Goal: Information Seeking & Learning: Find specific fact

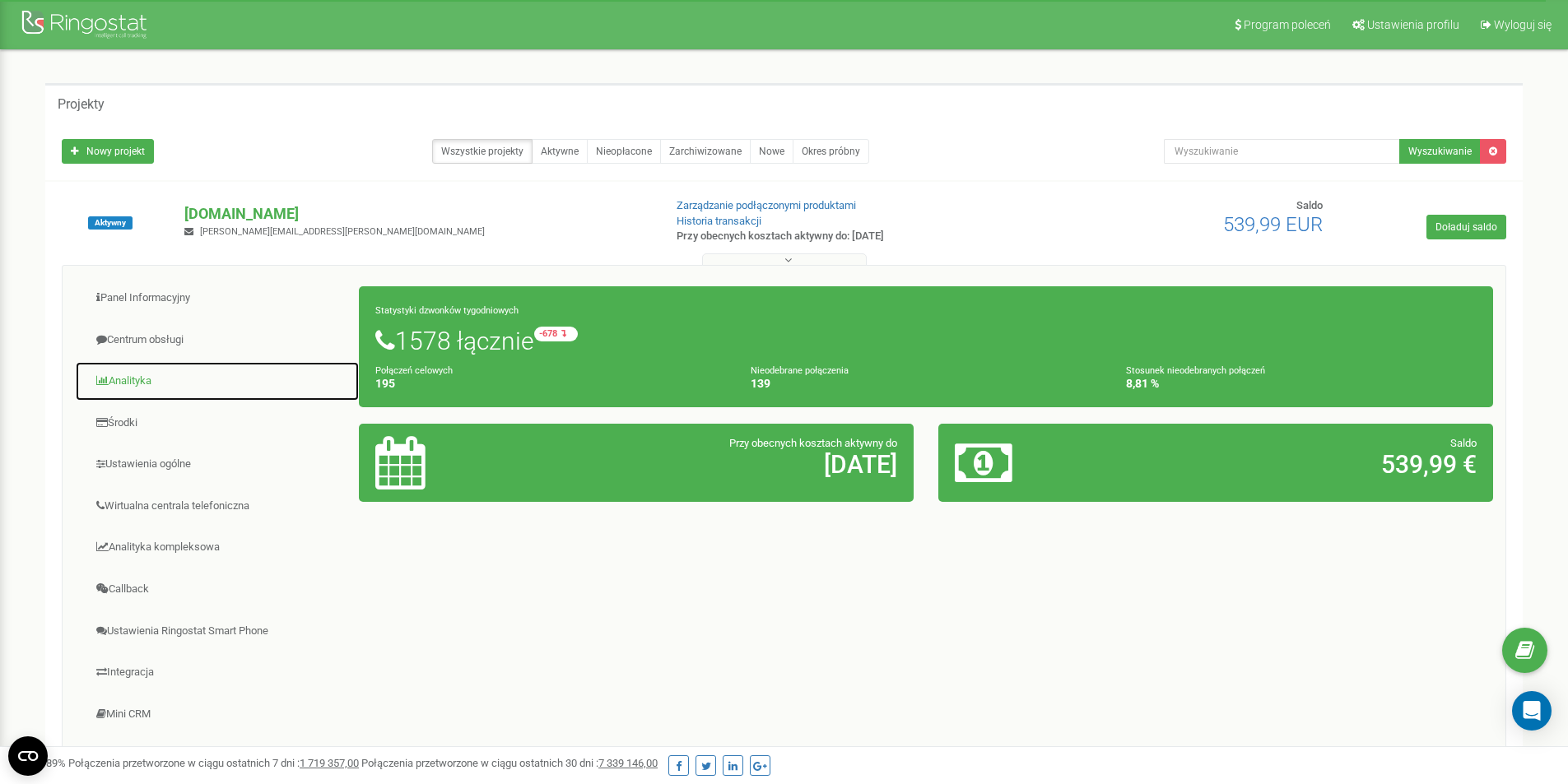
click at [125, 383] on link "Analityka" at bounding box center [217, 381] width 285 height 40
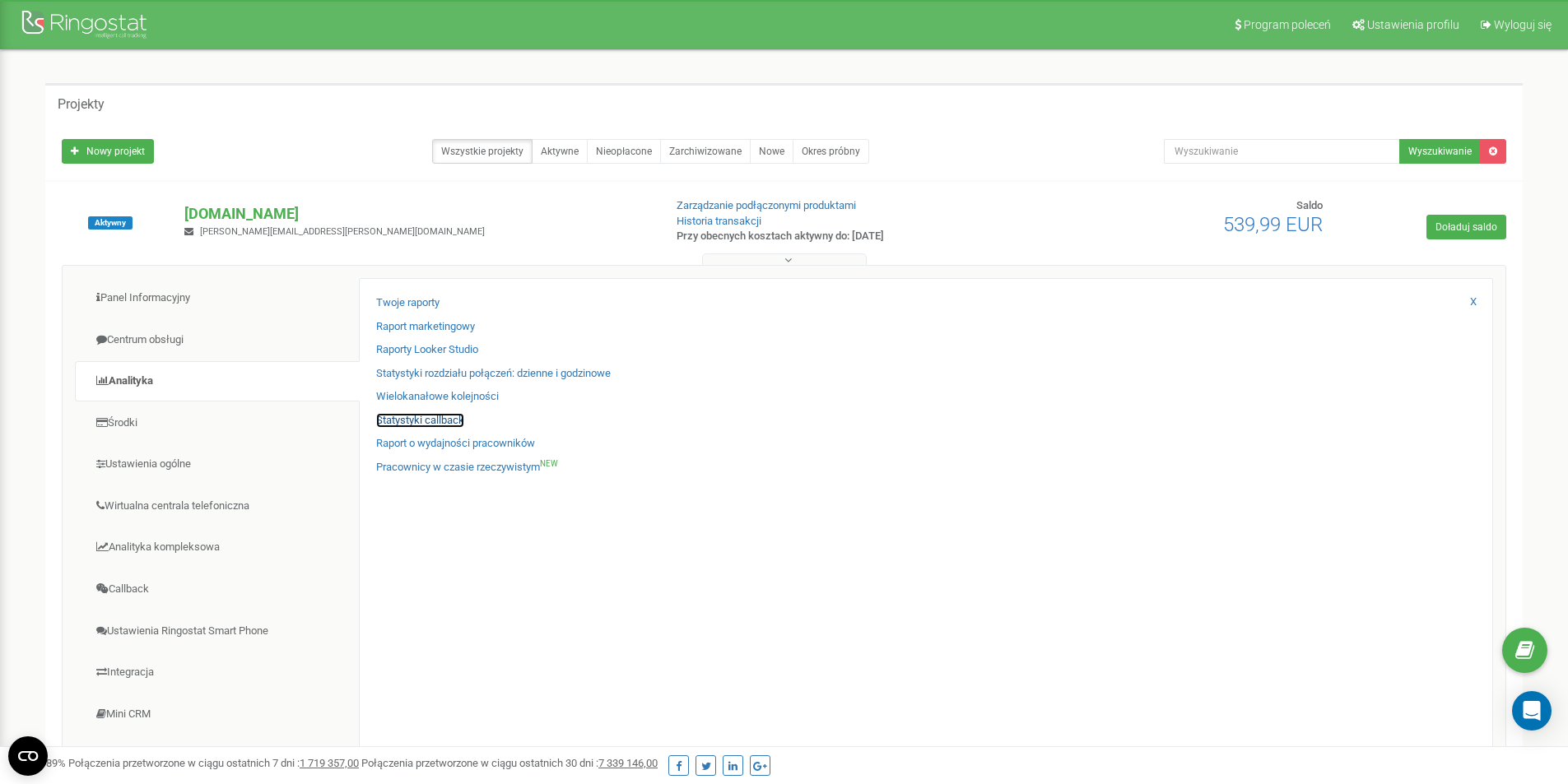
click at [429, 422] on link "Statystyki callback" at bounding box center [420, 420] width 88 height 15
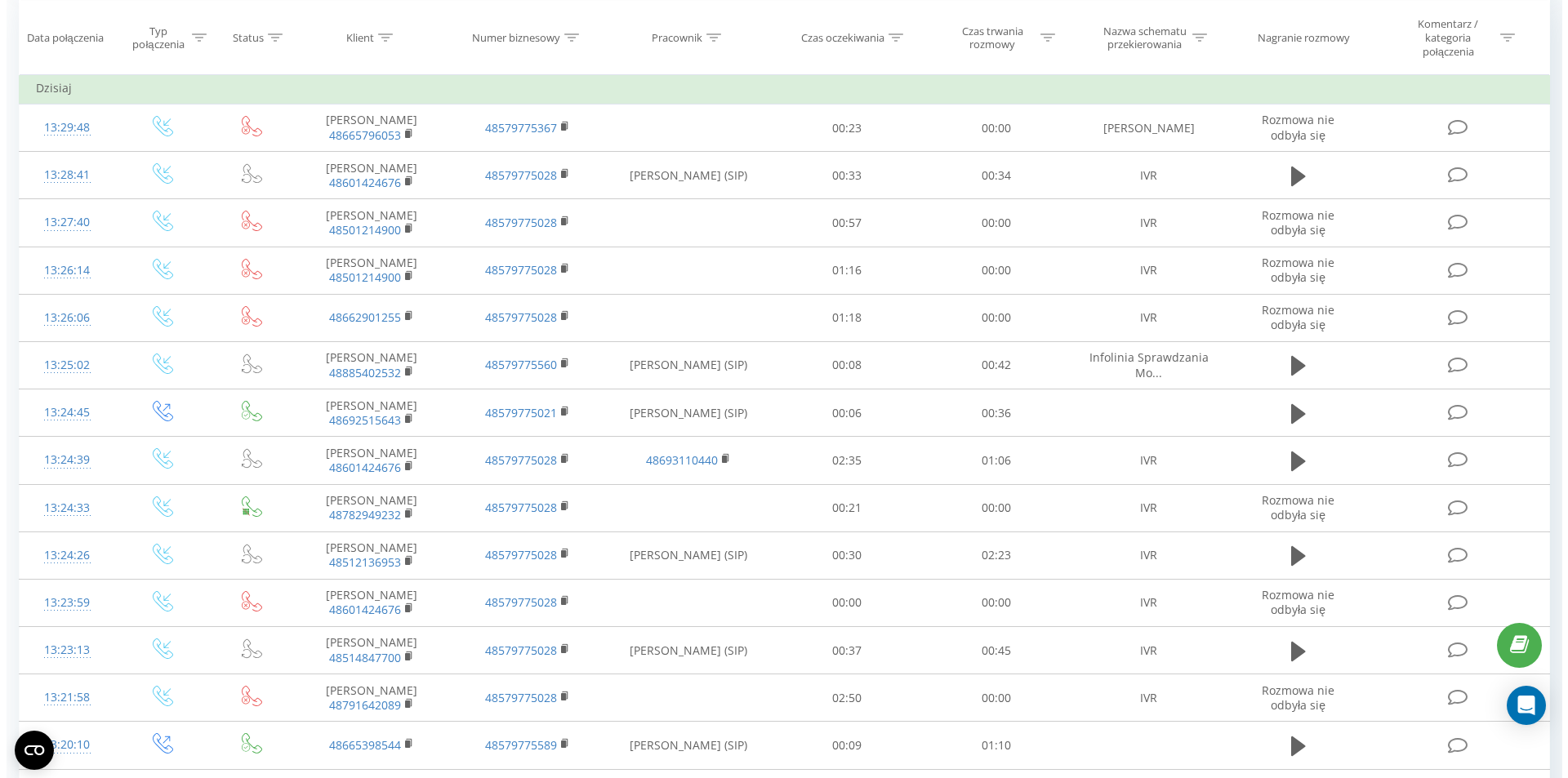
scroll to position [735, 0]
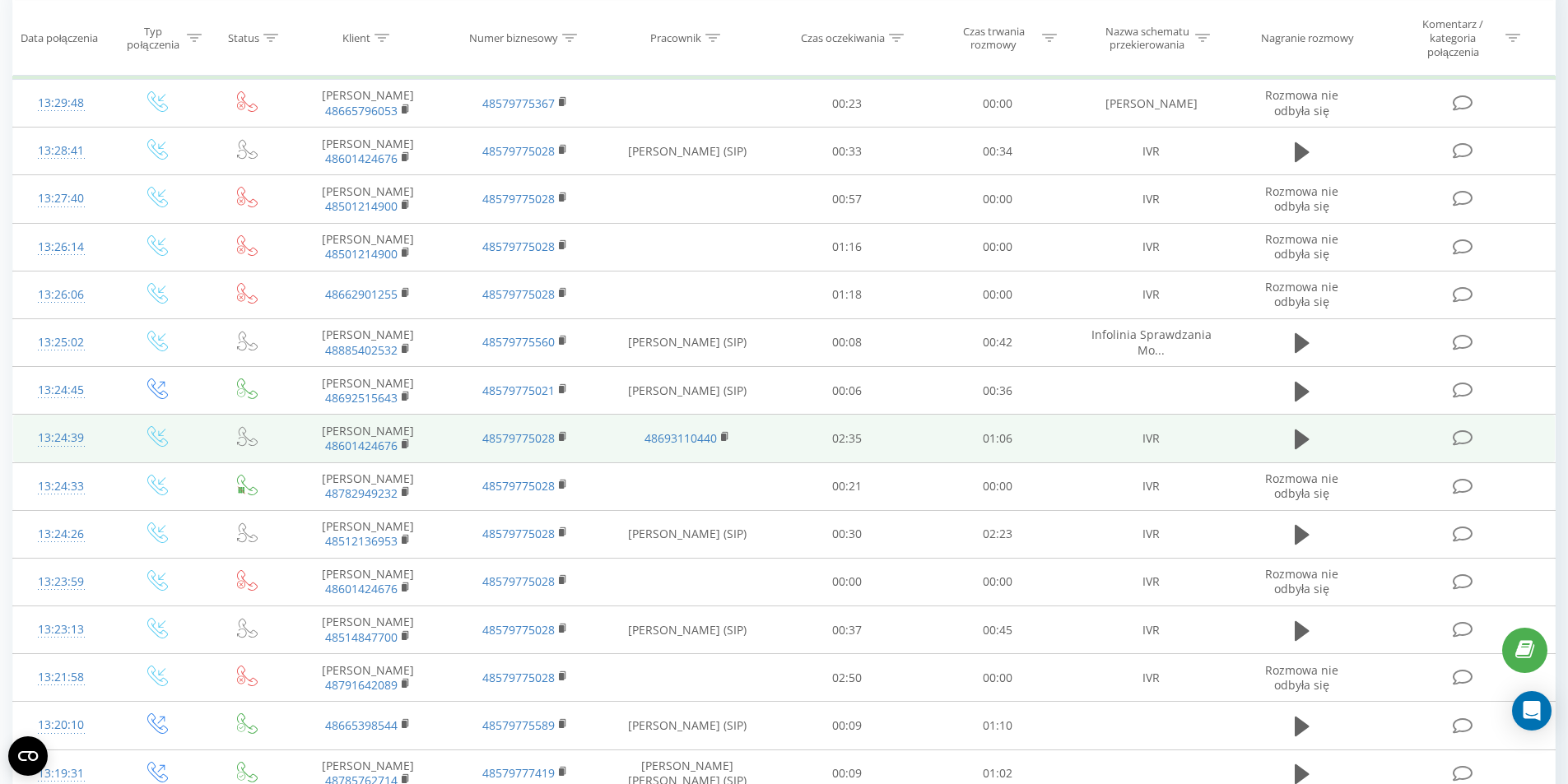
click at [156, 433] on icon at bounding box center [157, 437] width 20 height 20
drag, startPoint x: 246, startPoint y: 437, endPoint x: 216, endPoint y: 436, distance: 30.0
click at [246, 437] on icon at bounding box center [248, 437] width 19 height 19
click at [155, 432] on icon at bounding box center [157, 437] width 20 height 20
click at [54, 443] on div "13:24:39" at bounding box center [61, 438] width 64 height 32
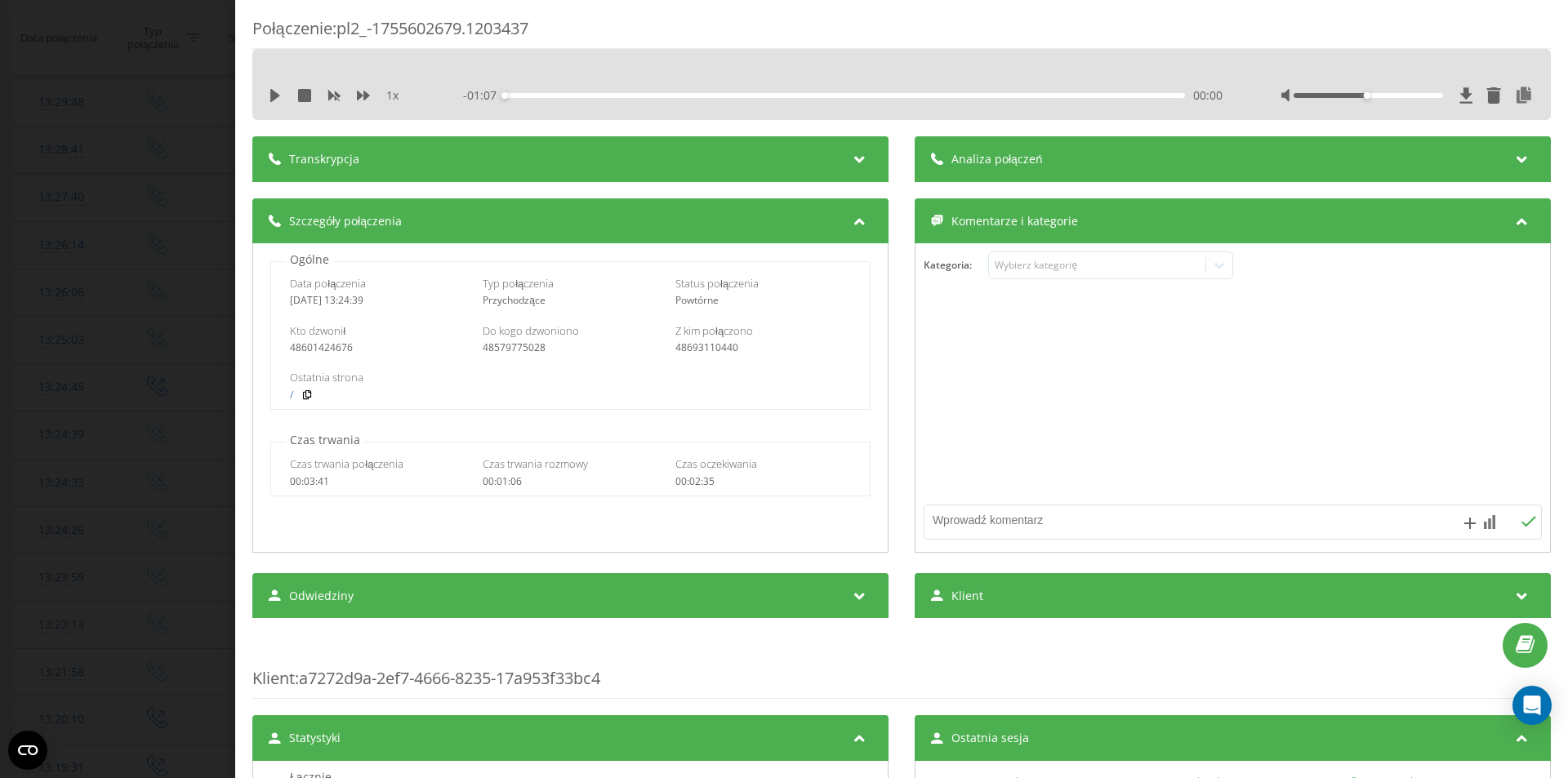
click at [853, 153] on icon at bounding box center [860, 156] width 19 height 16
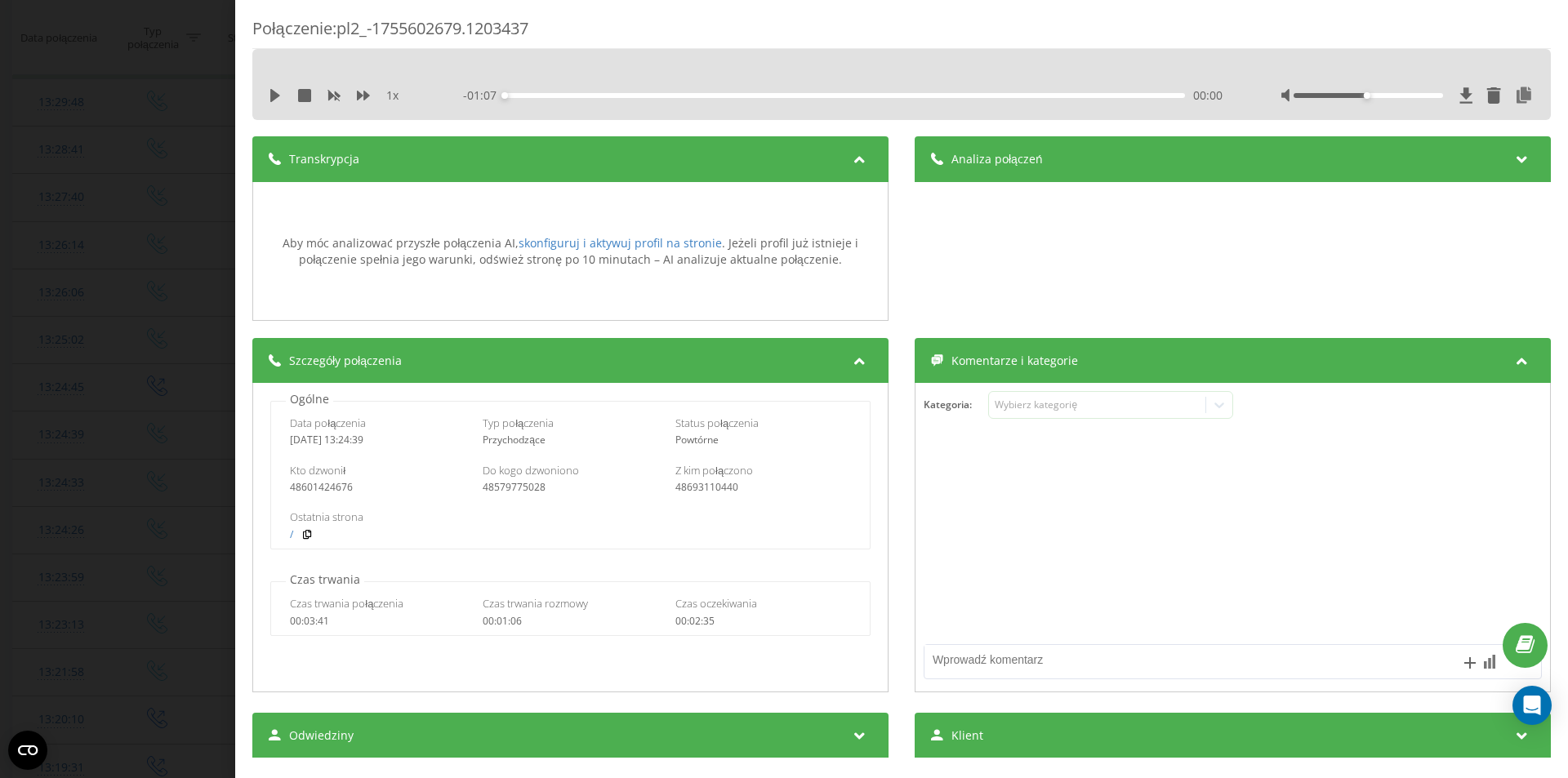
click at [853, 153] on icon at bounding box center [860, 156] width 19 height 16
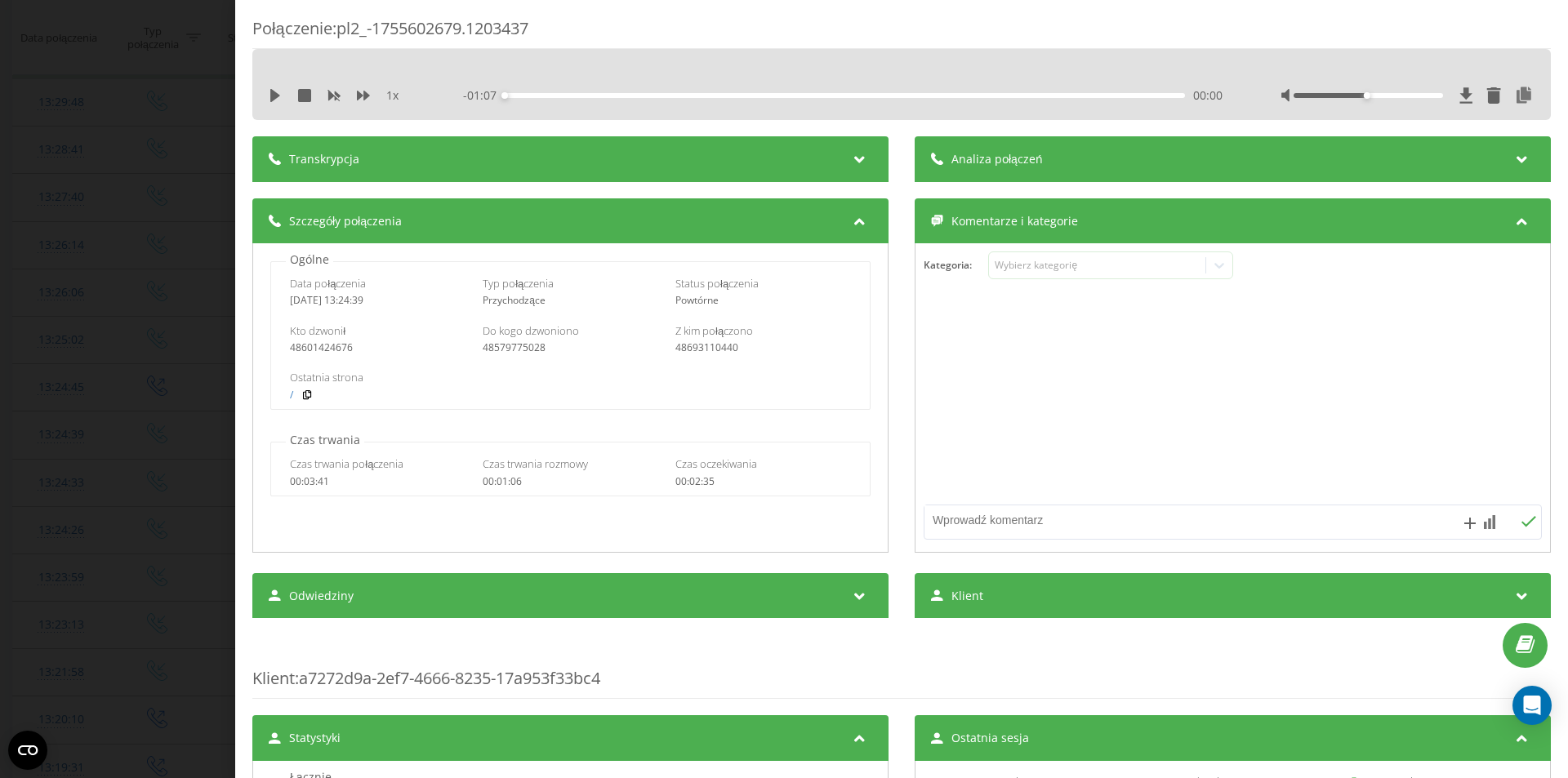
click at [1512, 154] on icon at bounding box center [1522, 156] width 19 height 16
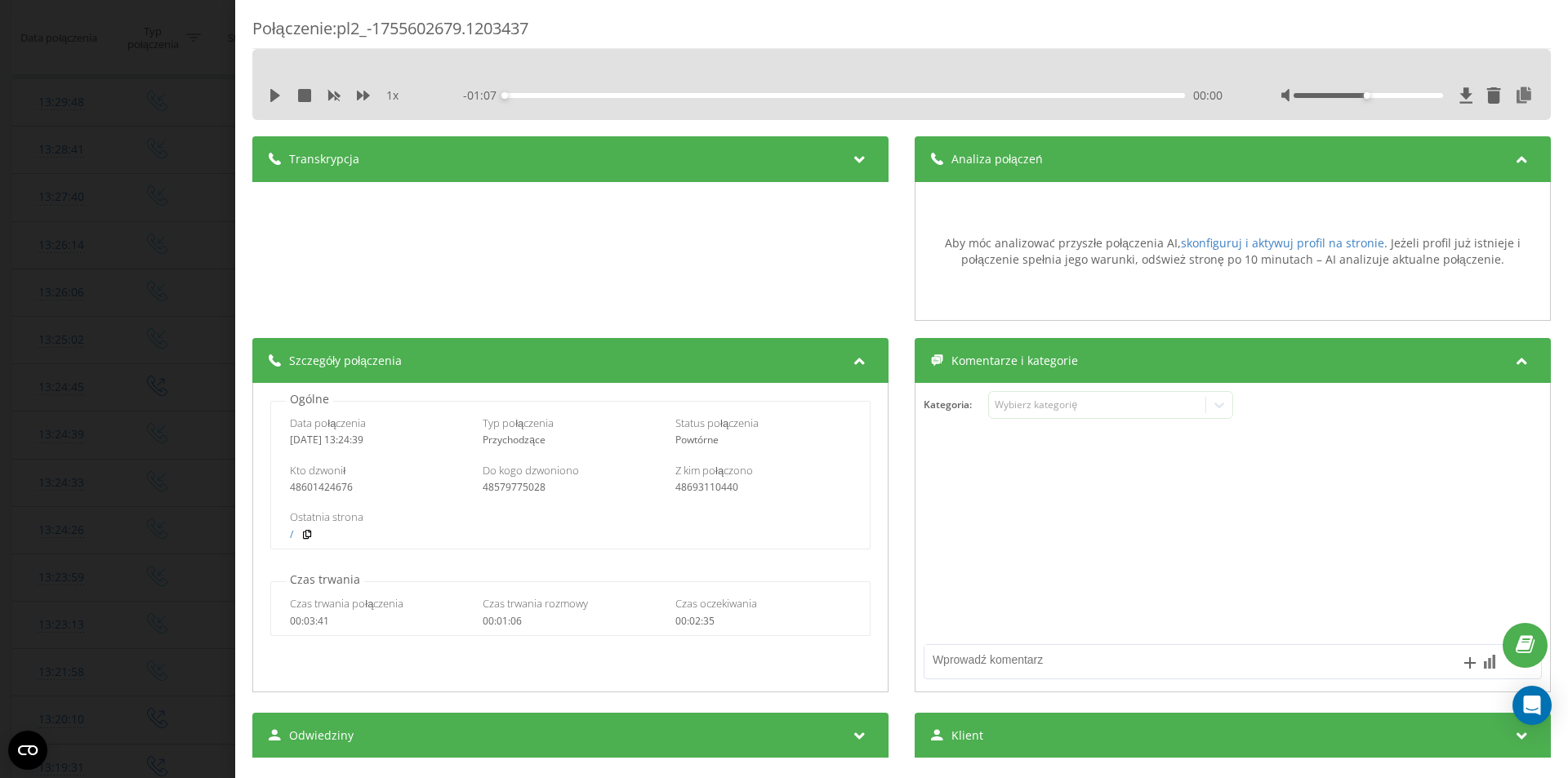
click at [1512, 154] on icon at bounding box center [1522, 156] width 19 height 16
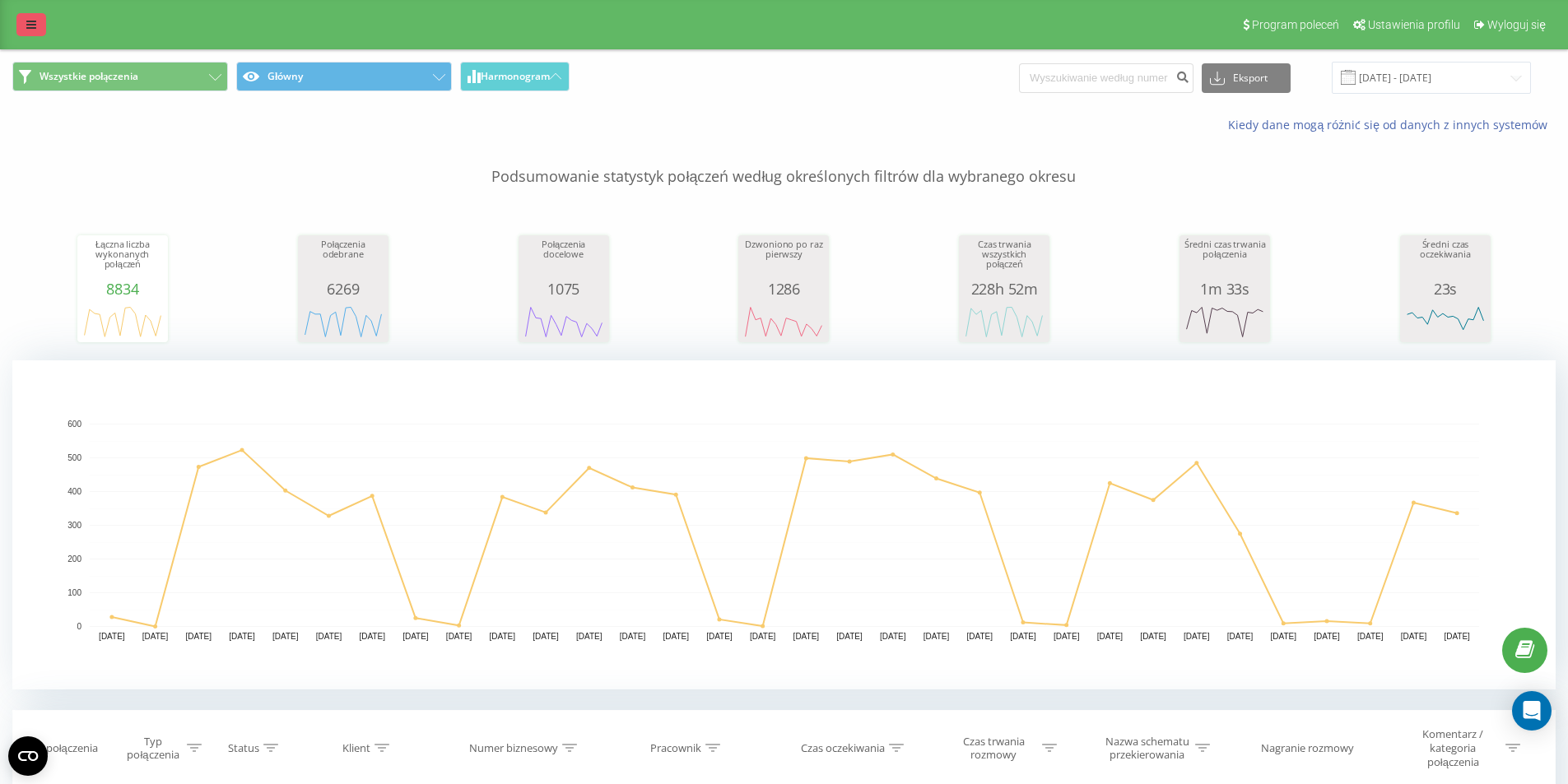
click at [33, 27] on icon at bounding box center [31, 25] width 10 height 12
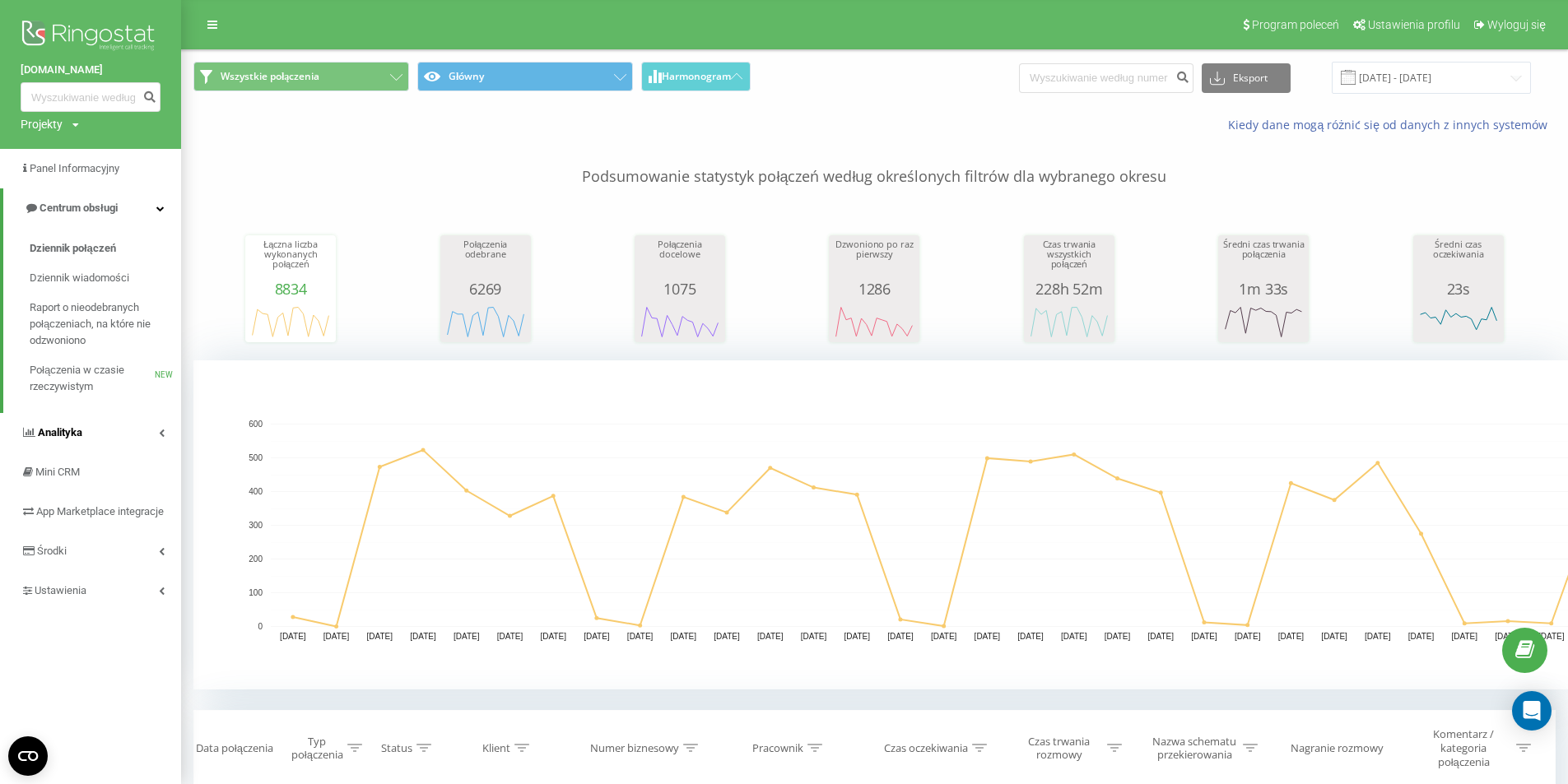
click at [161, 436] on icon at bounding box center [161, 433] width 6 height 8
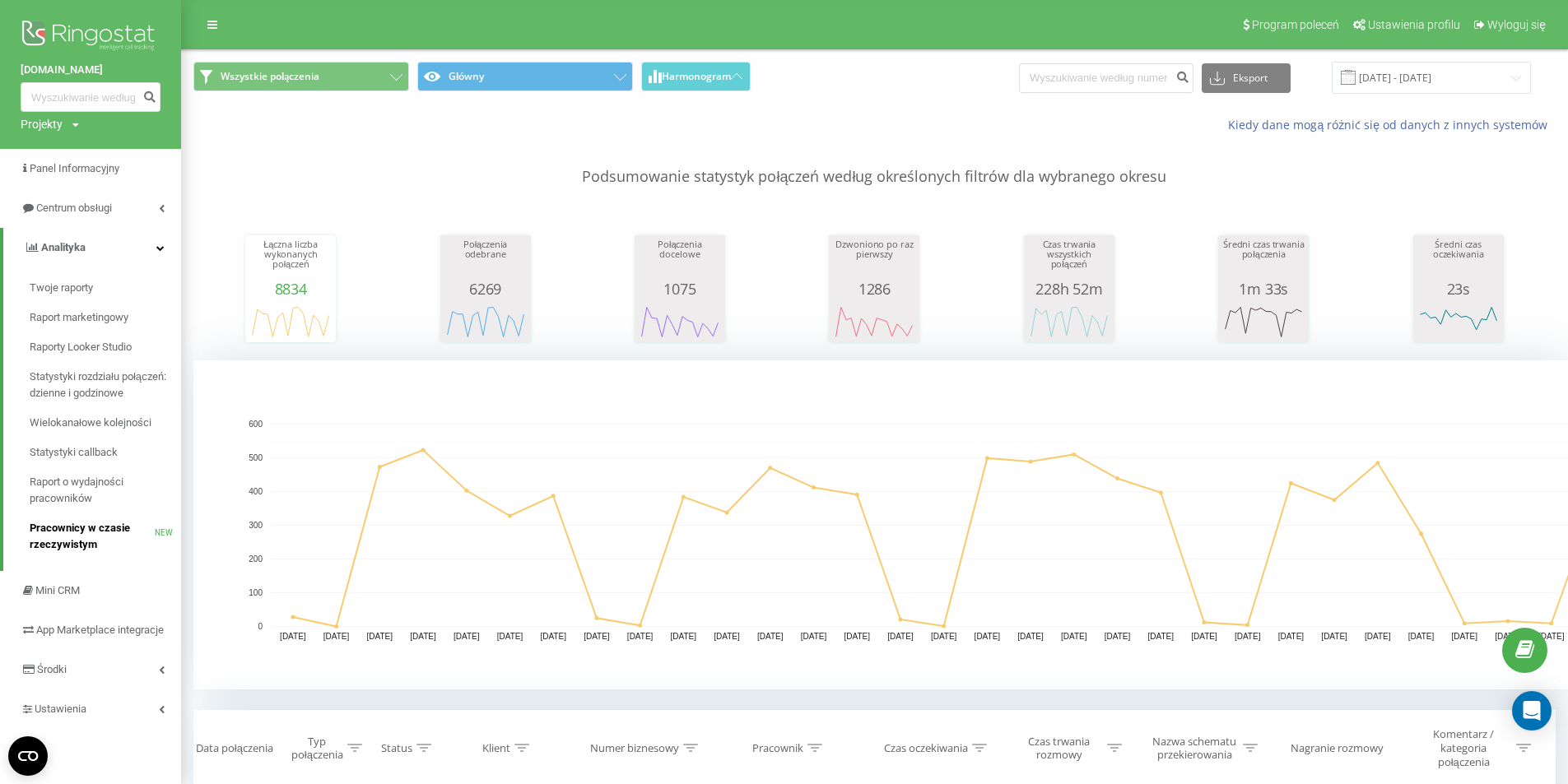
click at [76, 536] on span "Pracownicy w czasie rzeczywistym" at bounding box center [92, 536] width 125 height 33
click at [61, 485] on span "Raport o wydajności pracowników" at bounding box center [101, 490] width 144 height 33
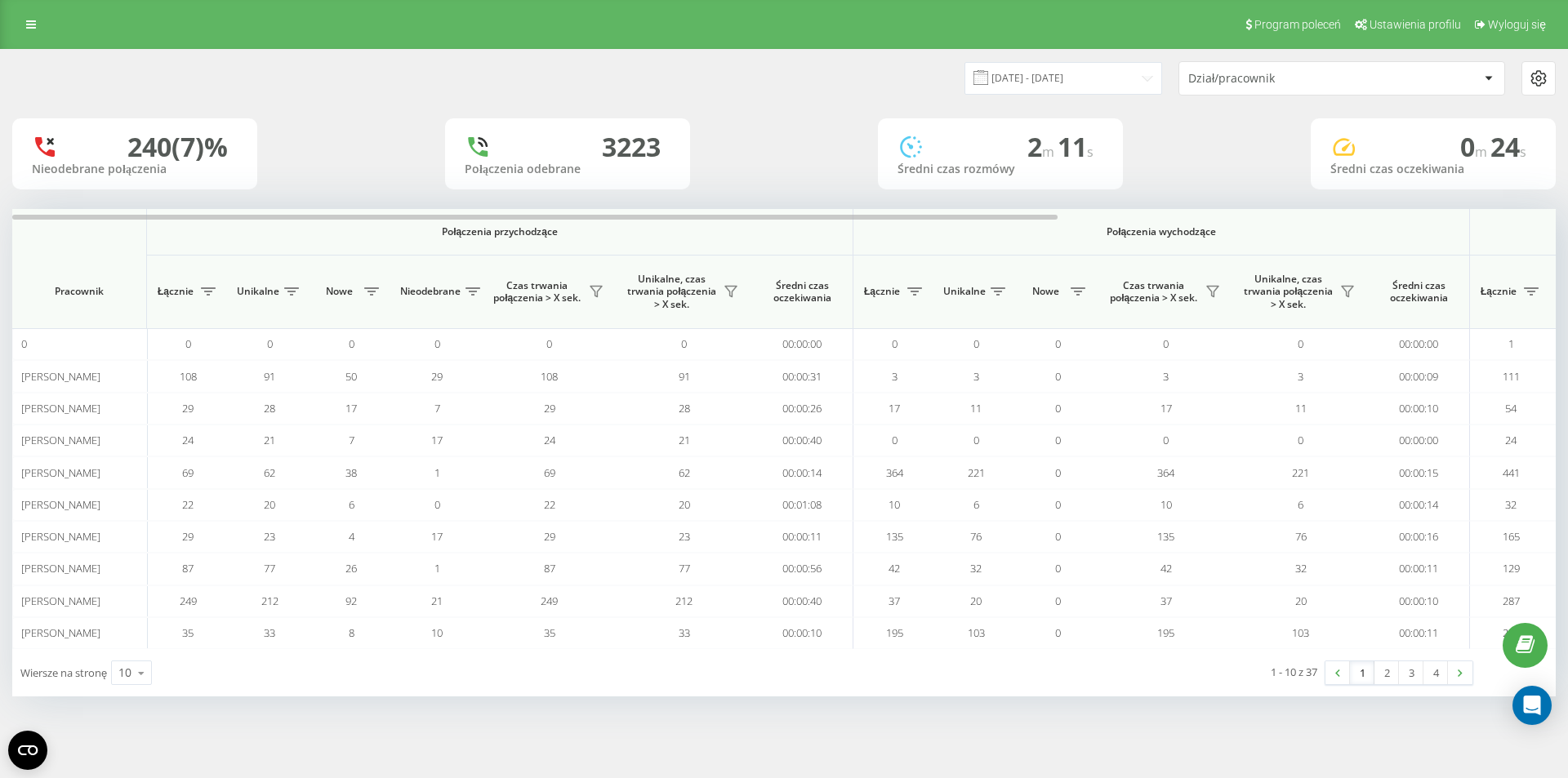
click at [1500, 77] on div "Dział/pracownik" at bounding box center [1342, 78] width 325 height 33
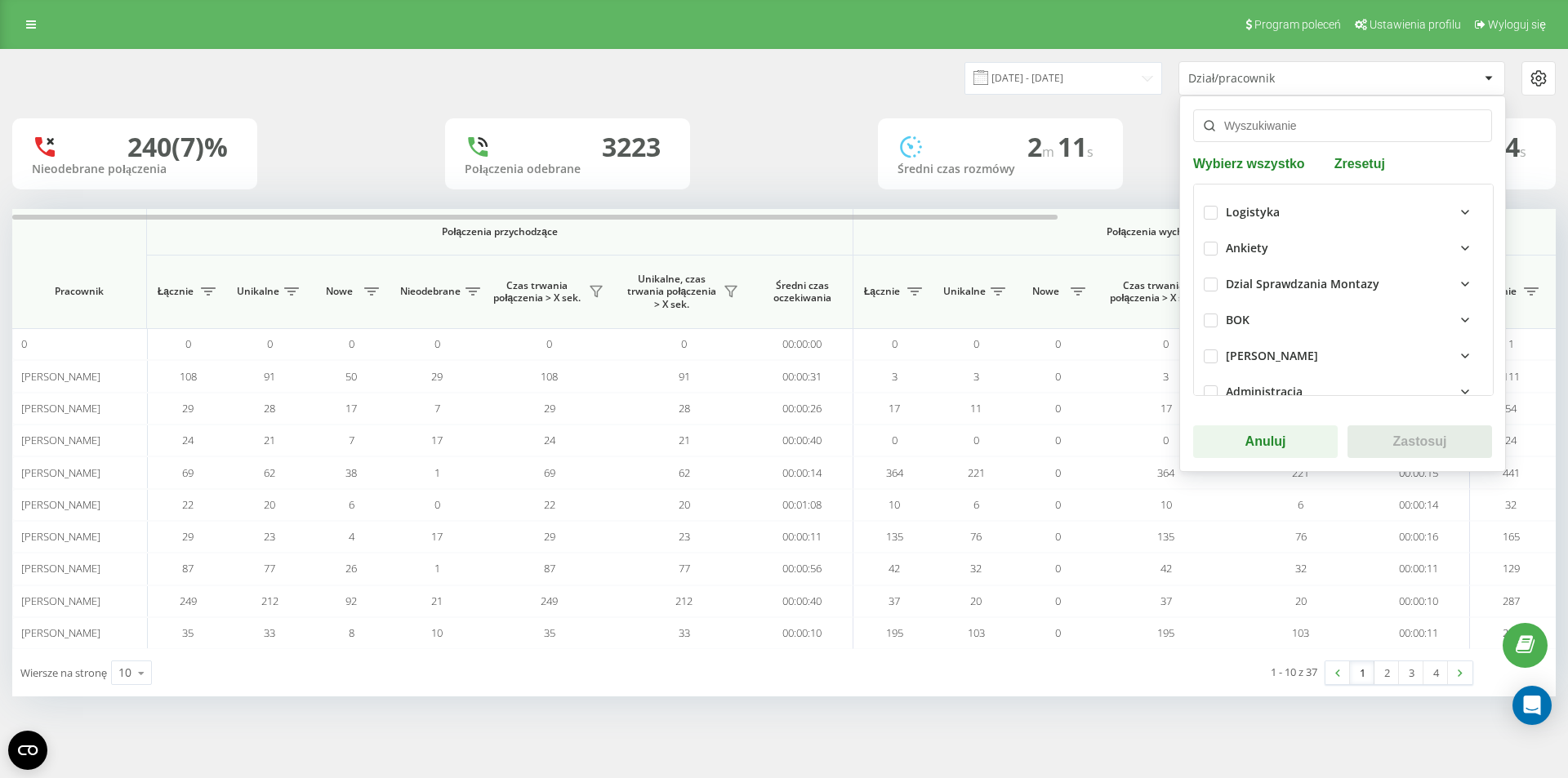
click at [1227, 325] on div "BOK" at bounding box center [1238, 320] width 24 height 13
click at [1211, 314] on label at bounding box center [1211, 314] width 13 height 0
checkbox input "true"
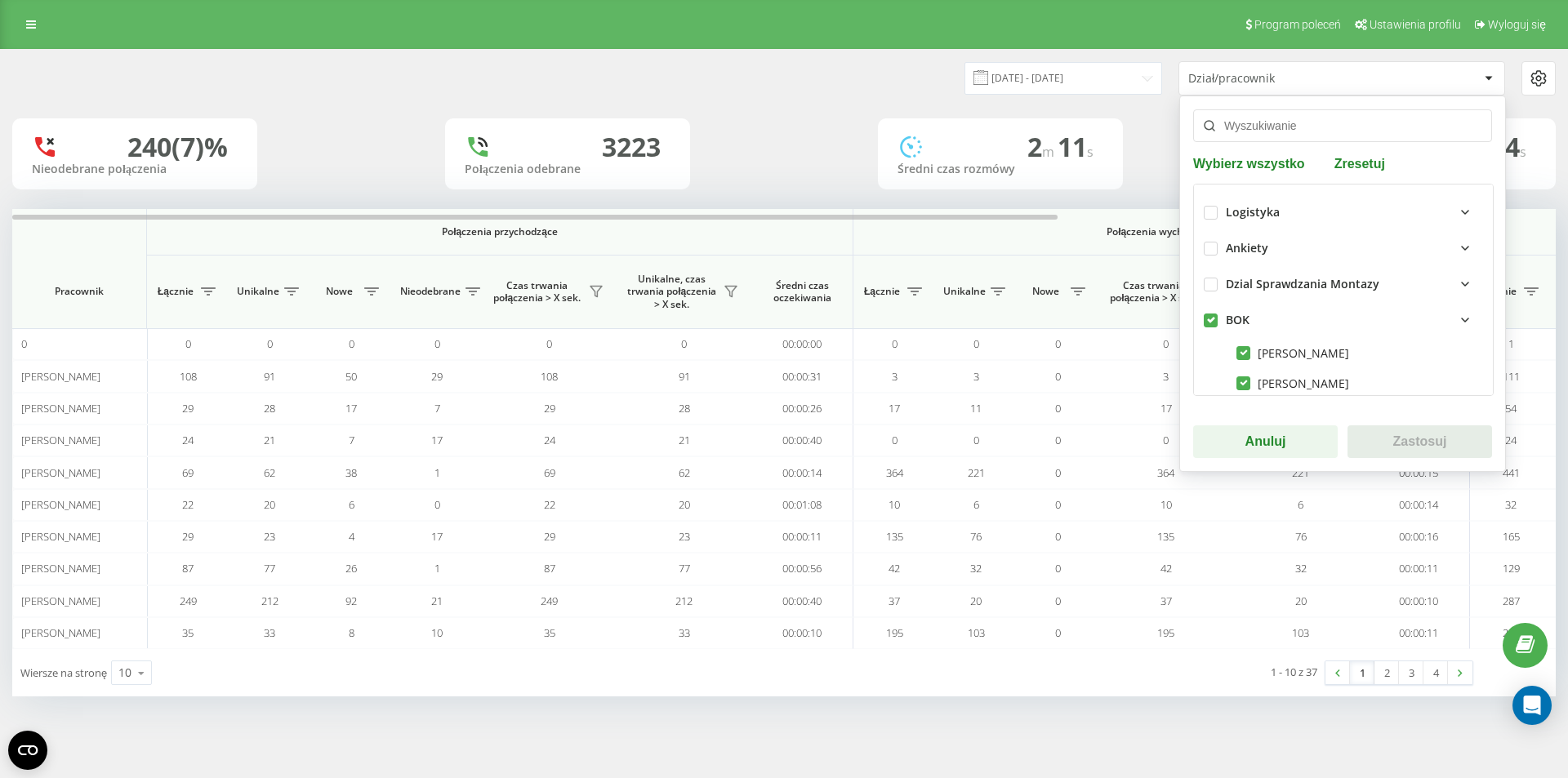
checkbox input "true"
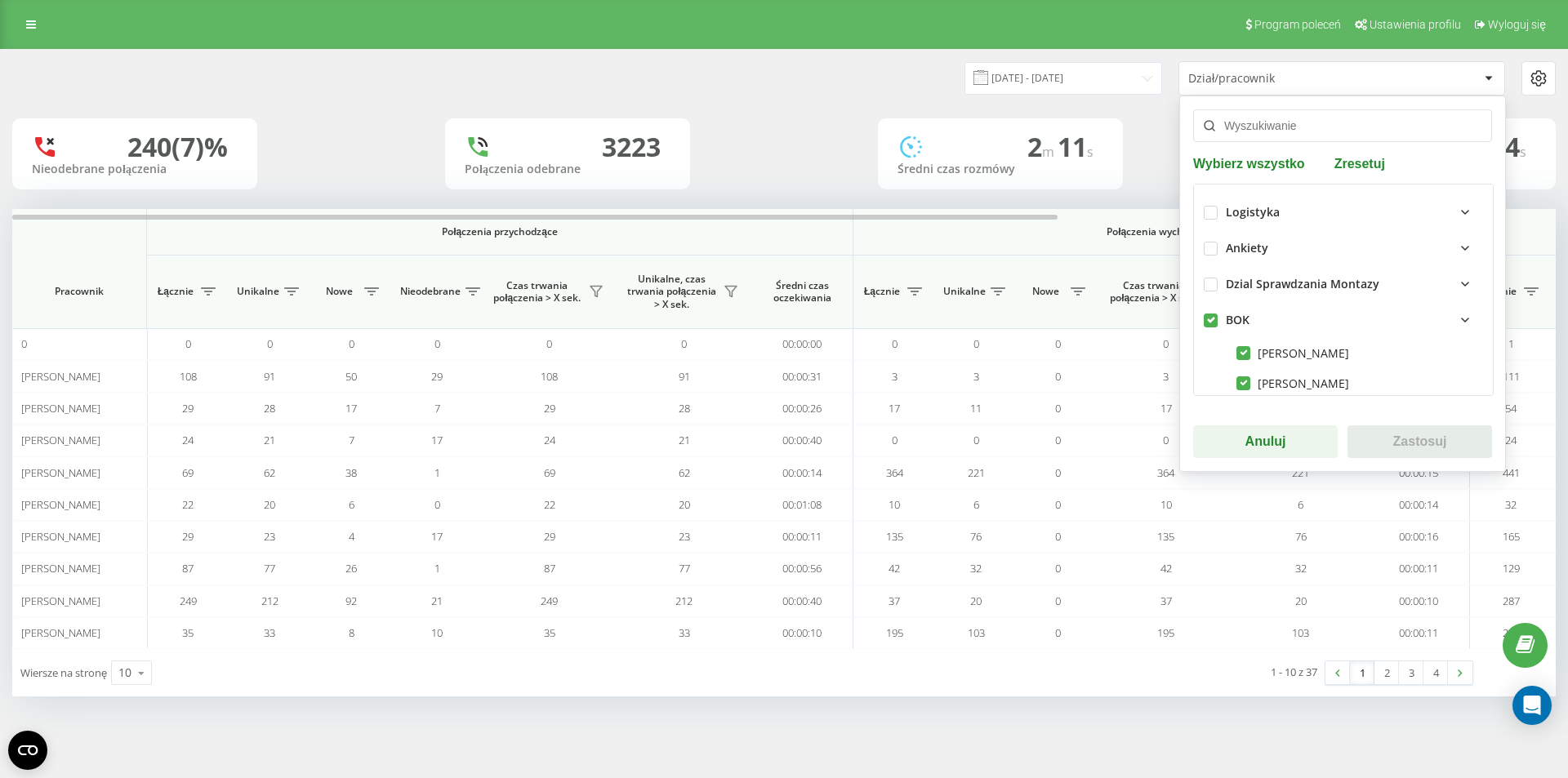
checkbox input "true"
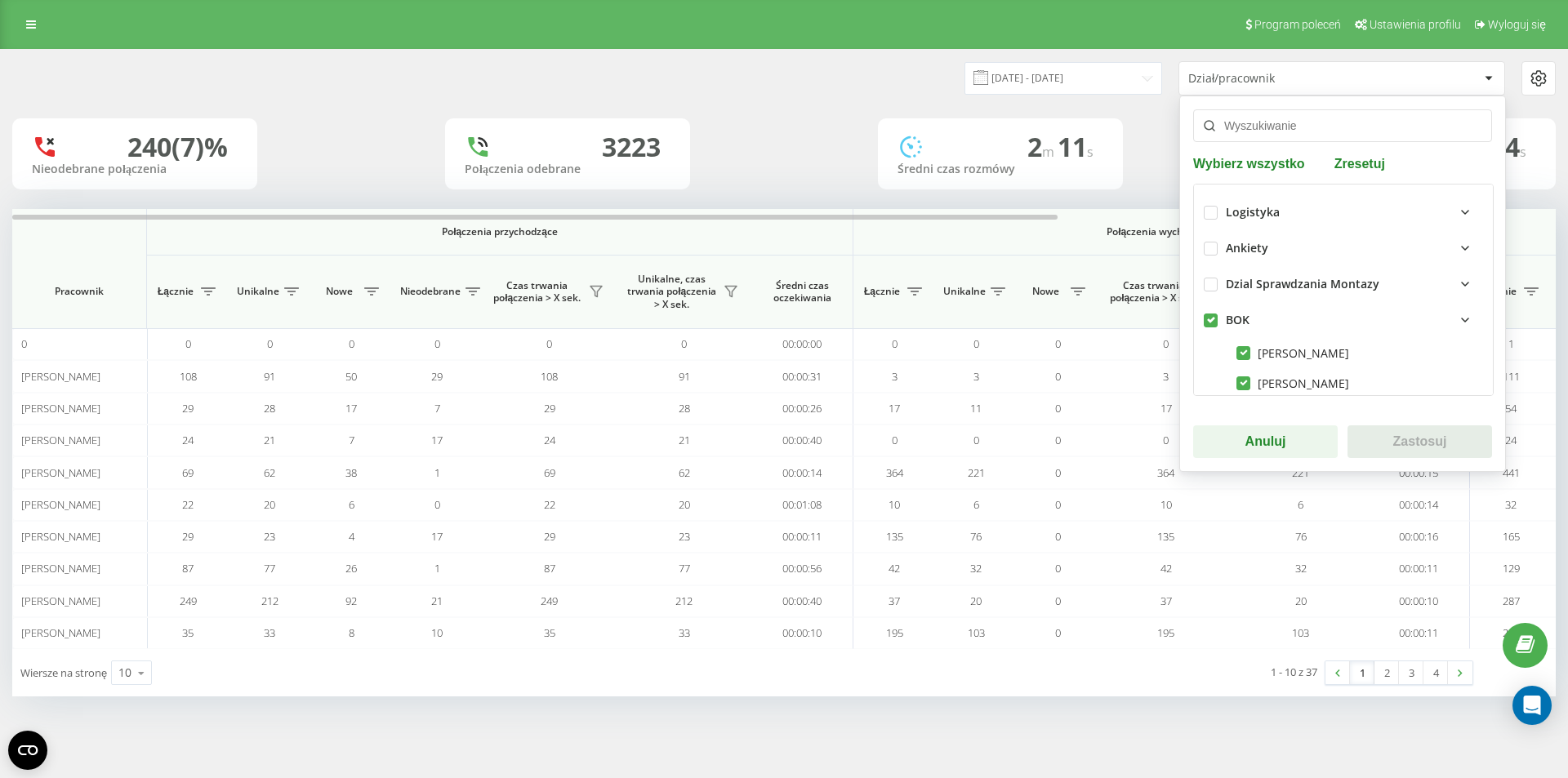
checkbox input "true"
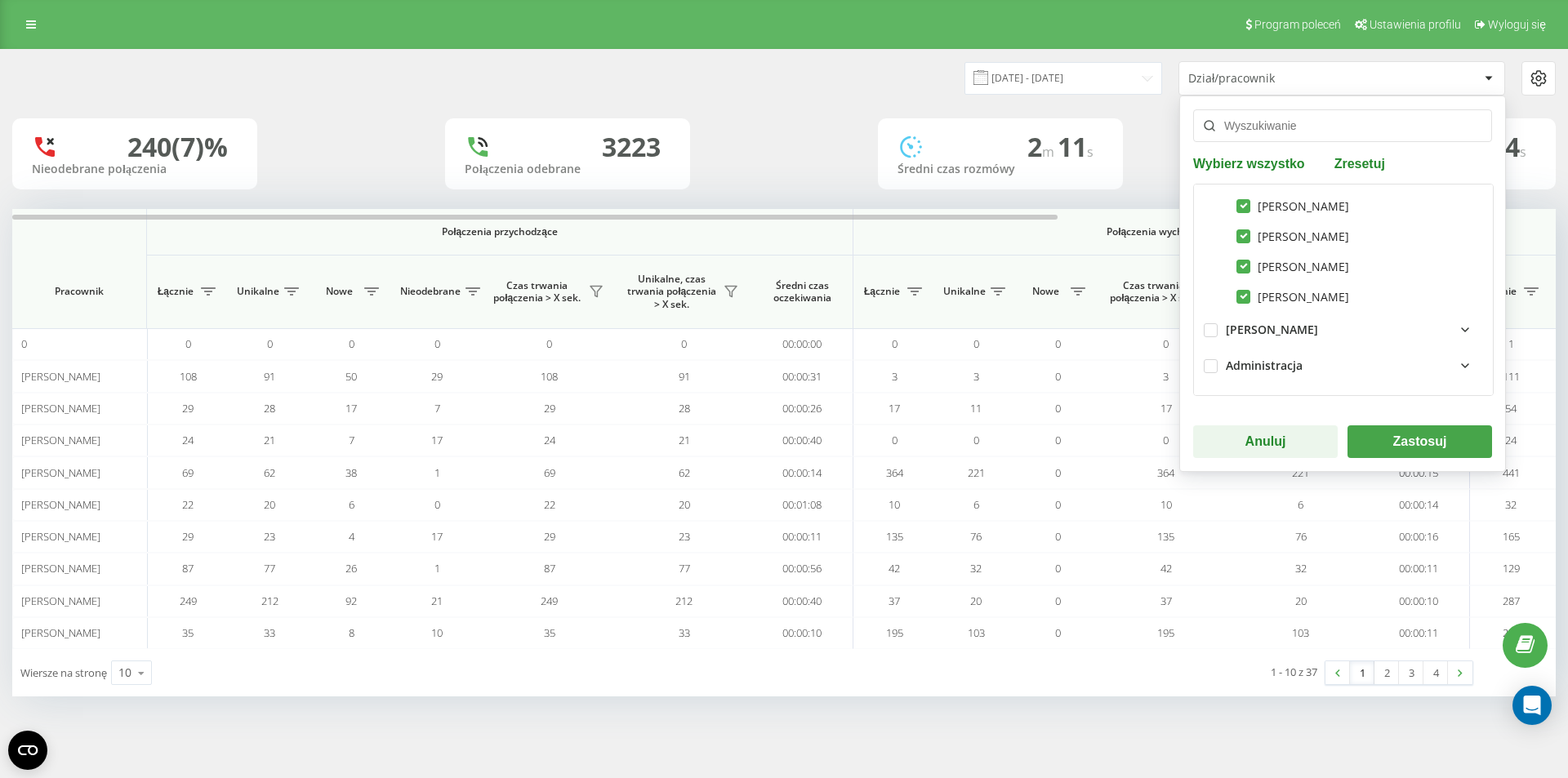
scroll to position [484, 0]
click at [1117, 81] on input "[DATE] - [DATE]" at bounding box center [1063, 78] width 197 height 32
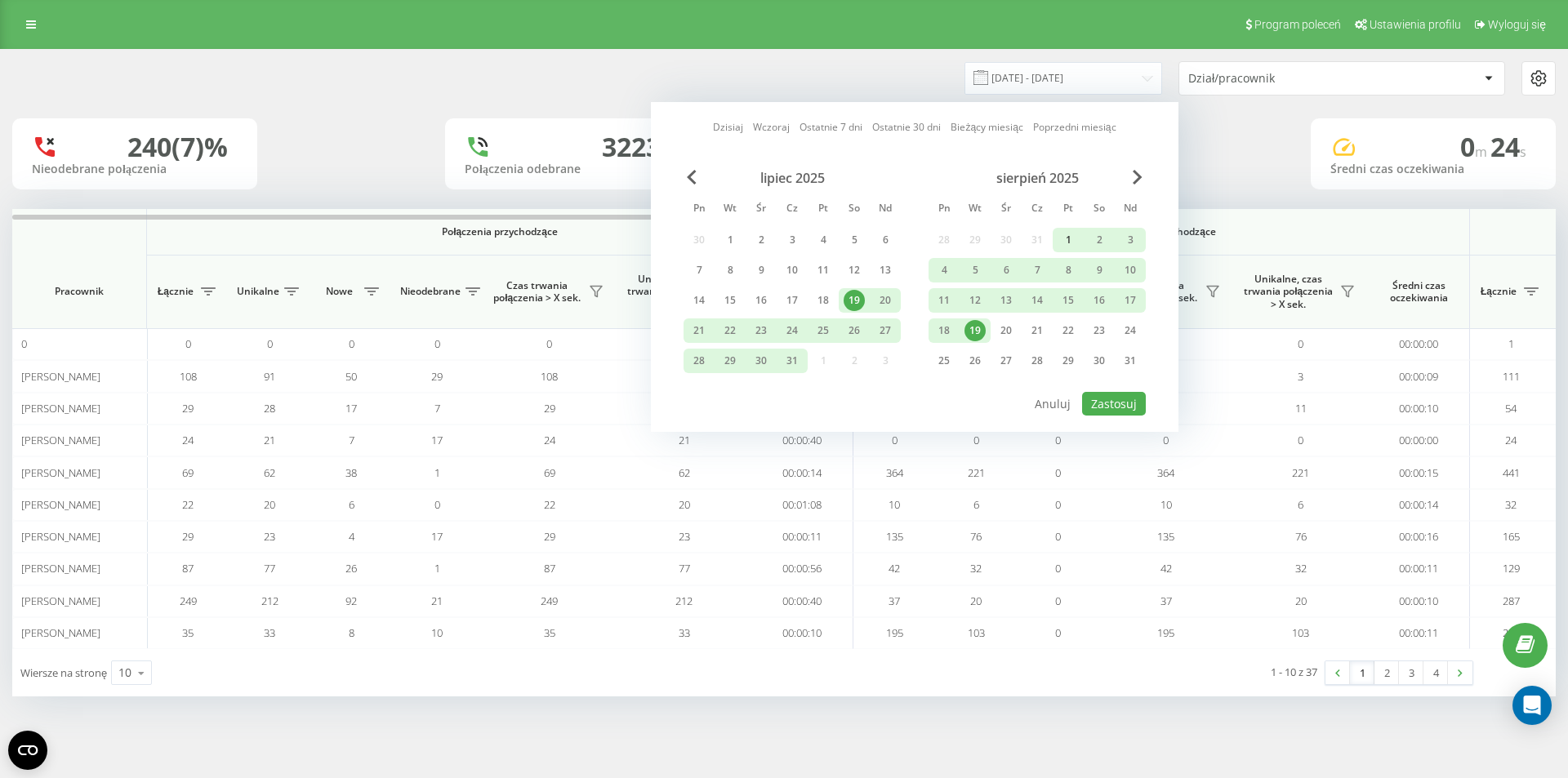
click at [1077, 234] on div "1" at bounding box center [1068, 239] width 21 height 21
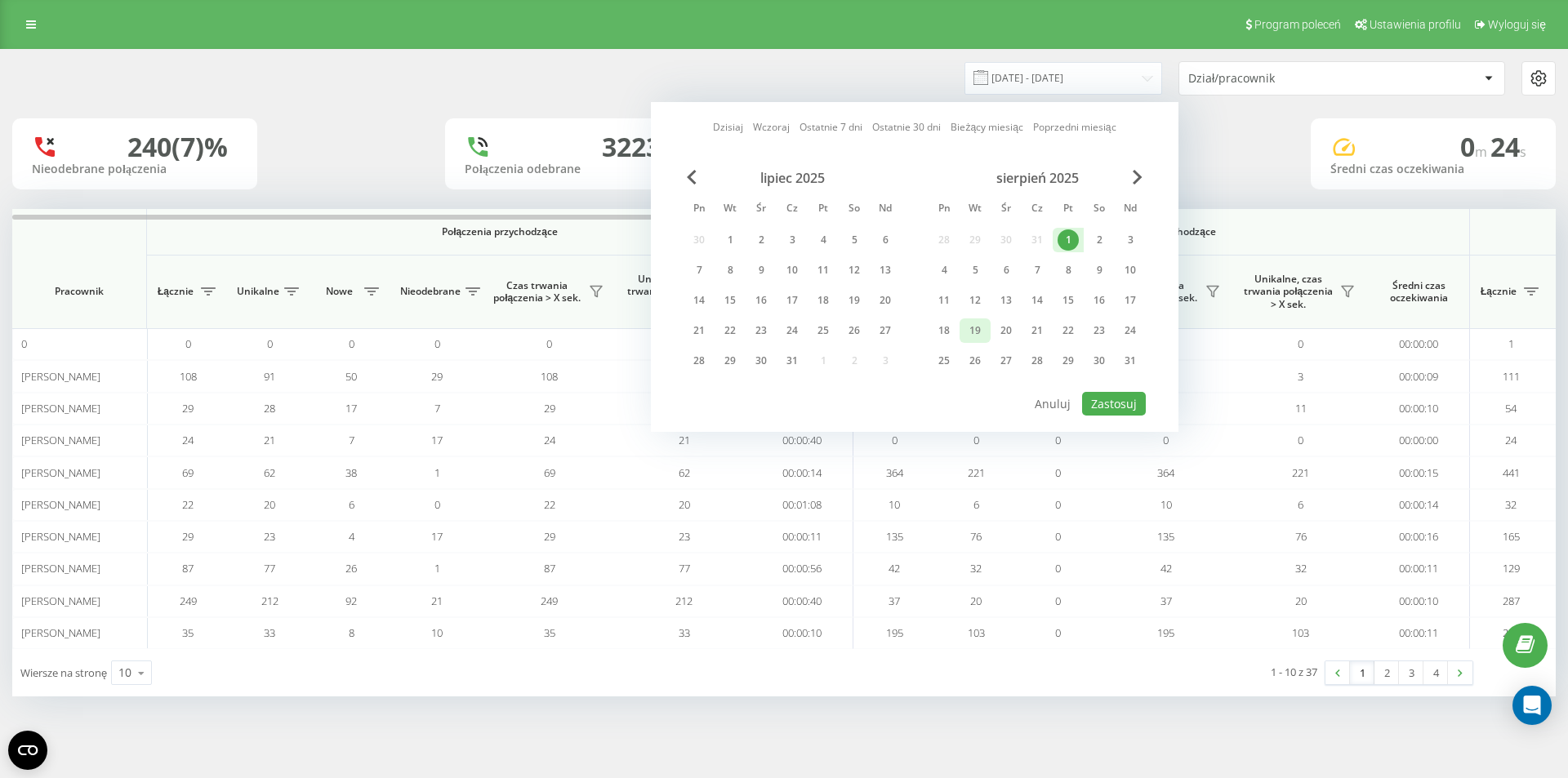
click at [978, 326] on div "19" at bounding box center [975, 330] width 21 height 21
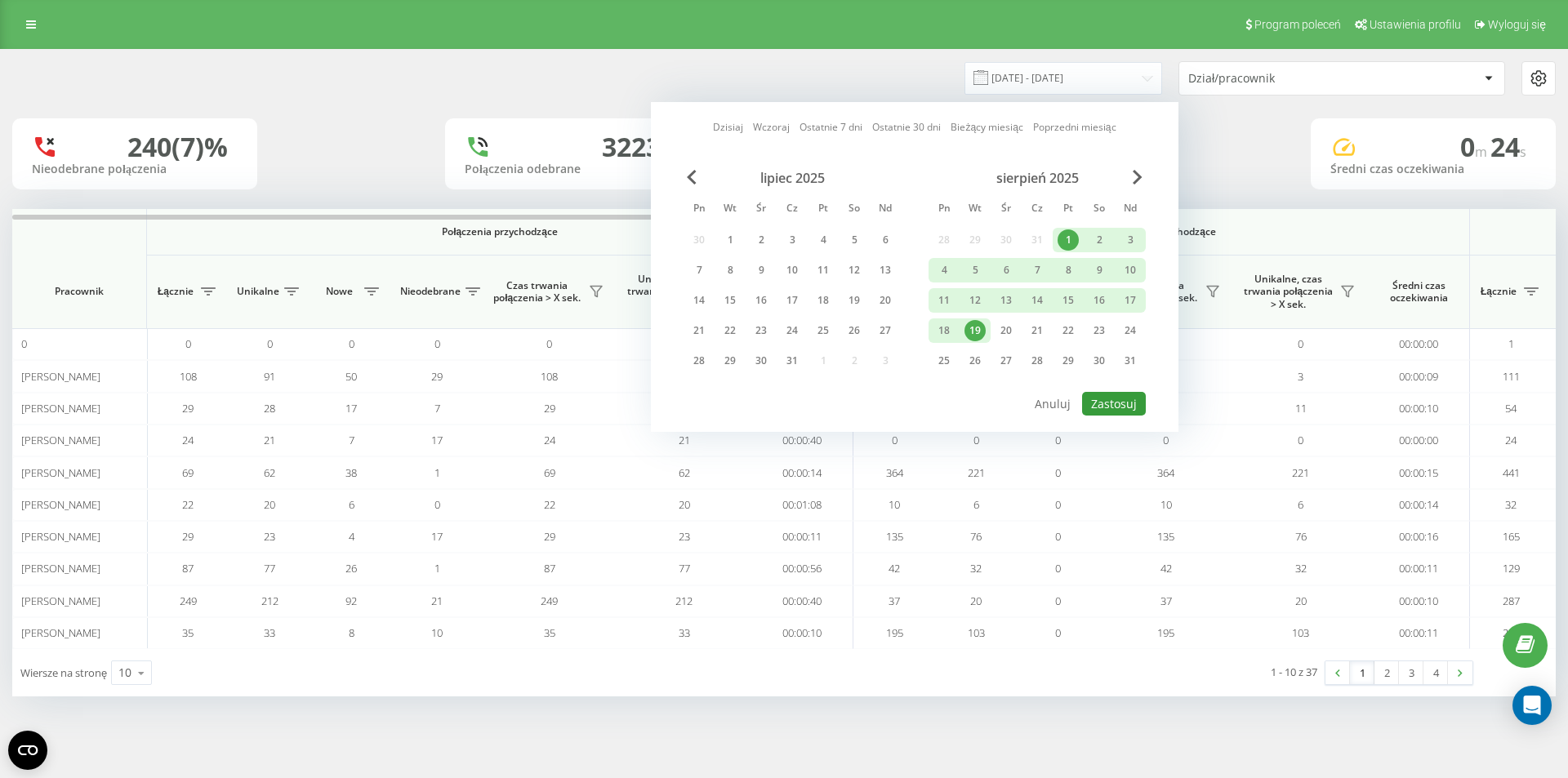
click at [1122, 406] on button "Zastosuj" at bounding box center [1114, 404] width 64 height 24
type input "01.08.2025 - 19.08.2025"
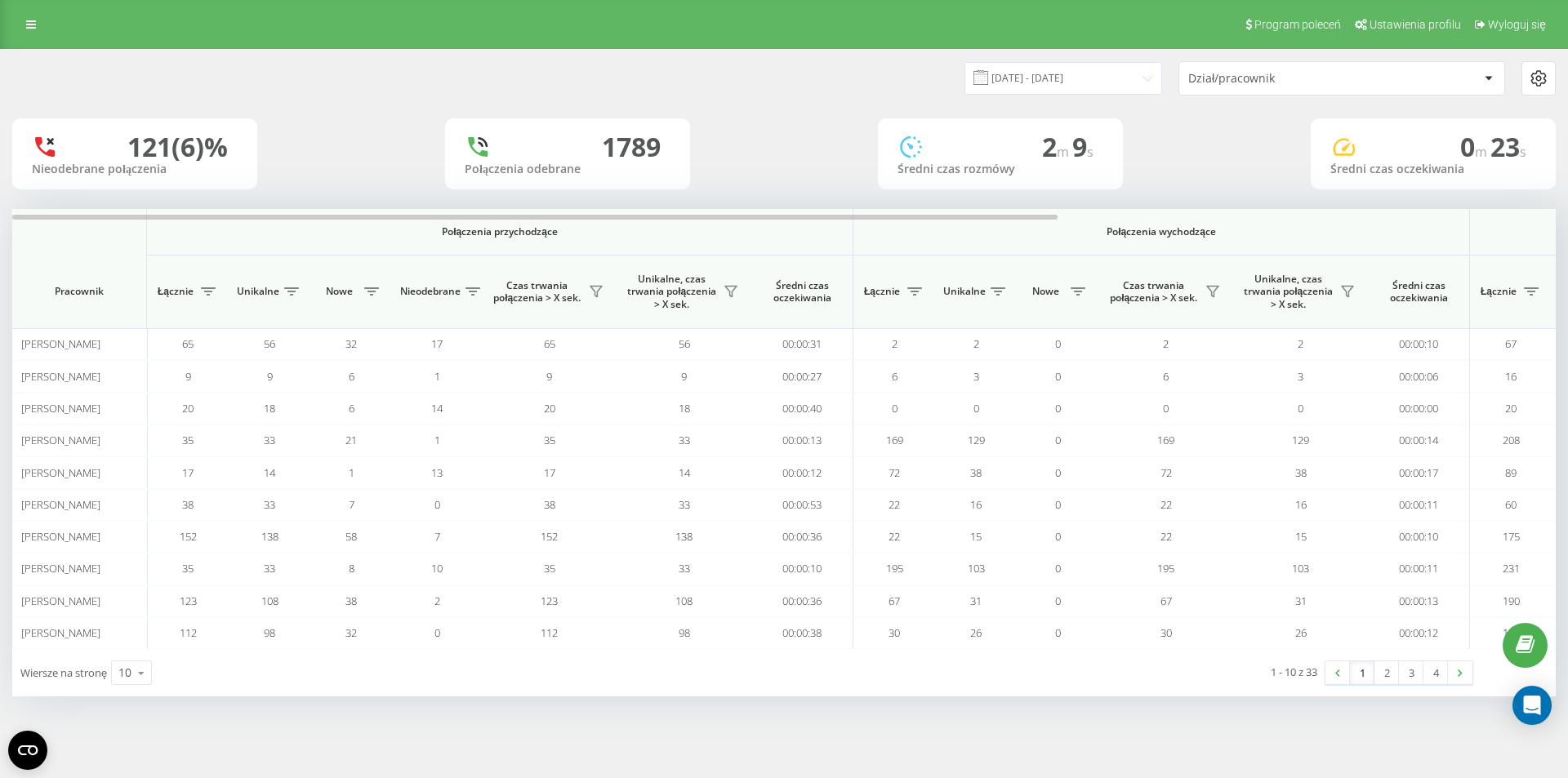
click at [1358, 66] on div "Dział/pracownik" at bounding box center [1342, 78] width 325 height 33
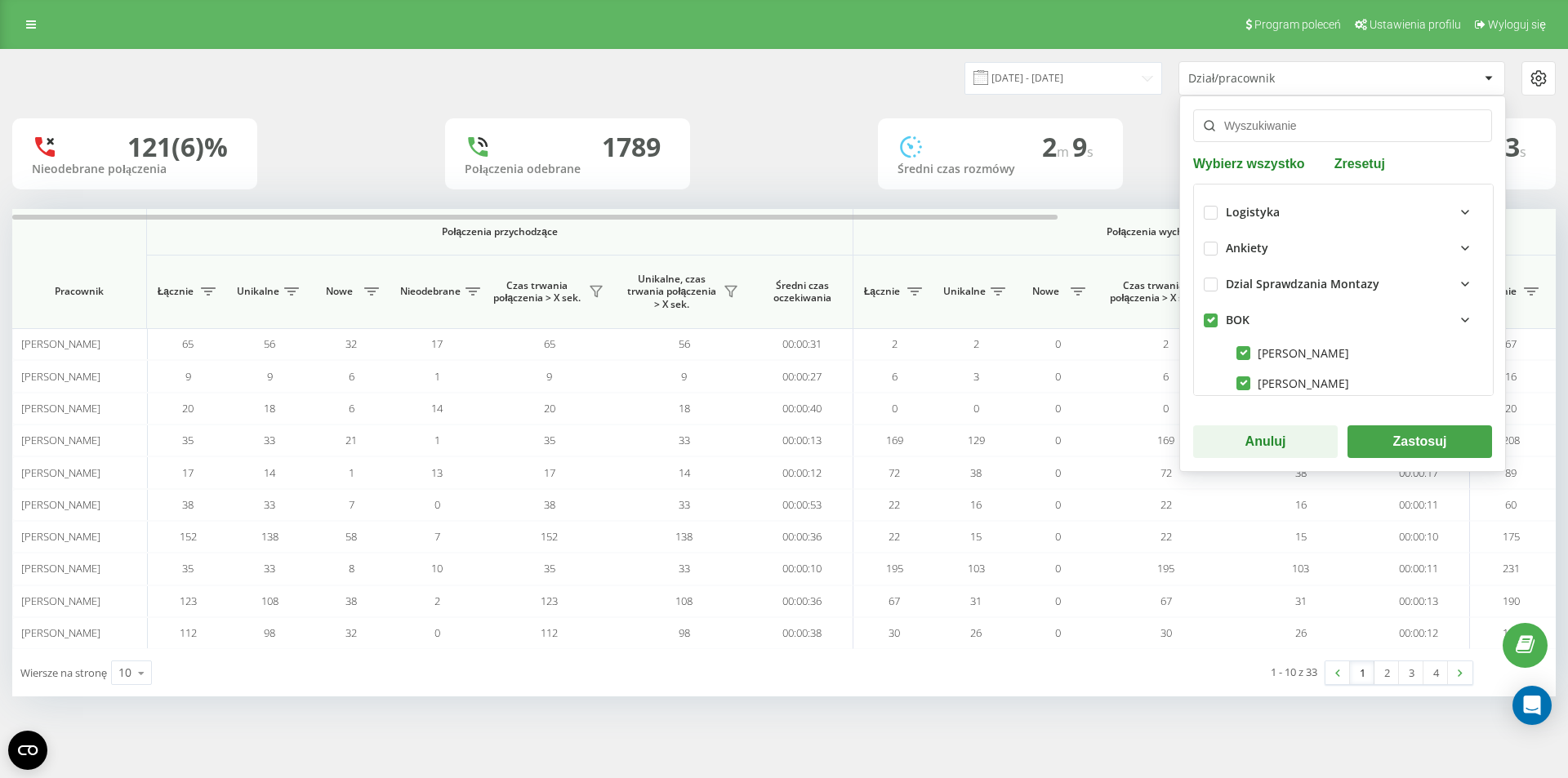
click at [1423, 443] on button "Zastosuj" at bounding box center [1420, 442] width 144 height 33
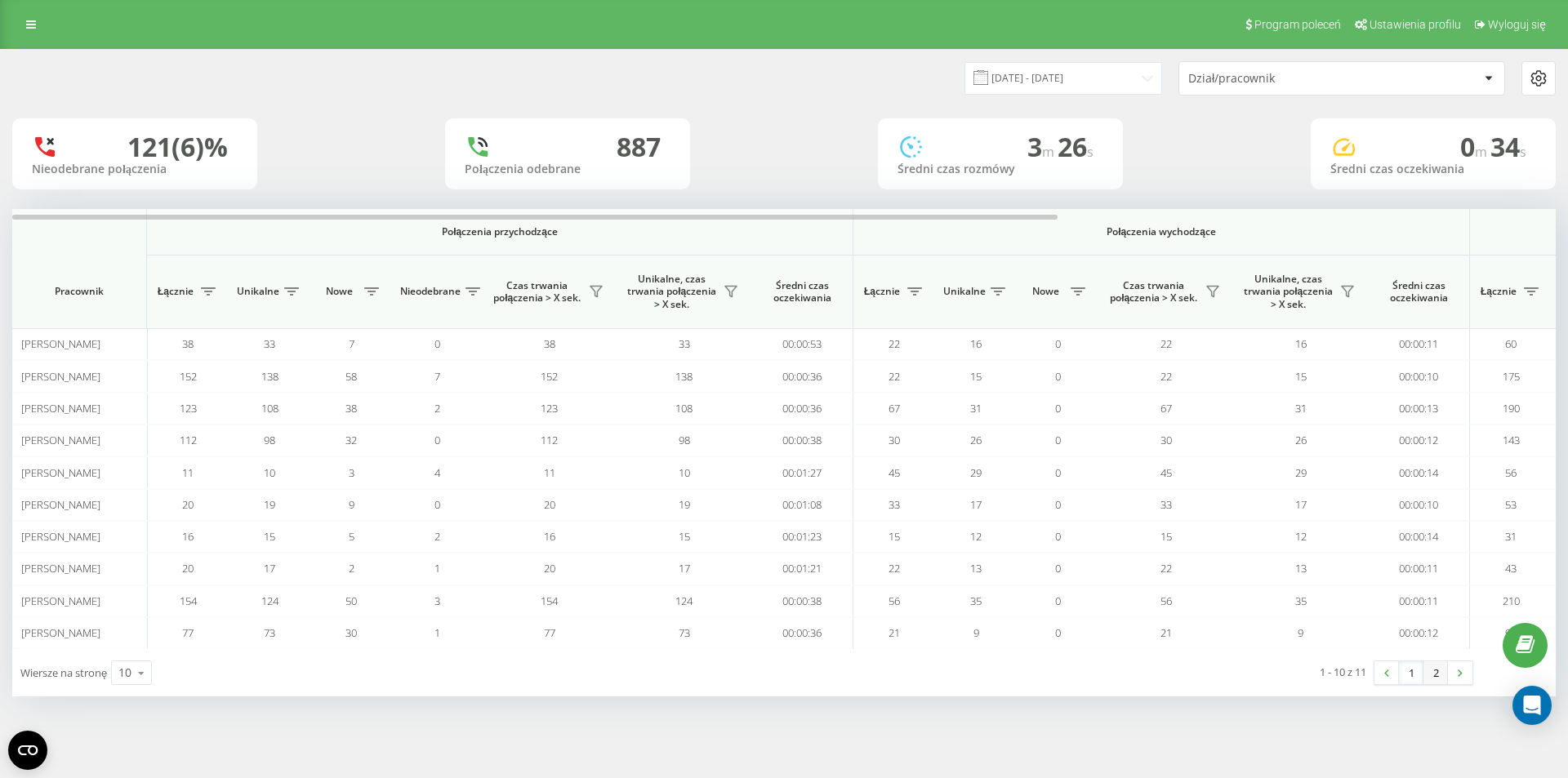
click at [1437, 673] on link "2" at bounding box center [1436, 673] width 24 height 23
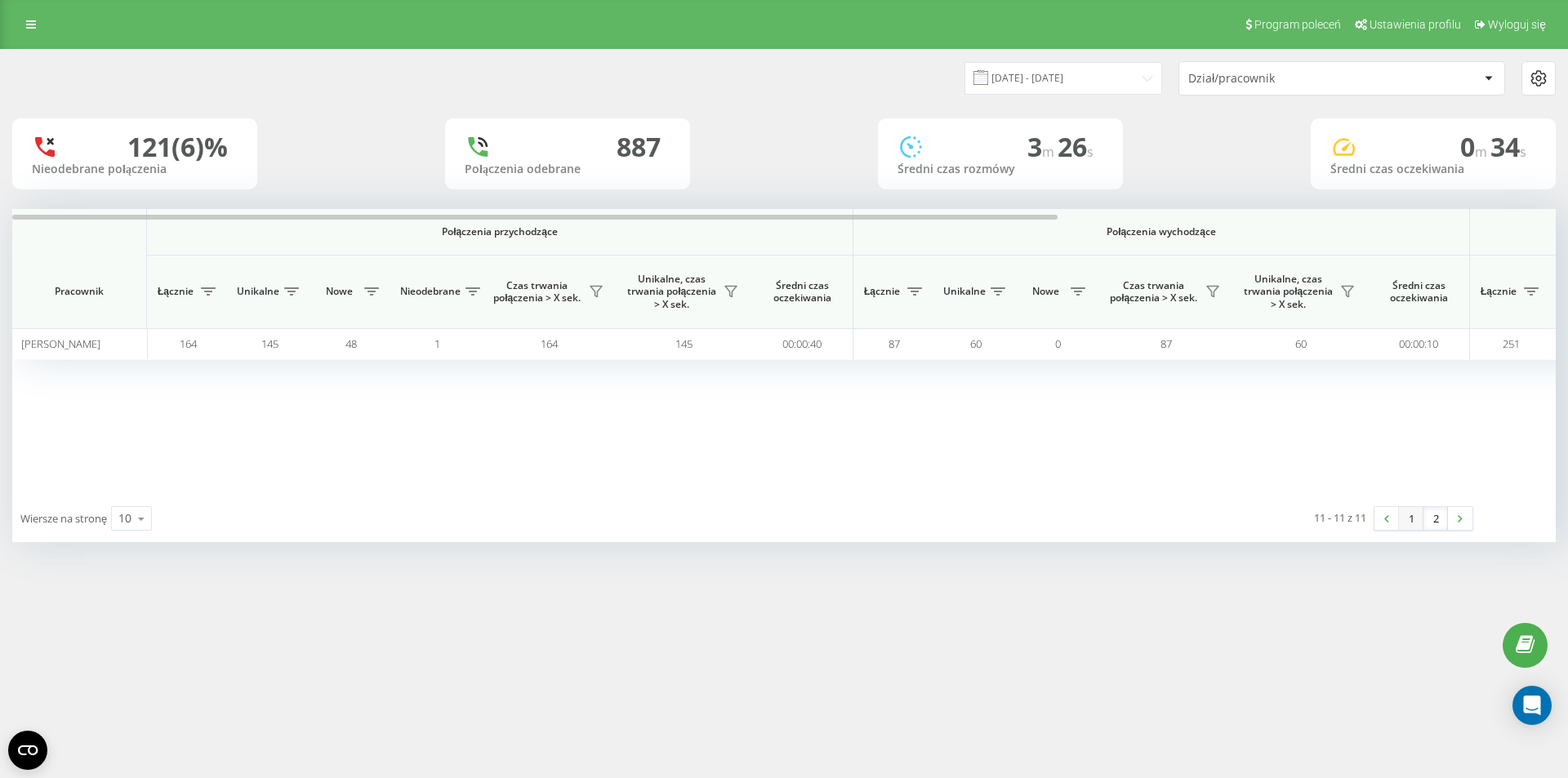
click at [1406, 516] on link "1" at bounding box center [1411, 518] width 24 height 23
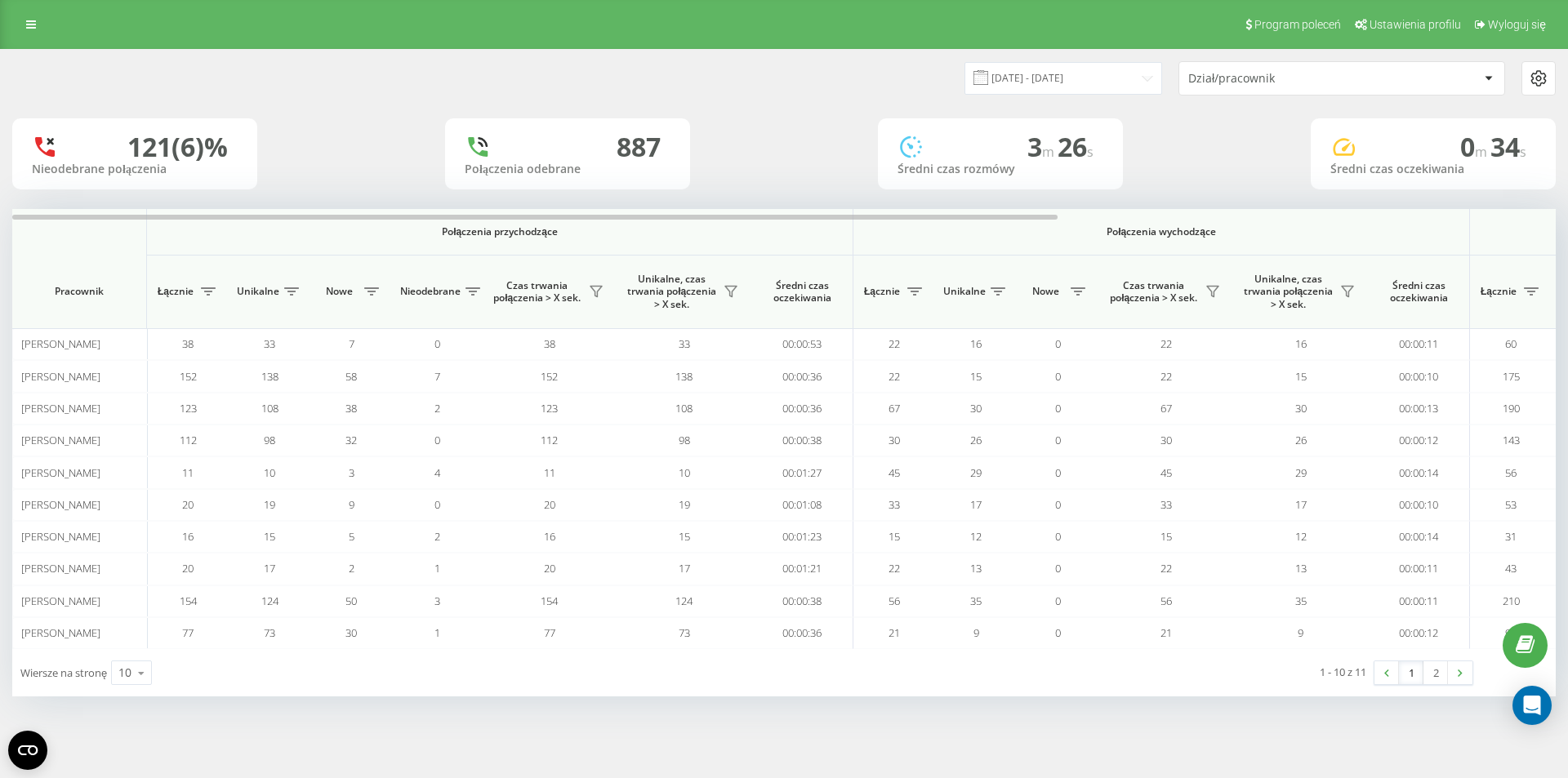
click at [1414, 670] on link "1" at bounding box center [1411, 673] width 24 height 23
click at [1281, 84] on div "Dział/pracownik" at bounding box center [1286, 78] width 196 height 13
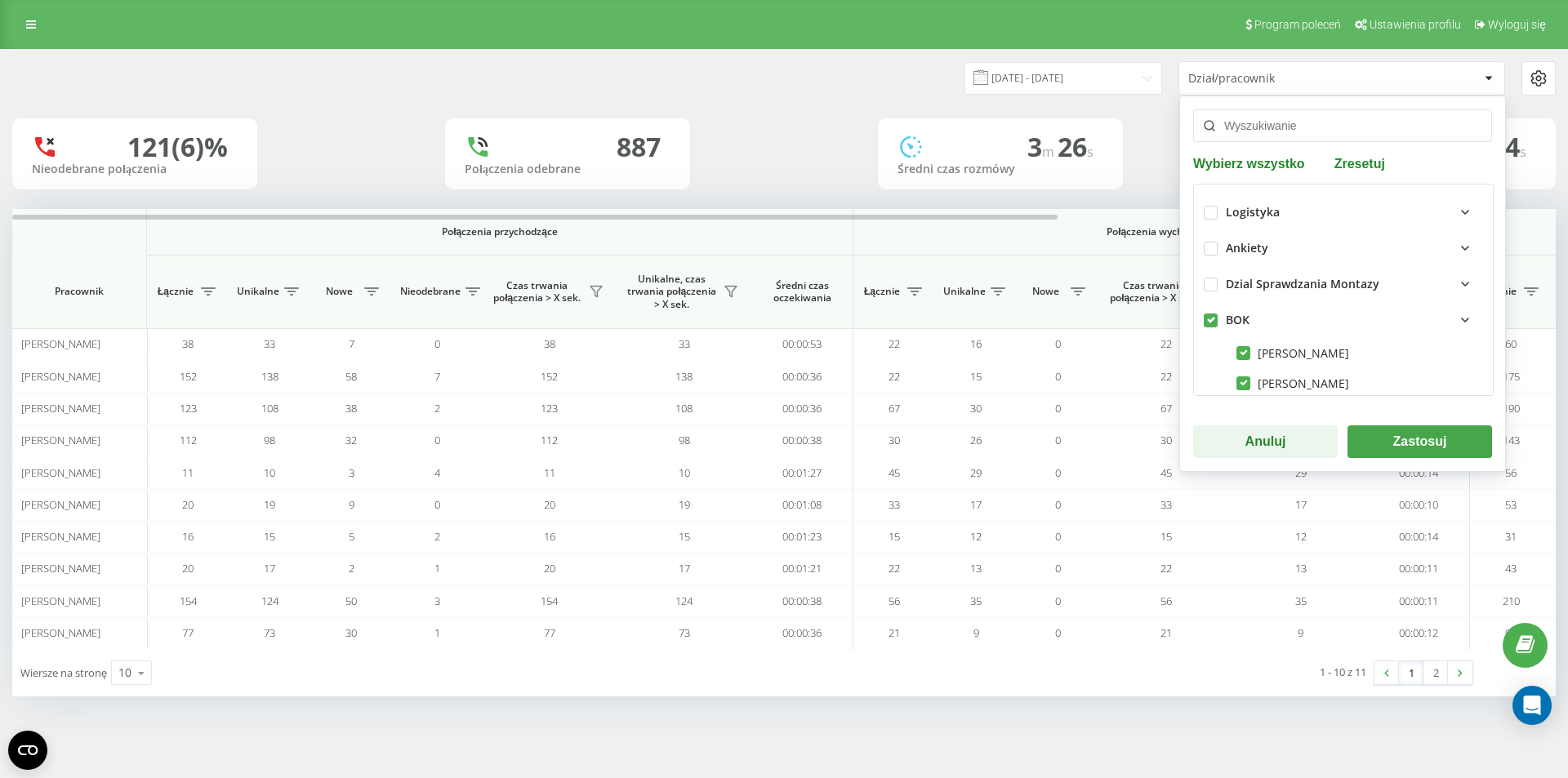
click at [1211, 314] on label at bounding box center [1211, 314] width 13 height 0
checkbox input "false"
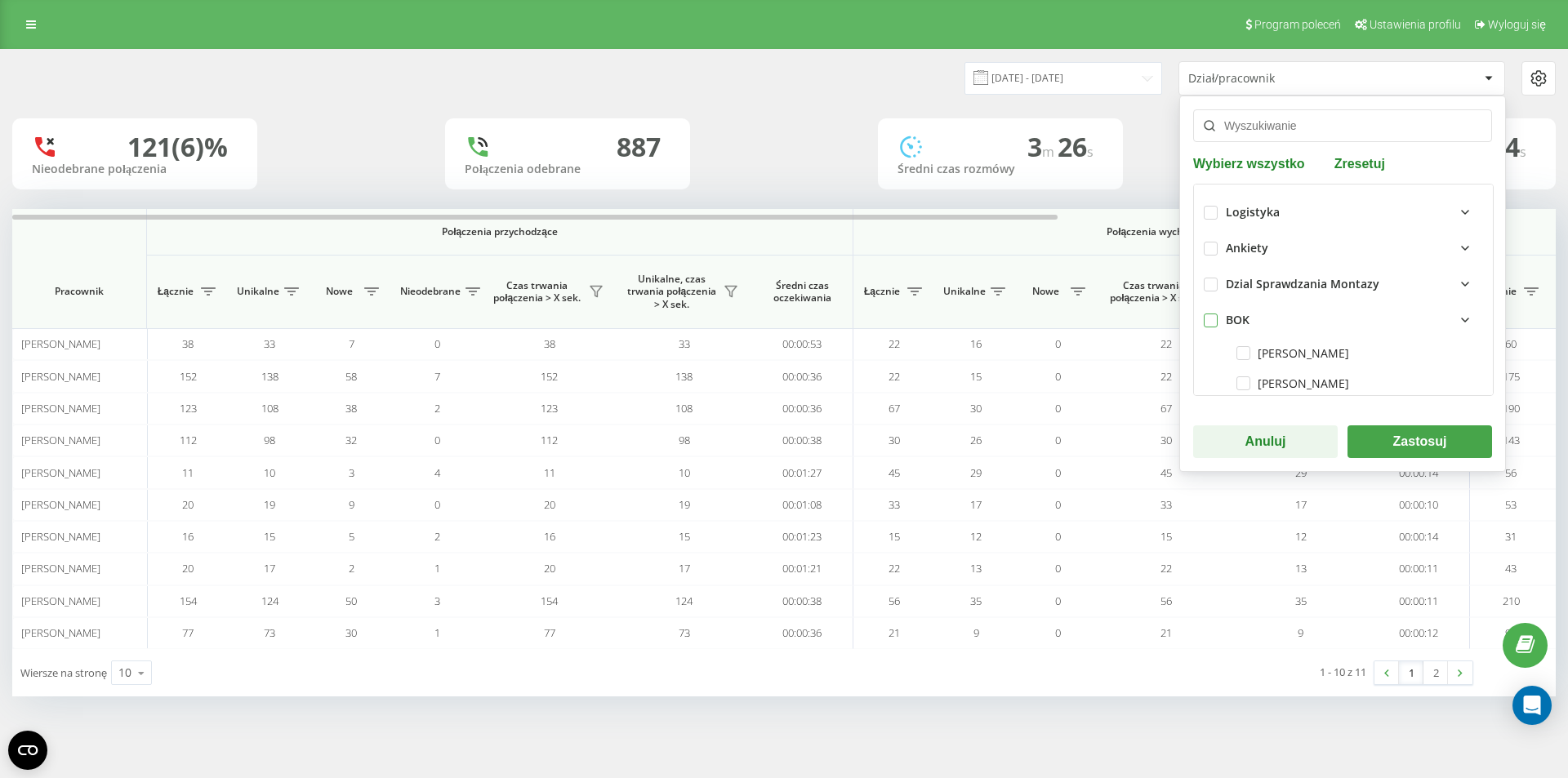
checkbox input "false"
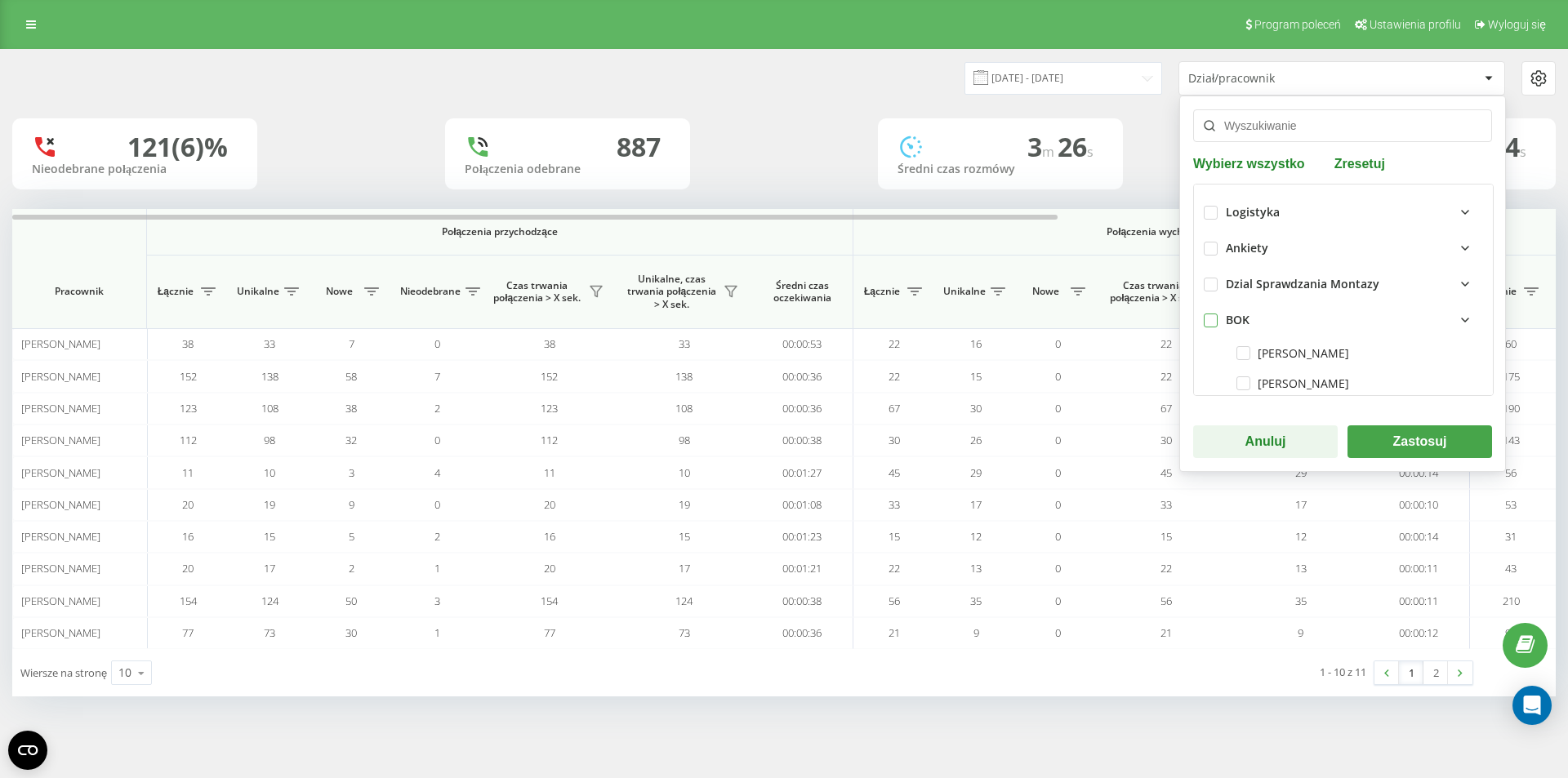
checkbox input "false"
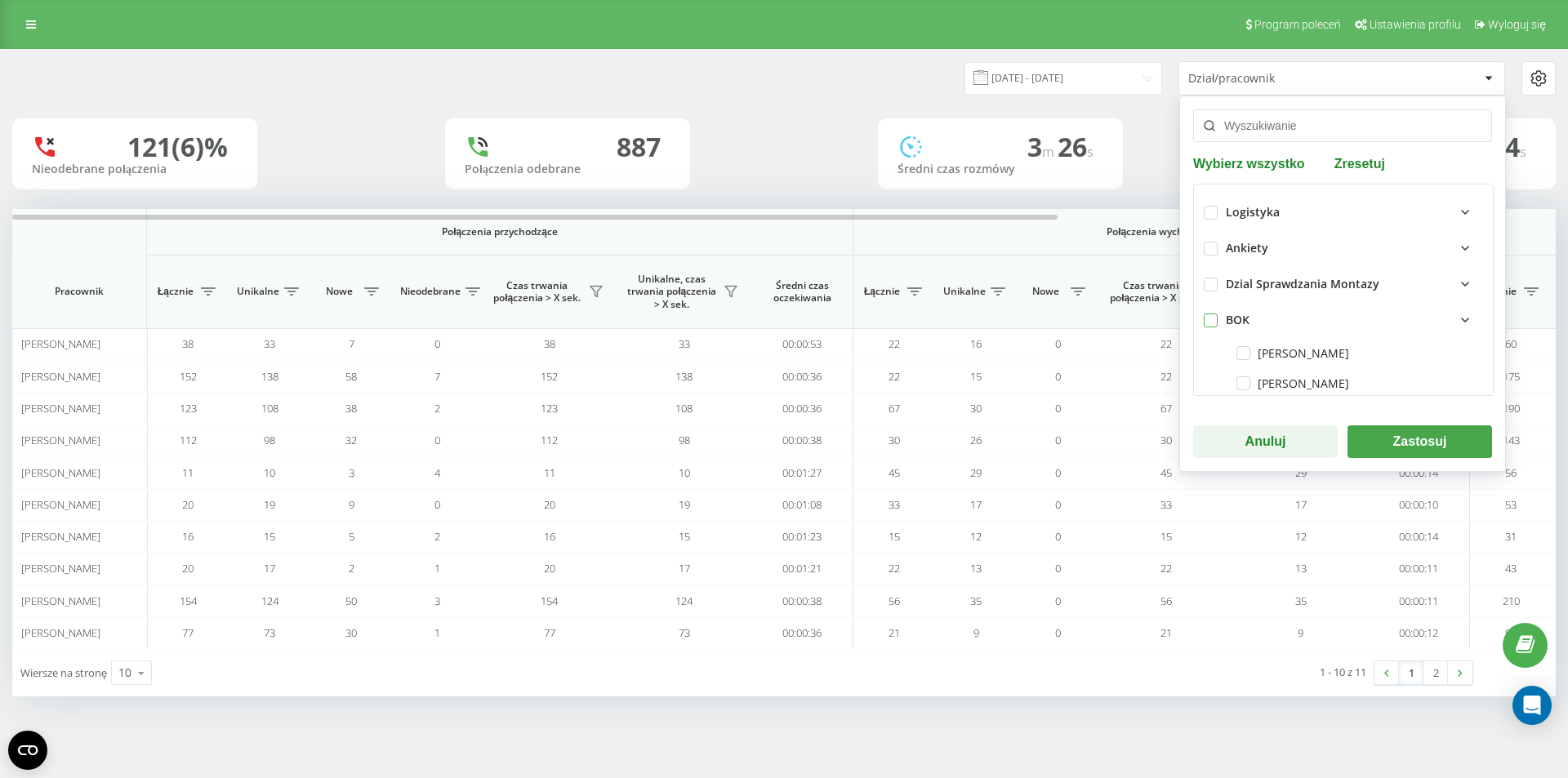
checkbox input "false"
click at [1217, 277] on label at bounding box center [1211, 277] width 13 height 0
checkbox input "true"
click at [1456, 284] on icon at bounding box center [1465, 284] width 19 height 19
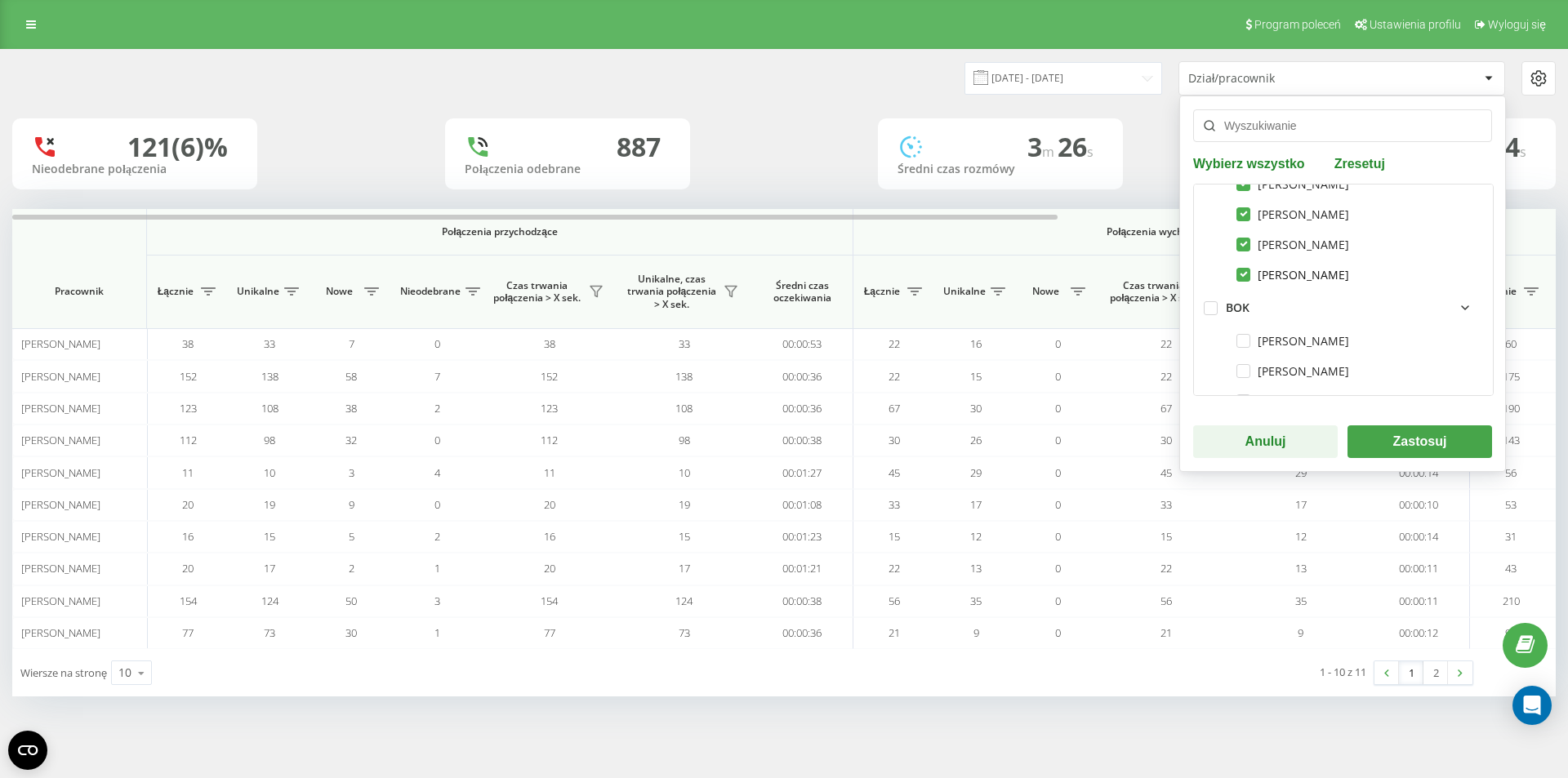
click at [1238, 276] on label "Łukasz Bryskiewicz" at bounding box center [1293, 275] width 113 height 13
checkbox input "false"
click at [1404, 436] on button "Zastosuj" at bounding box center [1420, 442] width 144 height 33
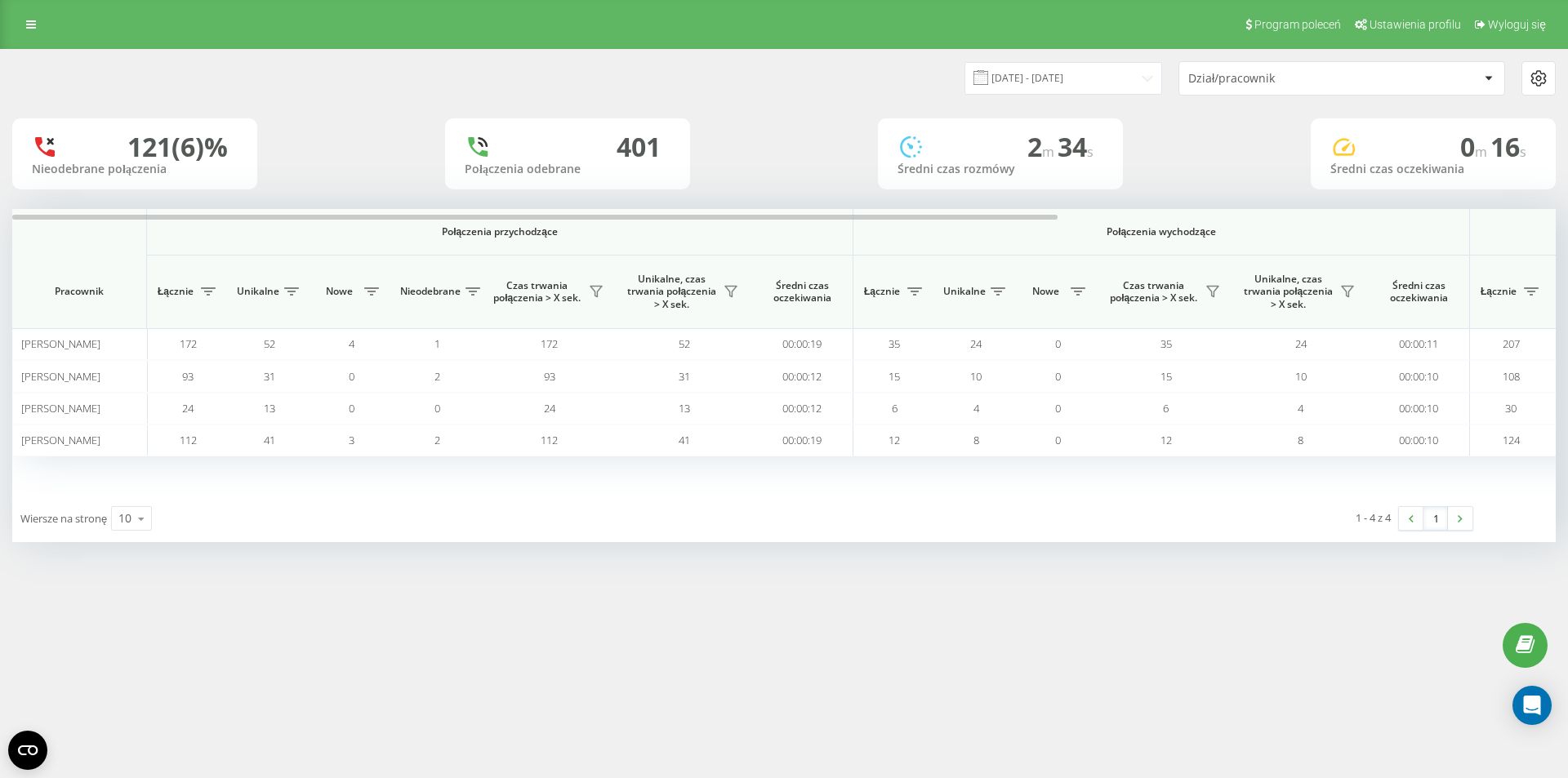
click at [169, 161] on div "121 (6)%" at bounding box center [177, 147] width 100 height 31
click at [60, 143] on div "121 (6)%" at bounding box center [135, 147] width 206 height 31
click at [44, 138] on icon at bounding box center [45, 147] width 26 height 26
click at [1476, 78] on div "Dział/pracownik" at bounding box center [1334, 78] width 291 height 13
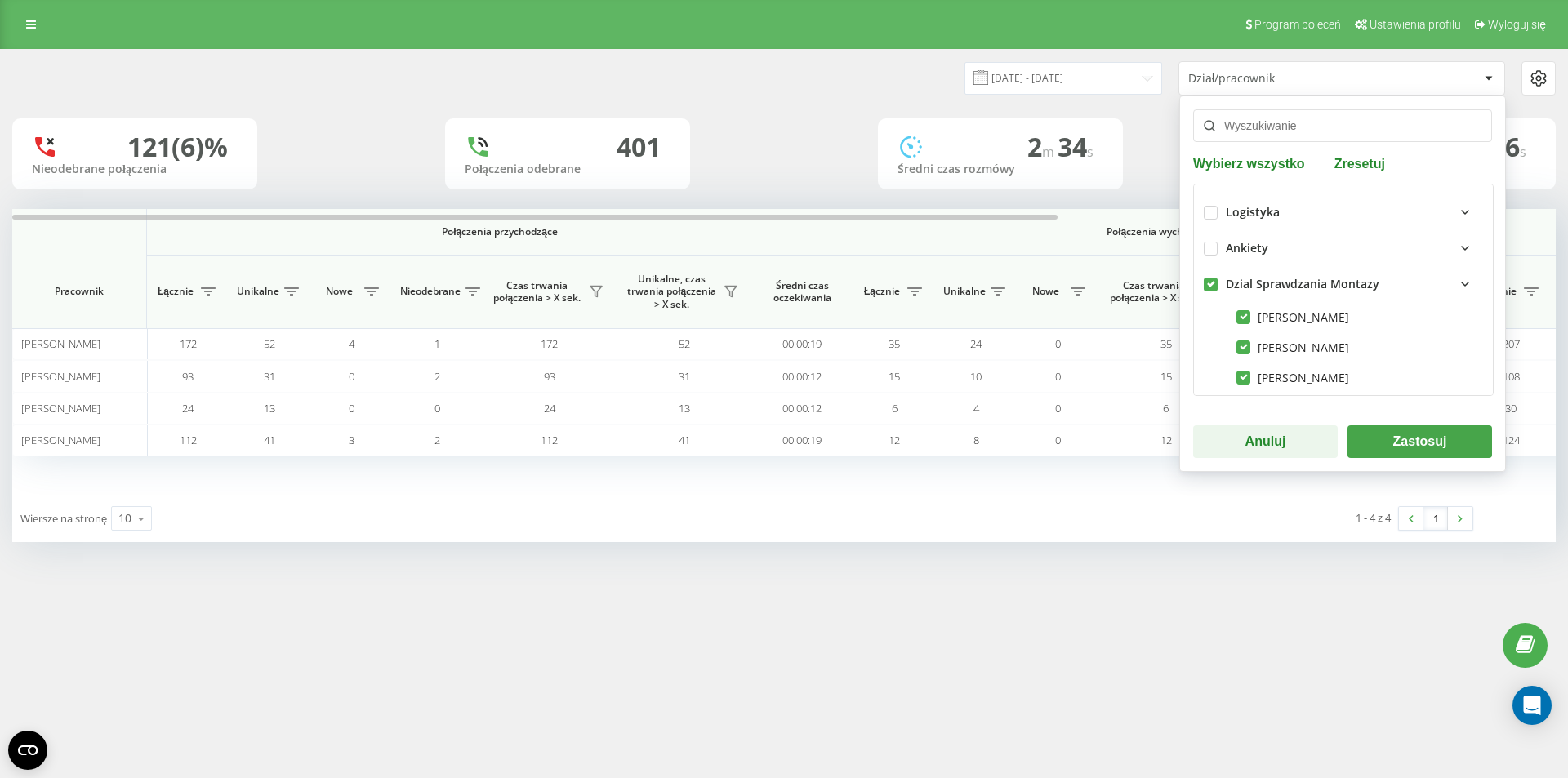
click at [1212, 277] on label at bounding box center [1211, 277] width 13 height 0
checkbox input "false"
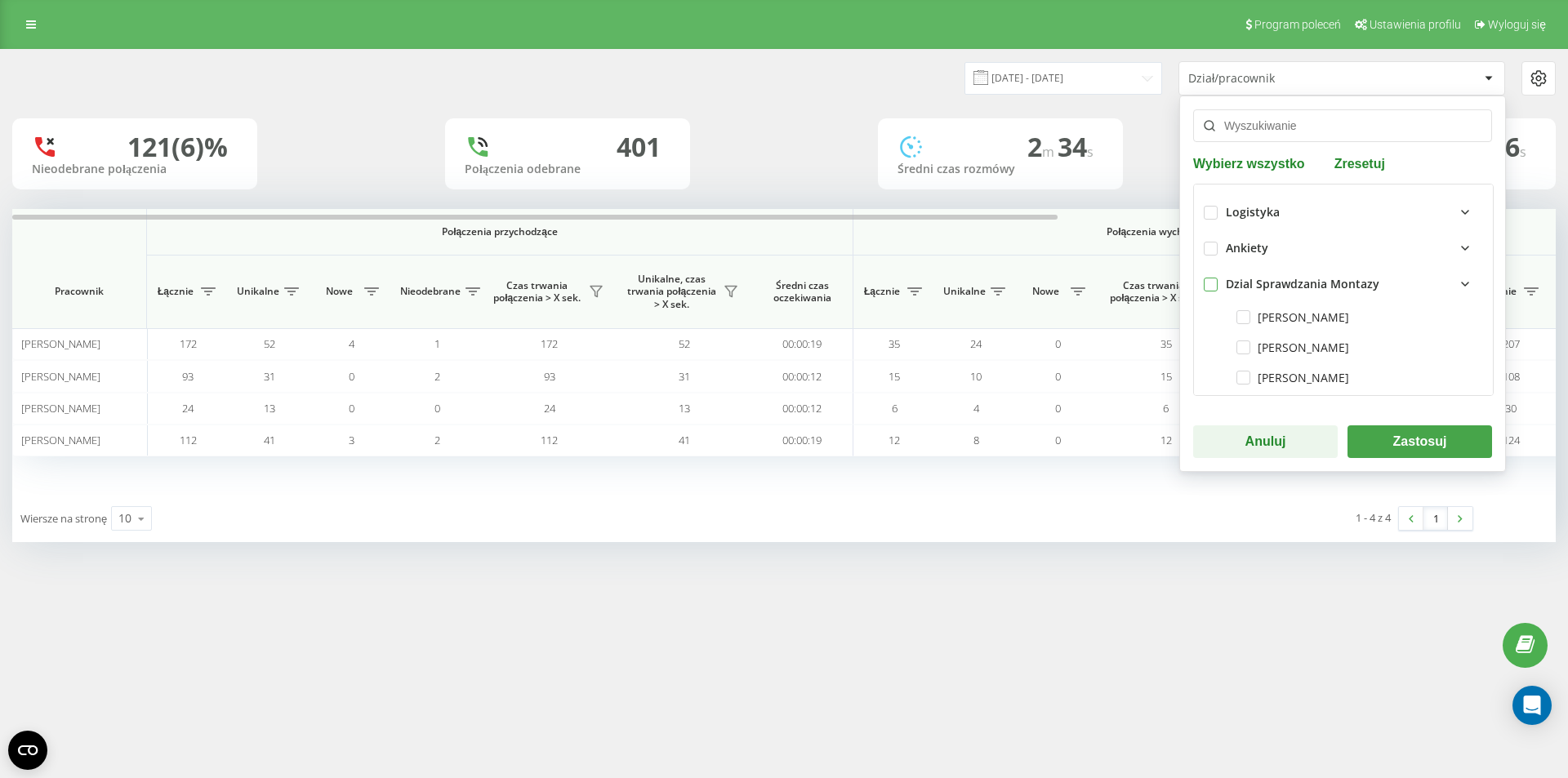
checkbox input "false"
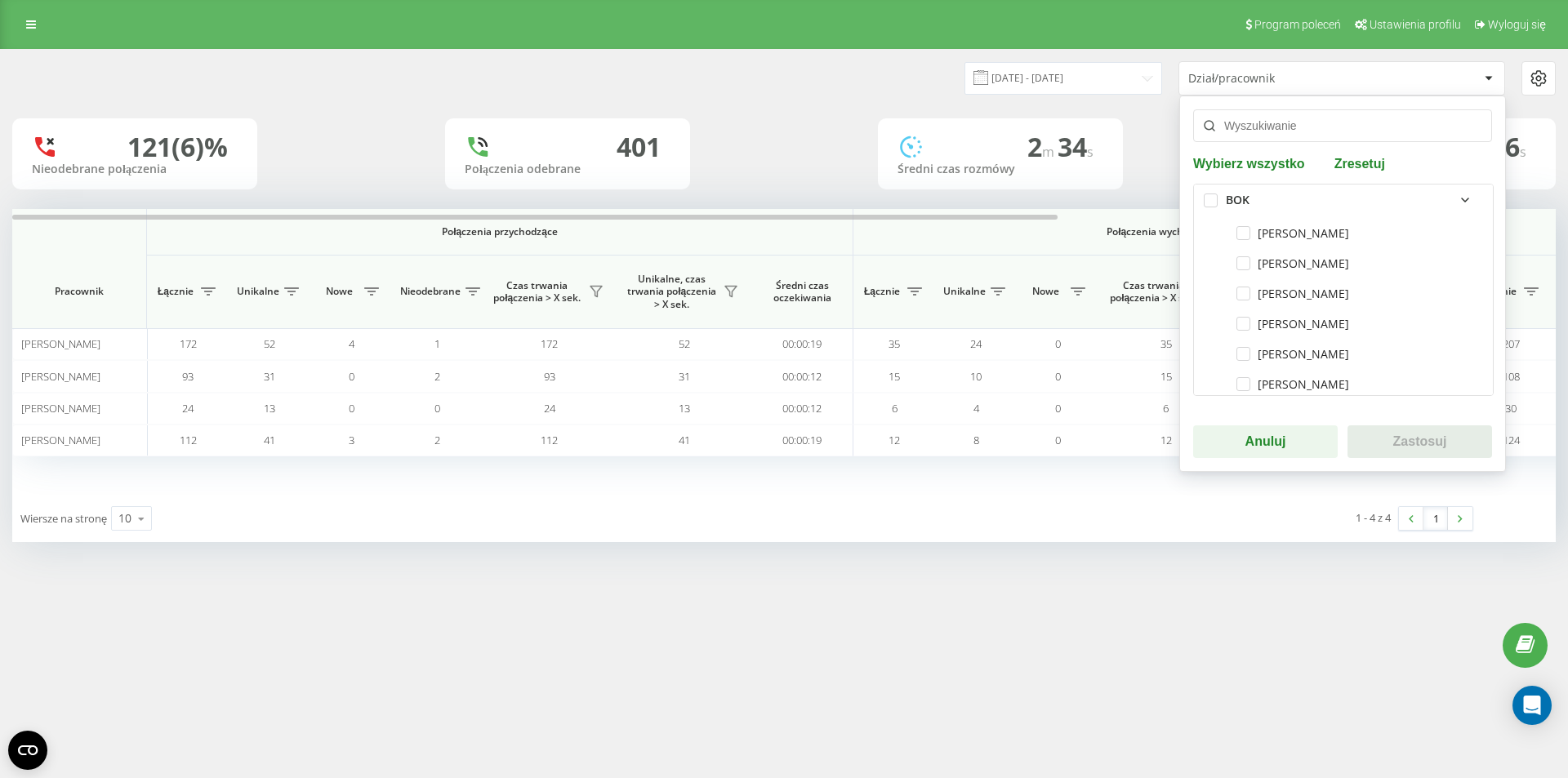
scroll to position [245, 0]
click at [1215, 220] on label at bounding box center [1211, 220] width 13 height 0
checkbox input "true"
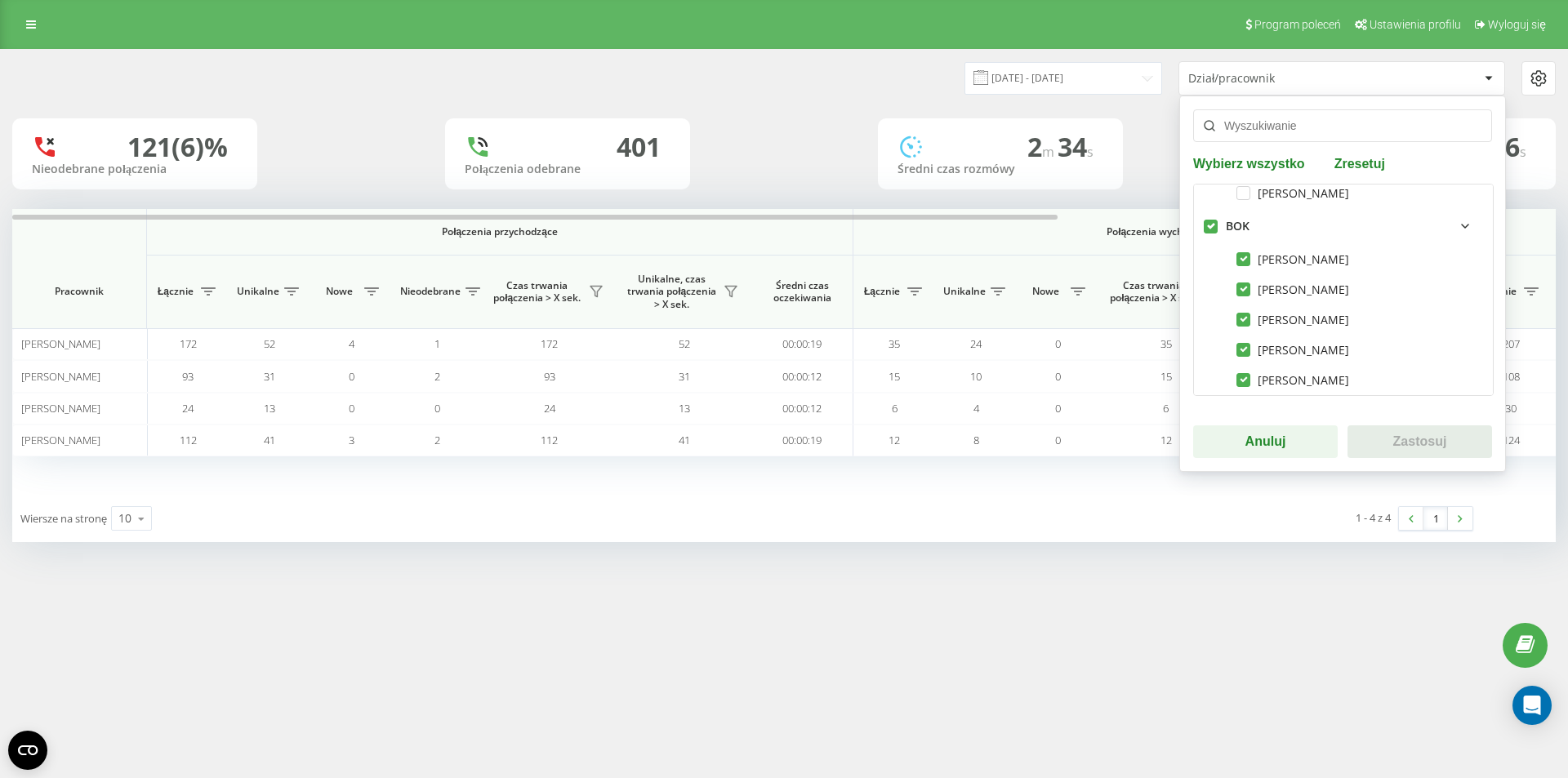
checkbox input "true"
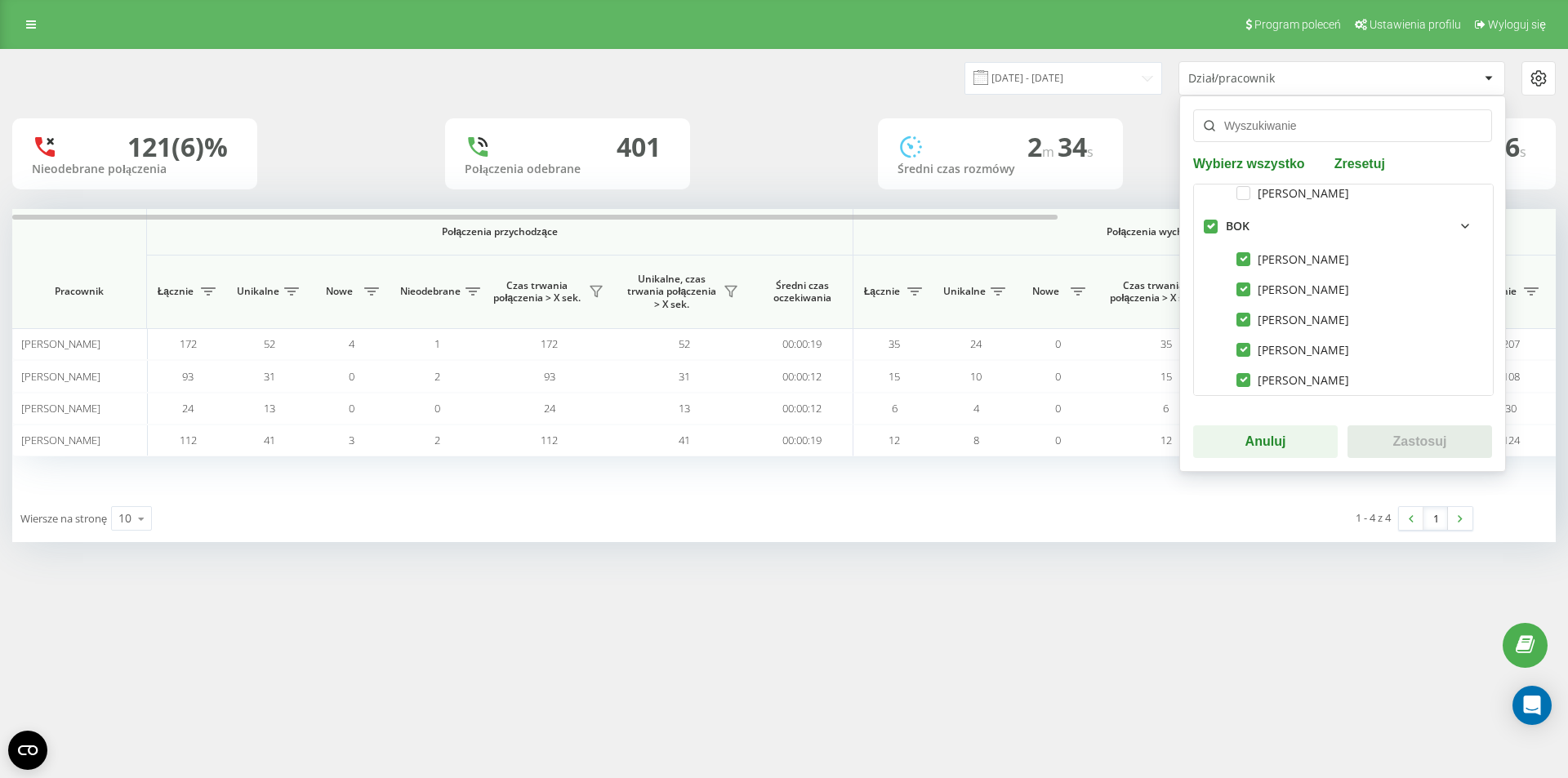
checkbox input "true"
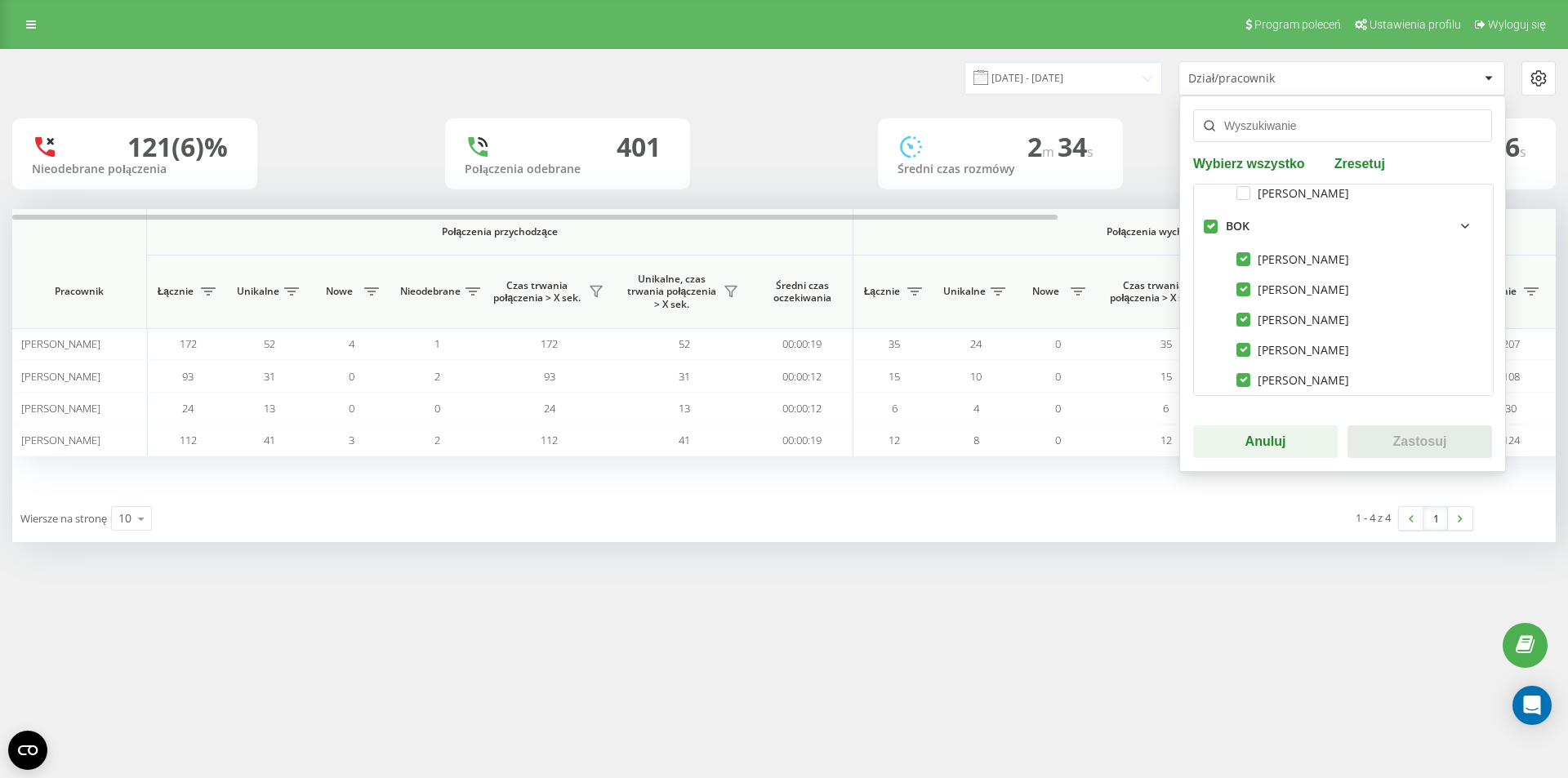
checkbox input "true"
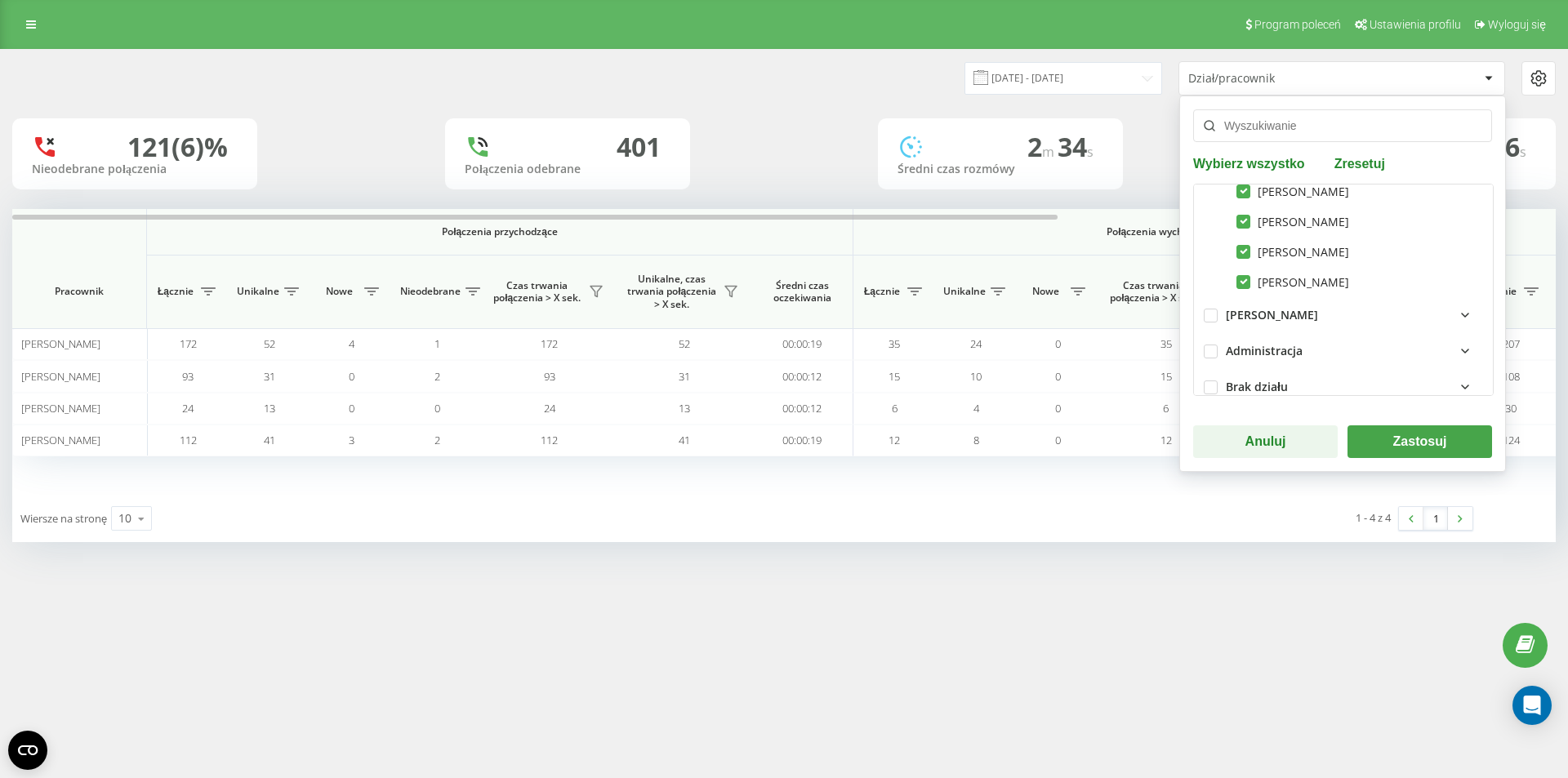
scroll to position [635, 0]
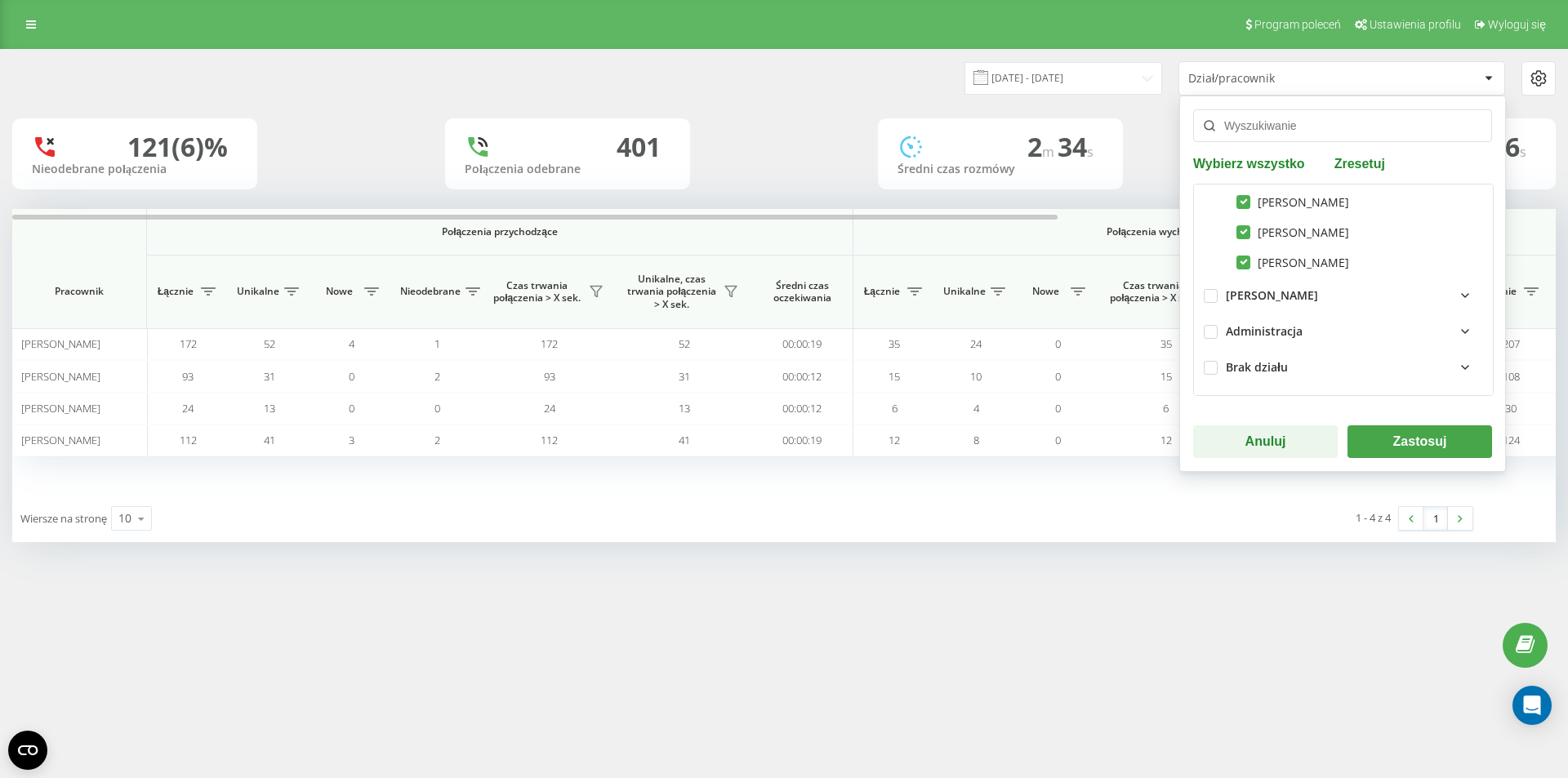
click at [1412, 439] on button "Zastosuj" at bounding box center [1420, 442] width 144 height 33
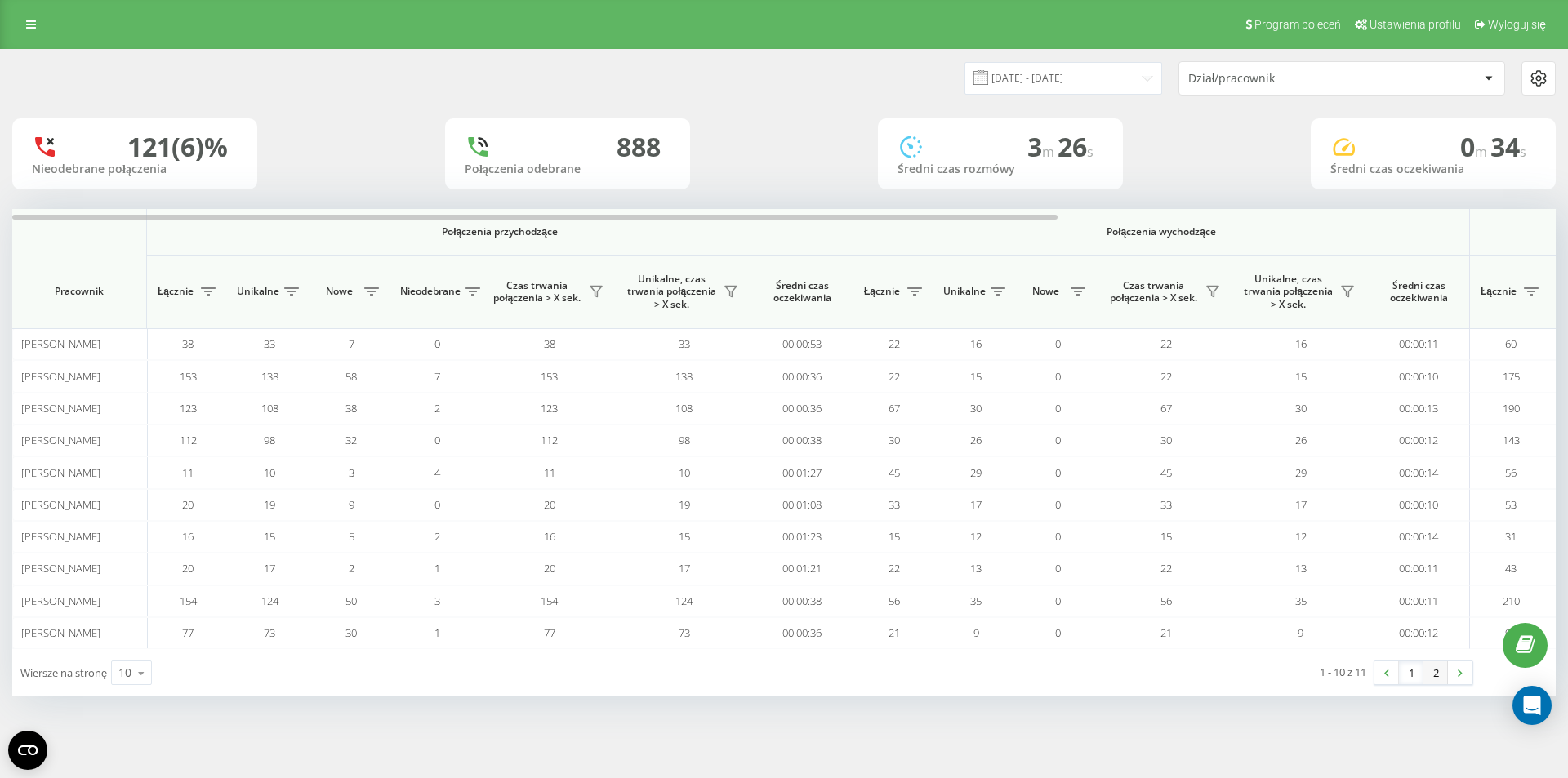
click at [1444, 675] on link "2" at bounding box center [1436, 673] width 24 height 23
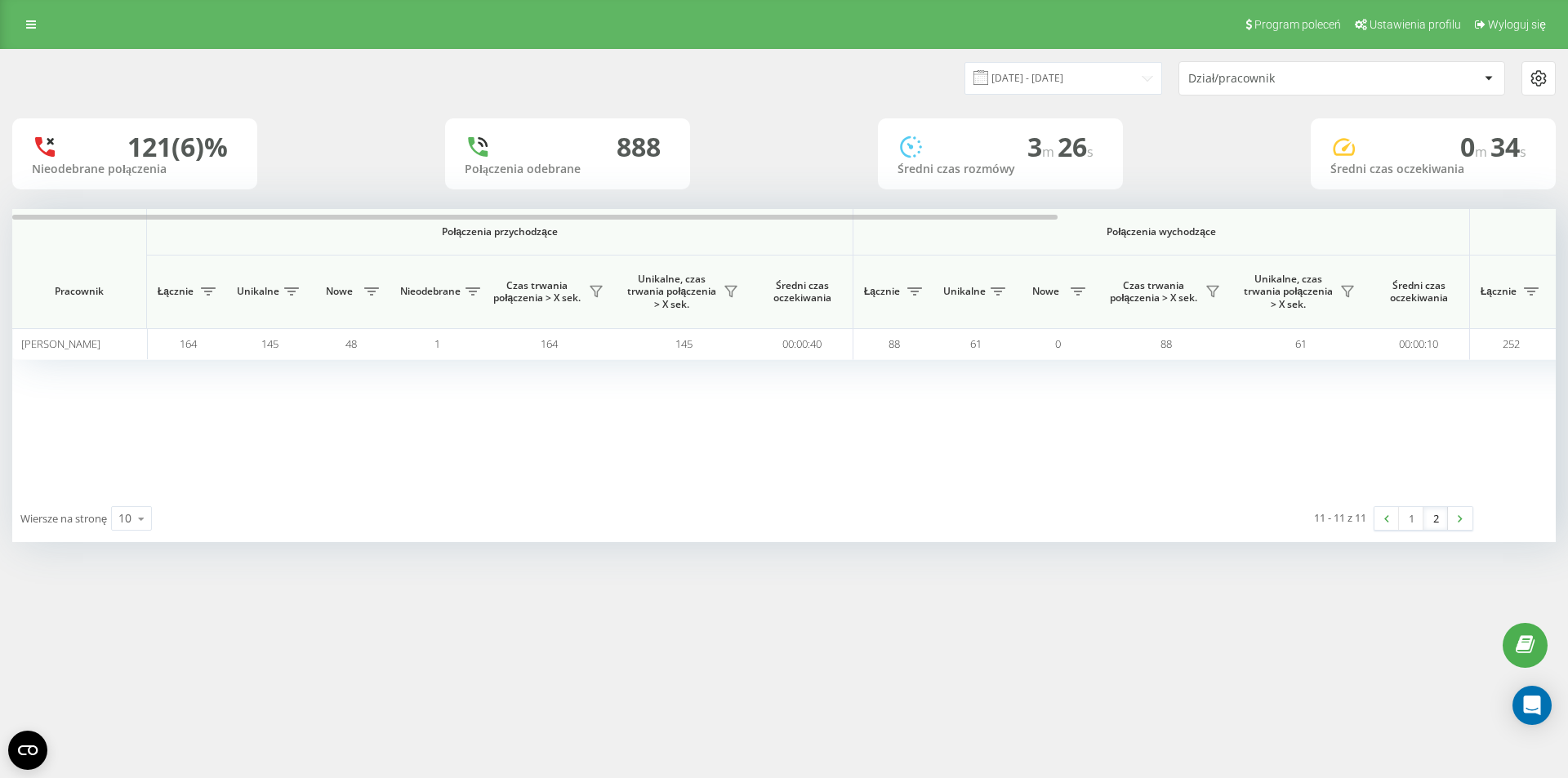
drag, startPoint x: 1410, startPoint y: 516, endPoint x: 1383, endPoint y: 532, distance: 31.4
click at [1410, 516] on link "1" at bounding box center [1411, 518] width 24 height 23
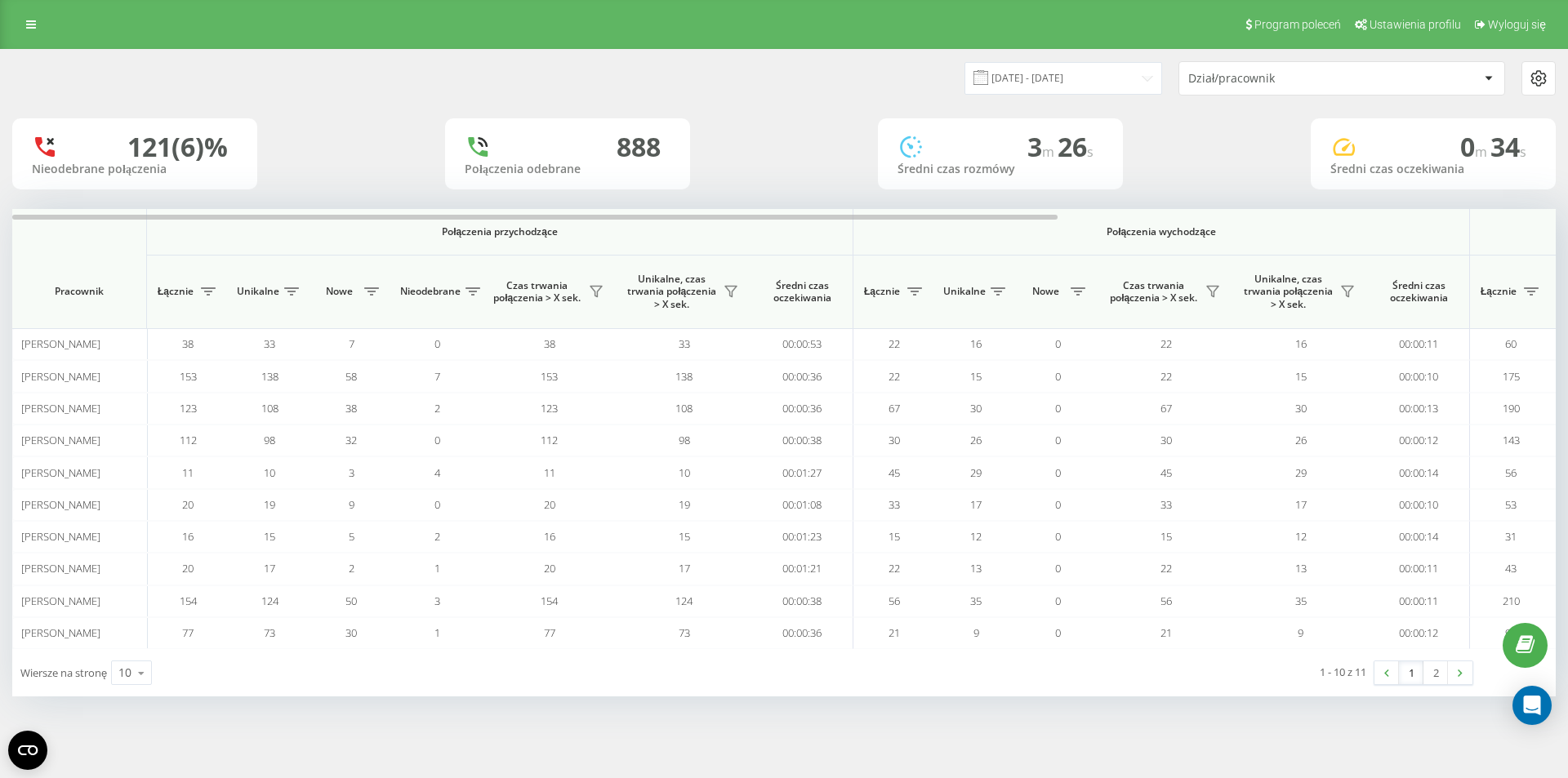
click at [1490, 81] on div at bounding box center [1489, 78] width 19 height 19
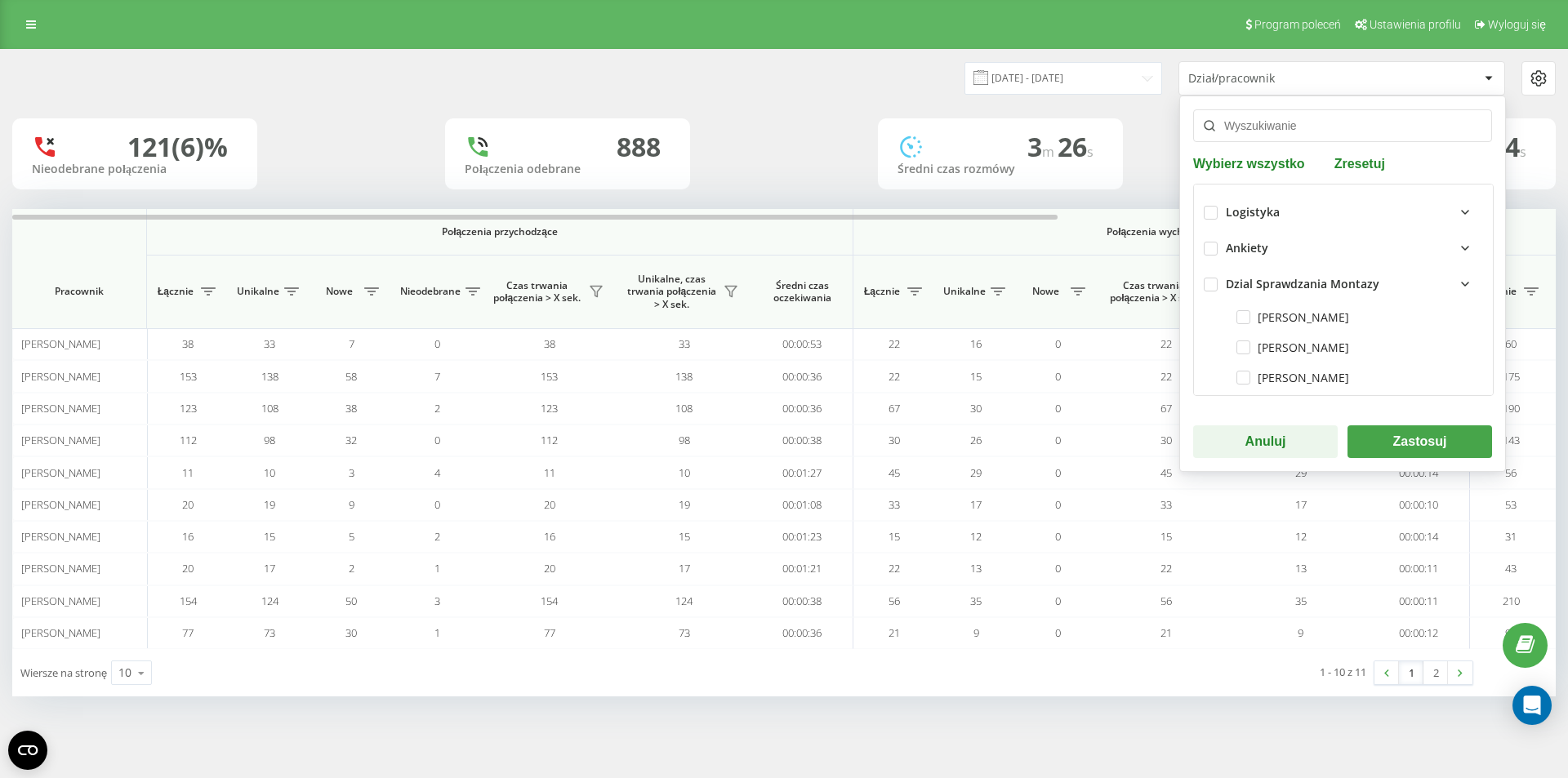
click at [1456, 242] on icon at bounding box center [1465, 248] width 19 height 19
click at [1456, 209] on icon at bounding box center [1465, 212] width 19 height 19
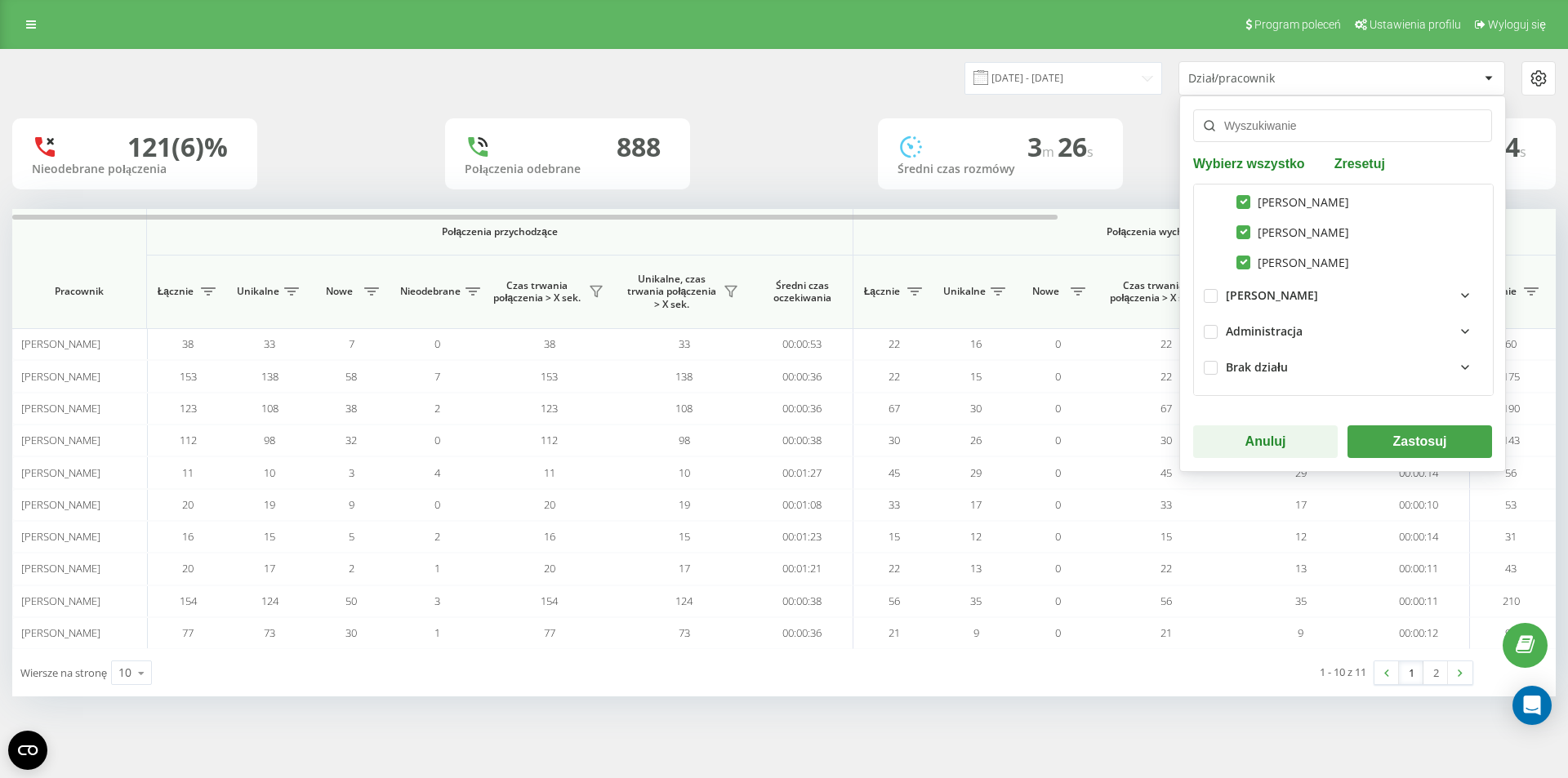
click at [1456, 294] on icon at bounding box center [1465, 295] width 19 height 19
click at [1462, 330] on icon at bounding box center [1465, 331] width 7 height 3
click at [1456, 235] on icon at bounding box center [1465, 240] width 19 height 19
click at [1456, 368] on icon at bounding box center [1465, 367] width 19 height 19
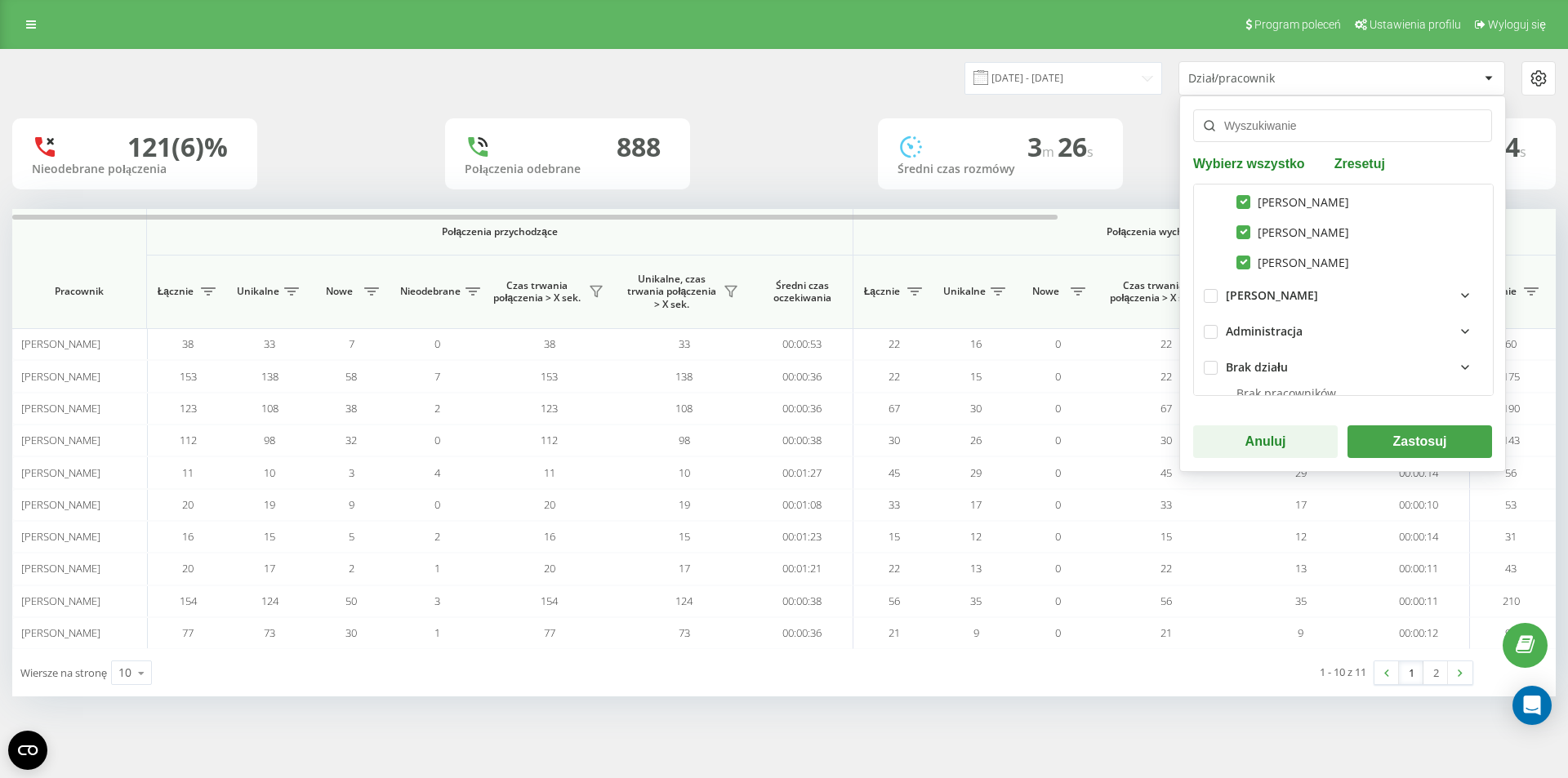
scroll to position [659, 0]
click at [1456, 343] on icon at bounding box center [1465, 342] width 19 height 19
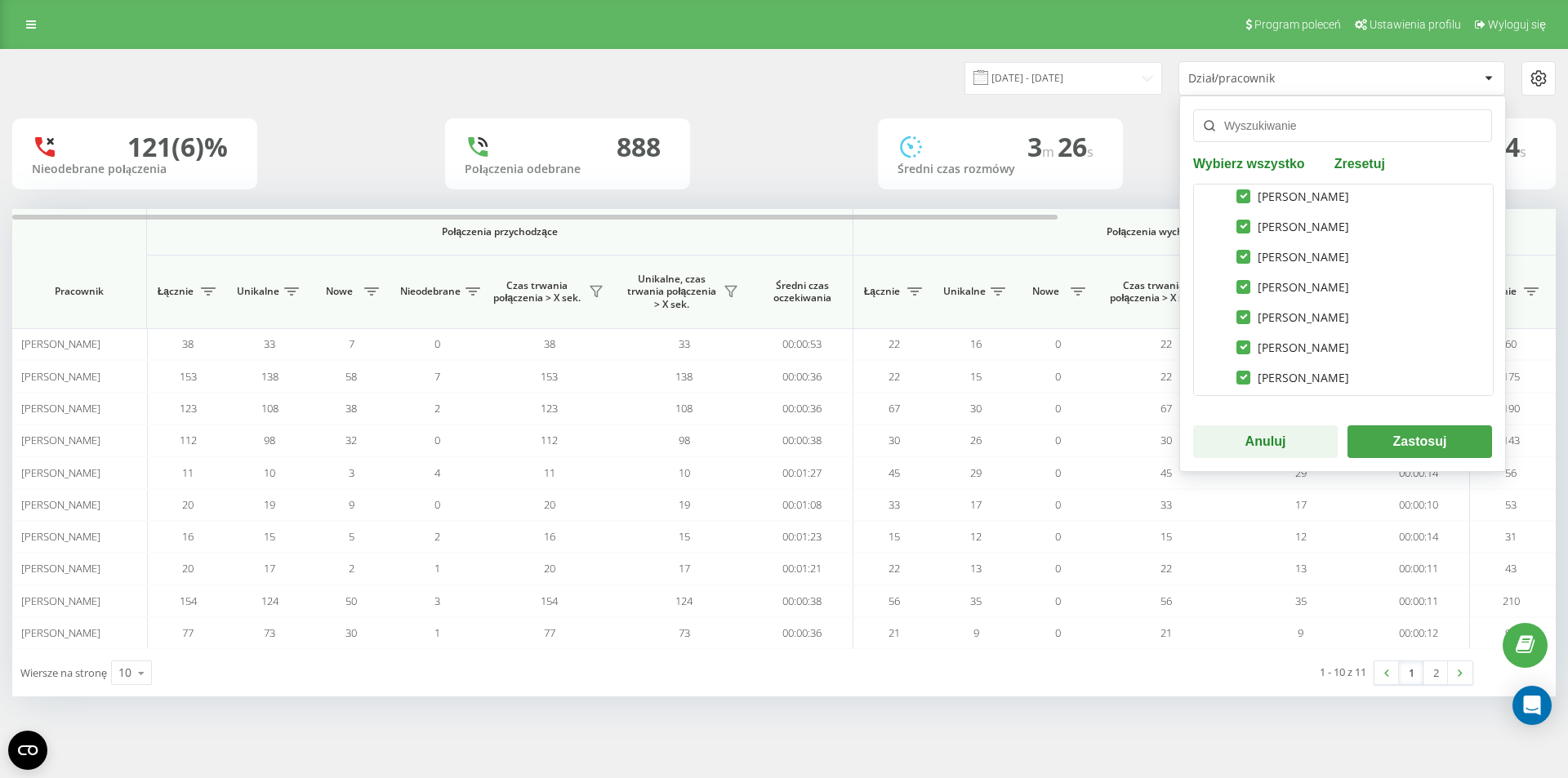
scroll to position [226, 0]
click at [1456, 244] on icon at bounding box center [1465, 244] width 19 height 19
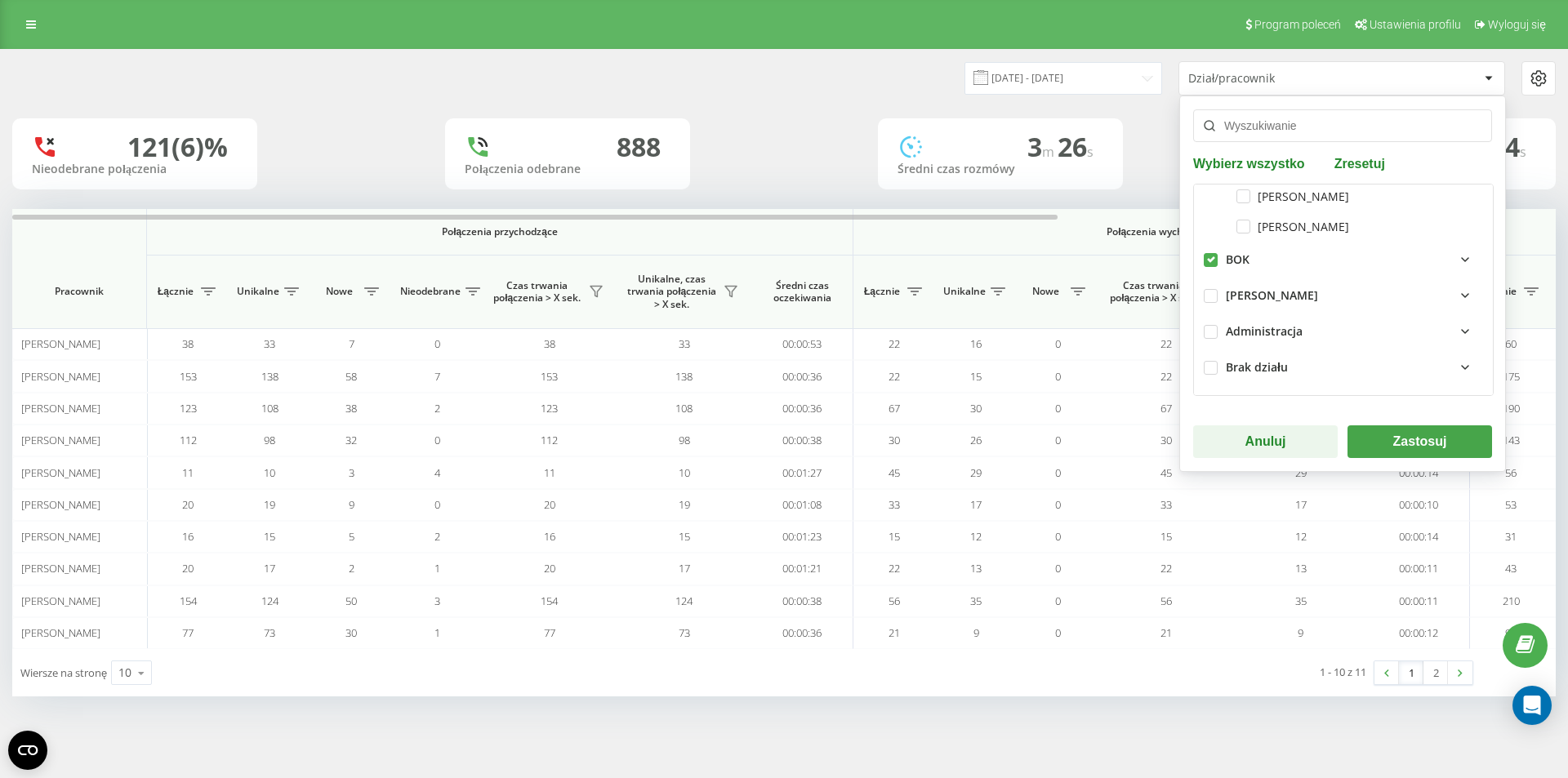
scroll to position [212, 0]
click at [1417, 436] on button "Zastosuj" at bounding box center [1420, 442] width 144 height 33
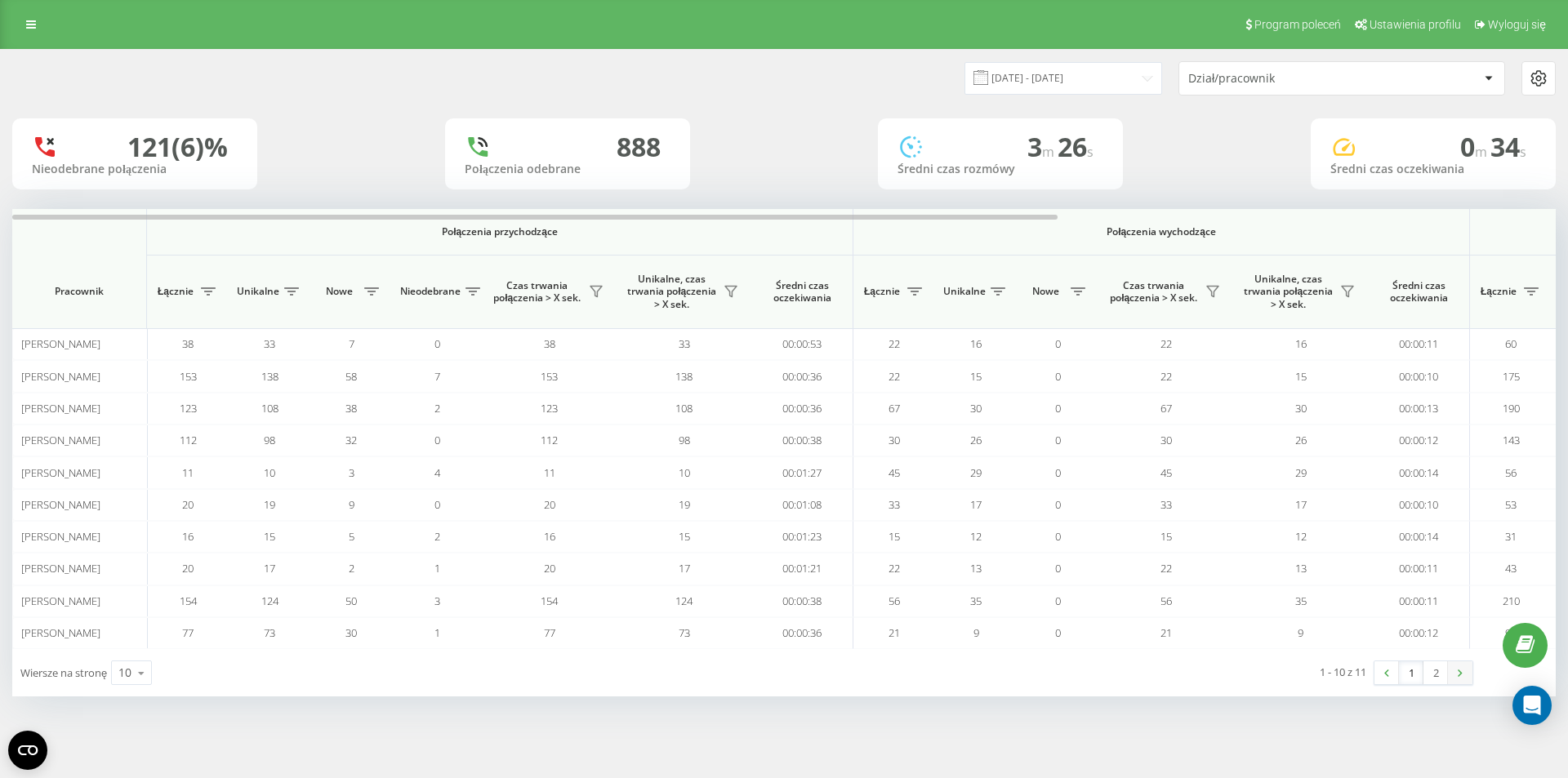
click at [1457, 673] on link at bounding box center [1460, 673] width 24 height 23
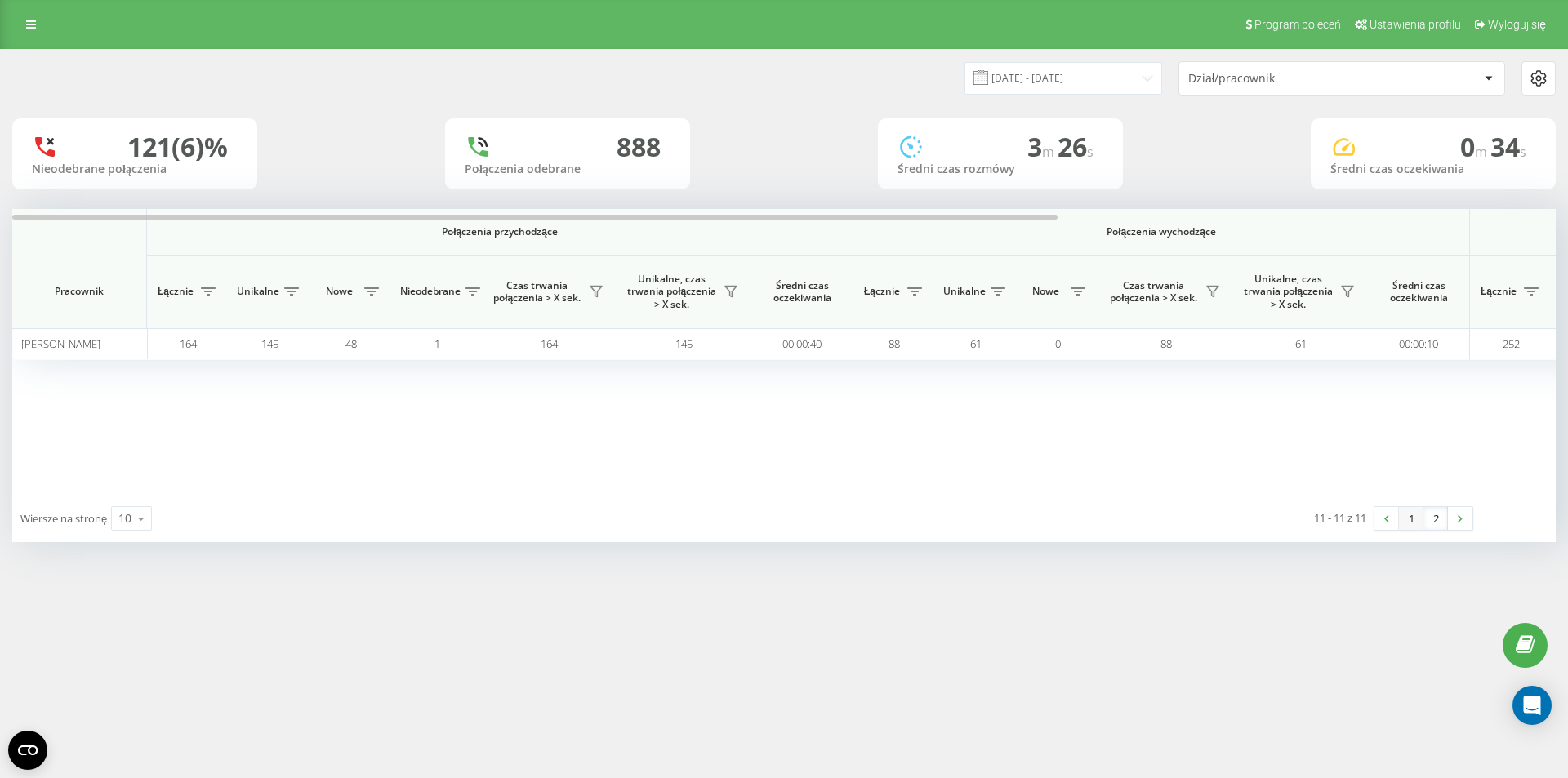
click at [1411, 520] on link "1" at bounding box center [1411, 518] width 24 height 23
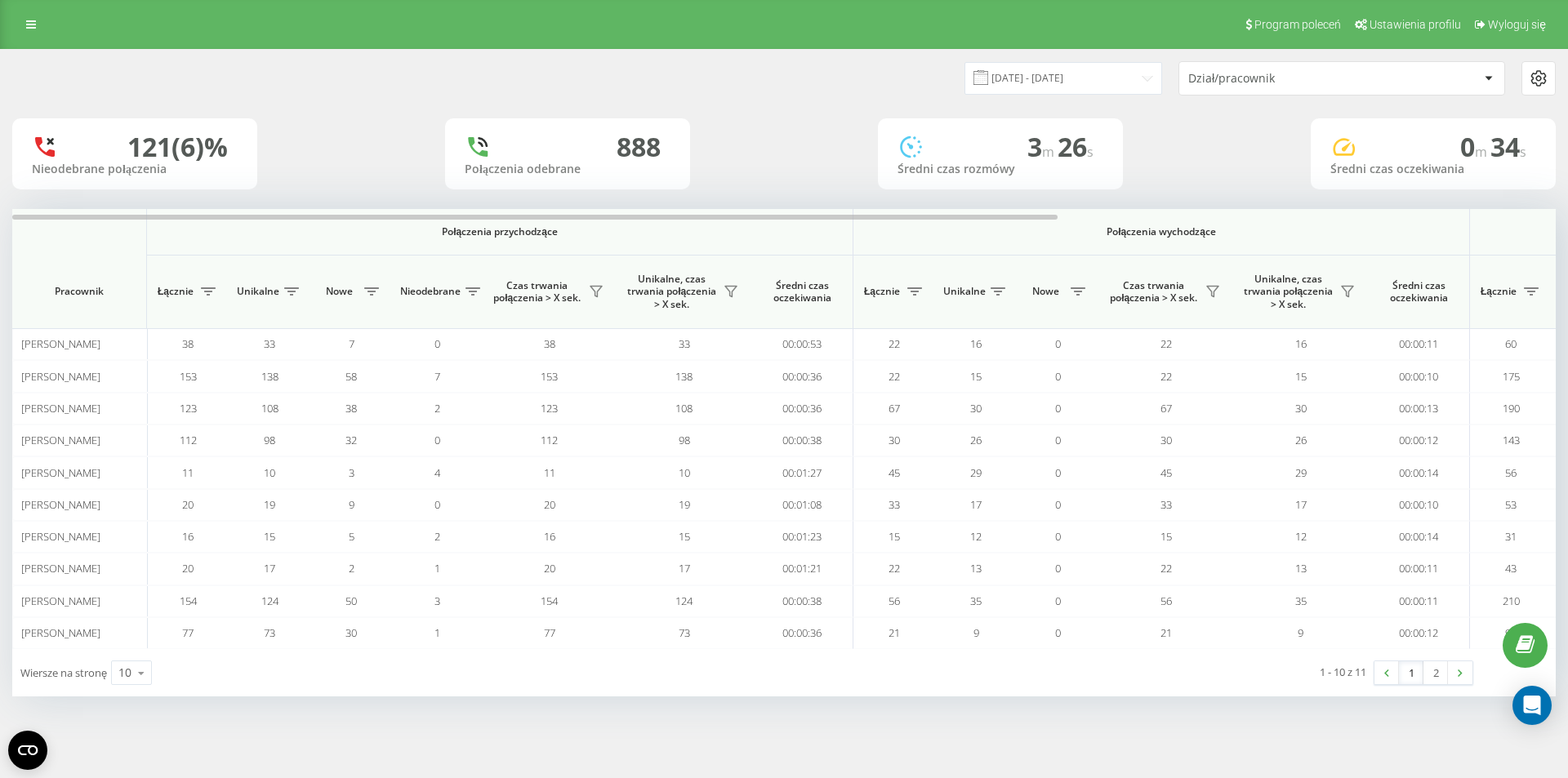
click at [1412, 673] on link "1" at bounding box center [1411, 673] width 24 height 23
click at [1124, 79] on input "01.08.2025 - 19.08.2025" at bounding box center [1063, 78] width 197 height 32
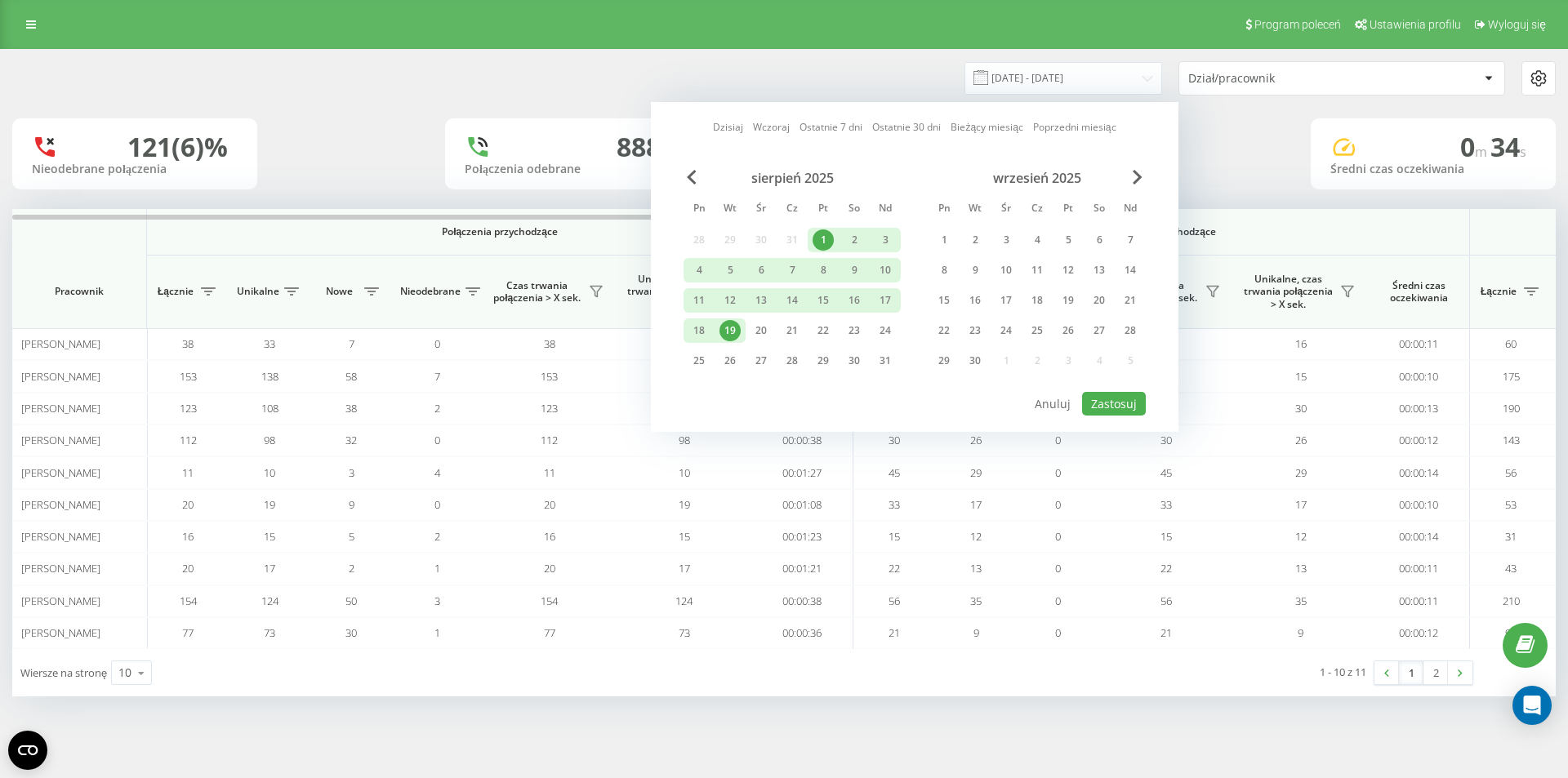
click at [691, 185] on div "sierpień 2025" at bounding box center [792, 178] width 217 height 16
click at [689, 179] on span "Previous Month" at bounding box center [692, 177] width 10 height 14
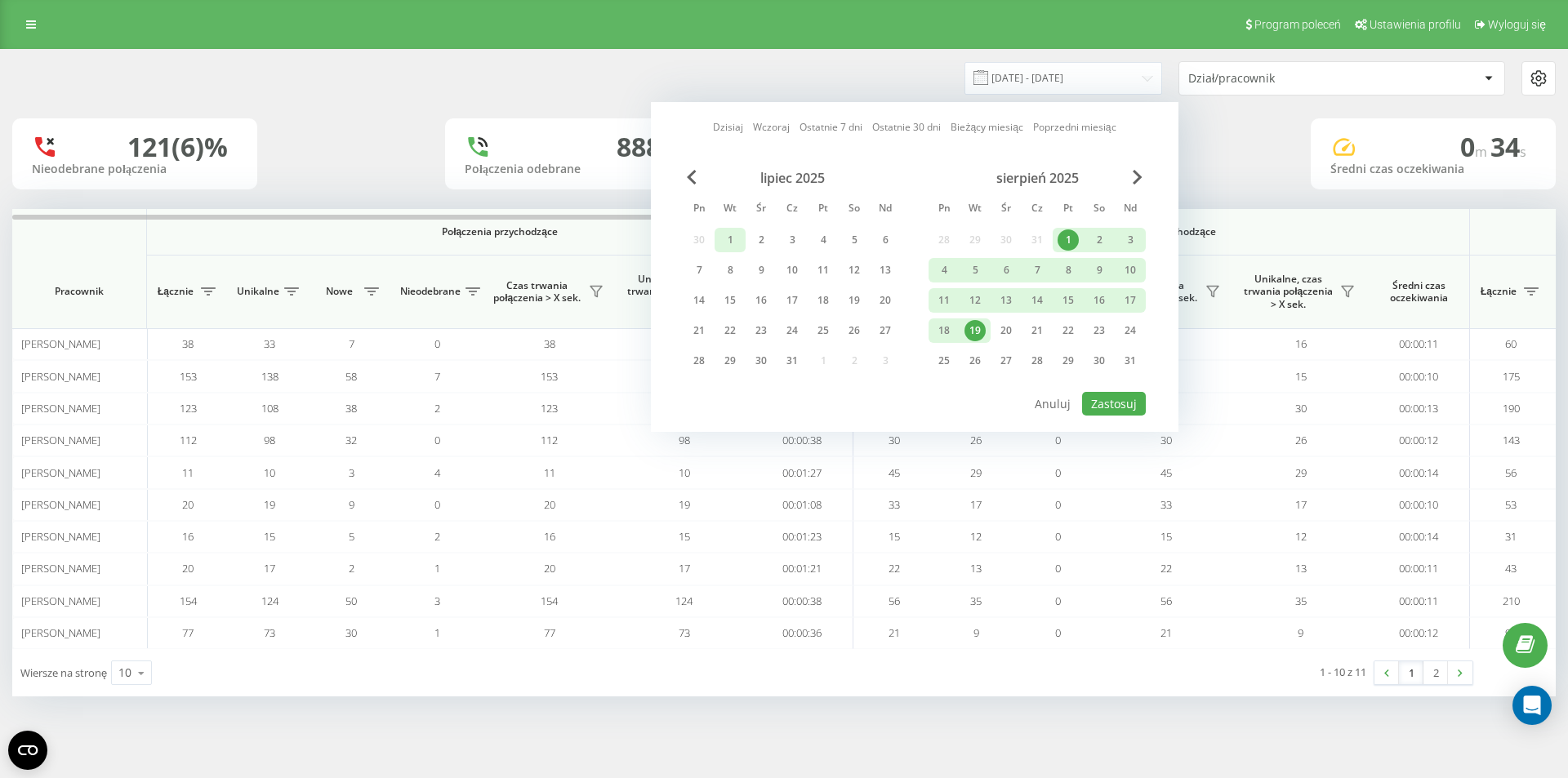
click at [736, 241] on div "1" at bounding box center [730, 239] width 21 height 21
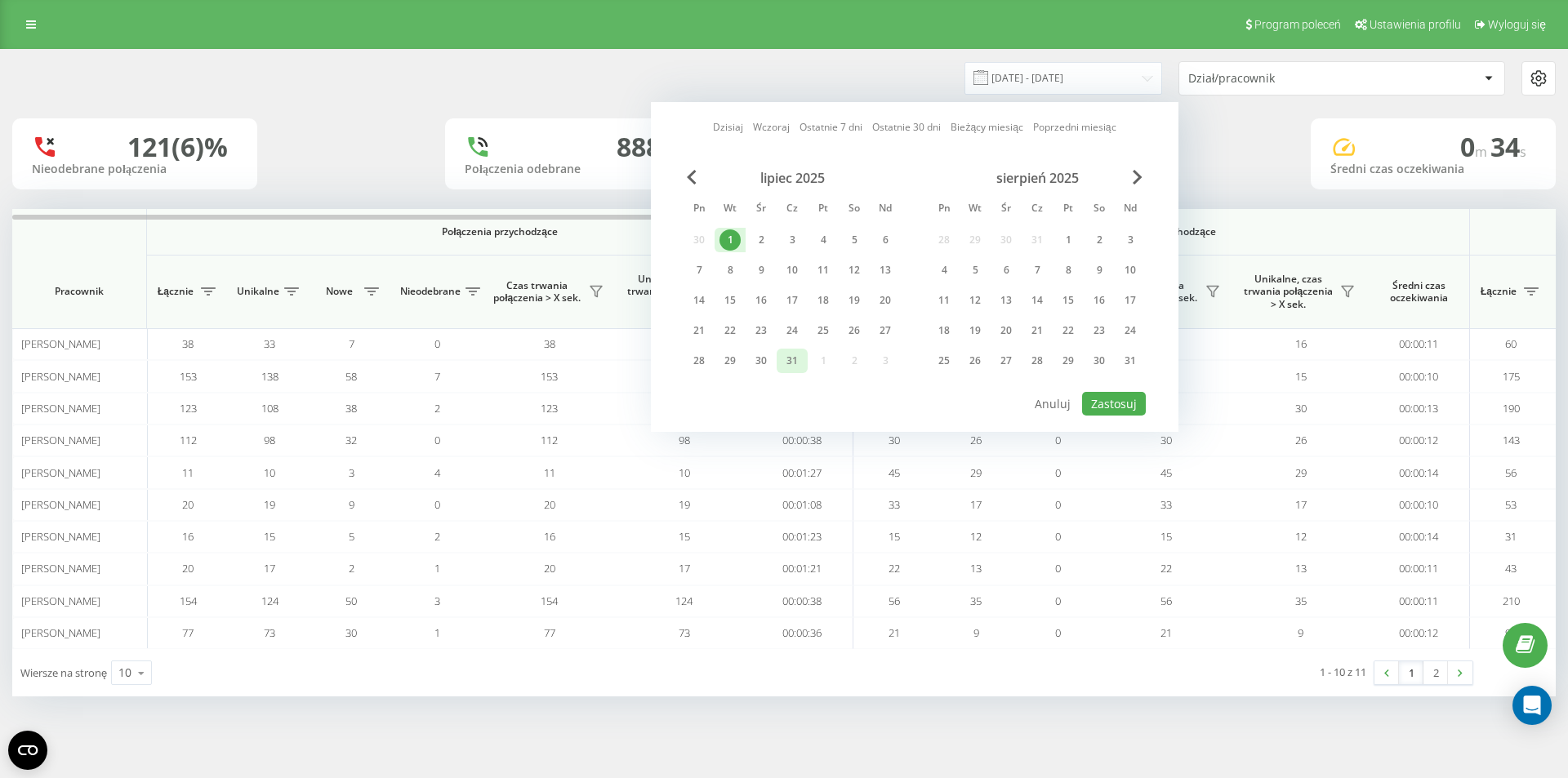
click at [800, 357] on div "31" at bounding box center [792, 361] width 21 height 21
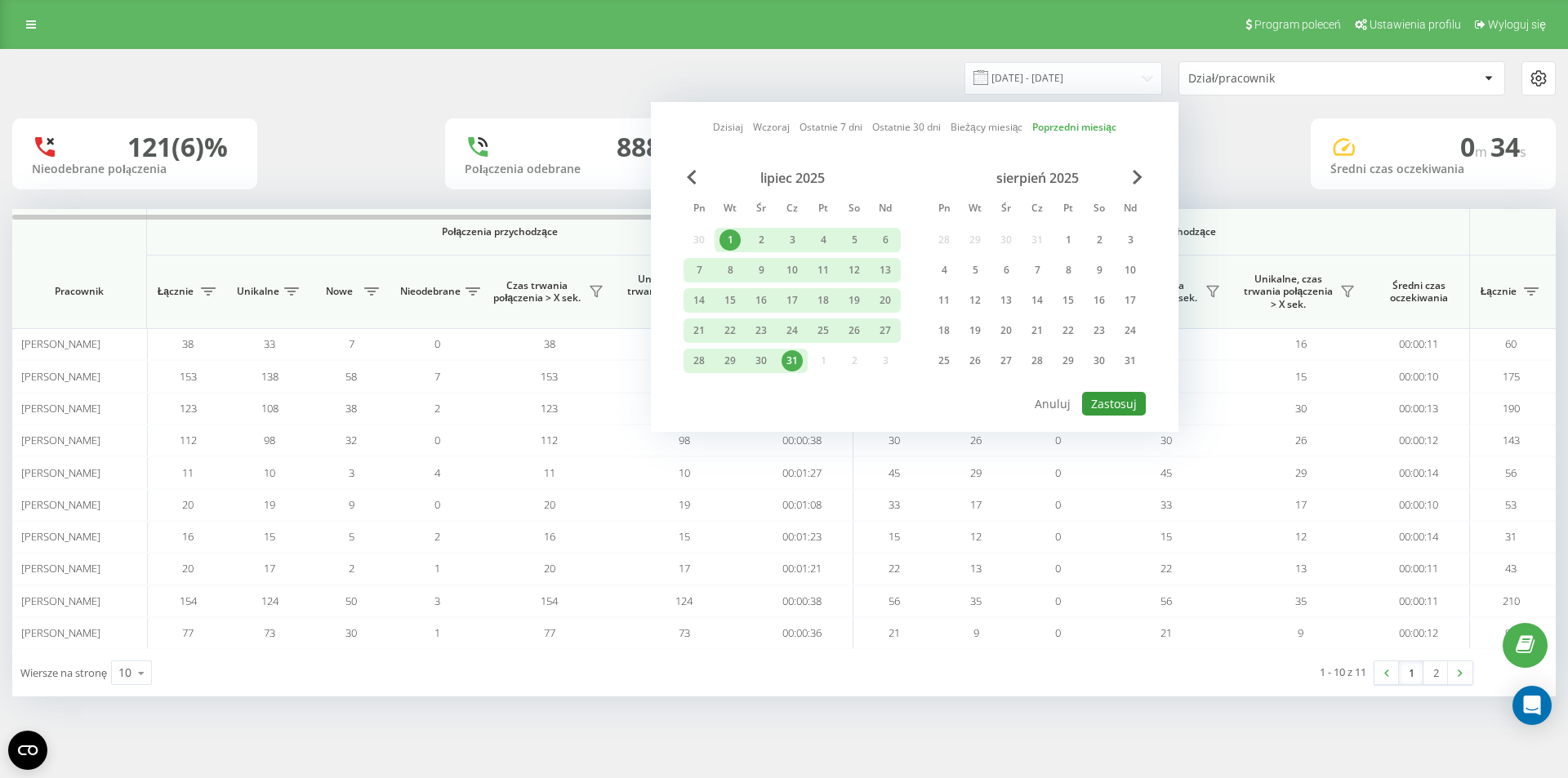
click at [1129, 399] on button "Zastosuj" at bounding box center [1114, 404] width 64 height 24
type input "01.07.2025 - 31.07.2025"
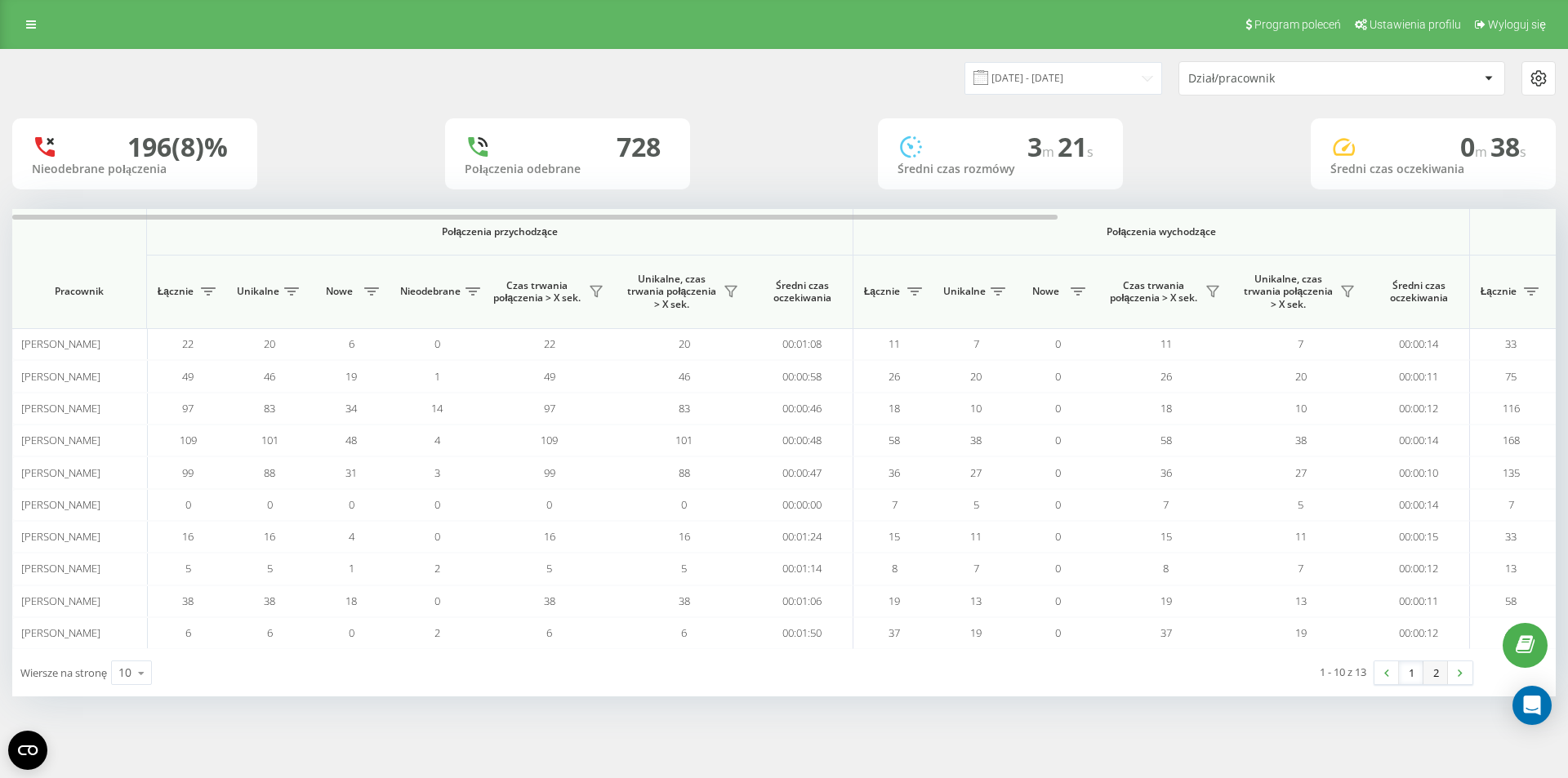
click at [1436, 668] on link "2" at bounding box center [1436, 673] width 24 height 23
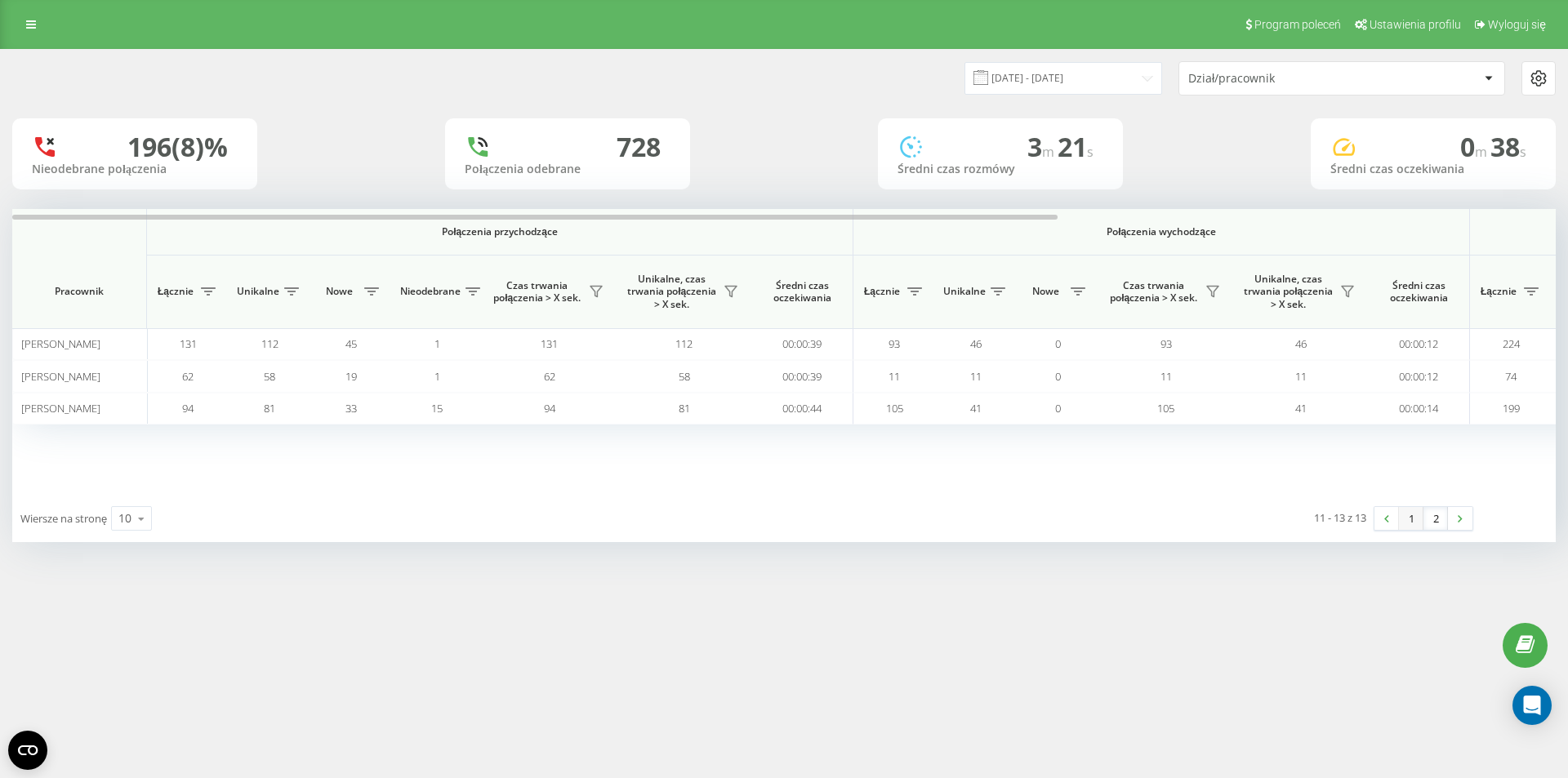
click at [1415, 521] on link "1" at bounding box center [1411, 518] width 24 height 23
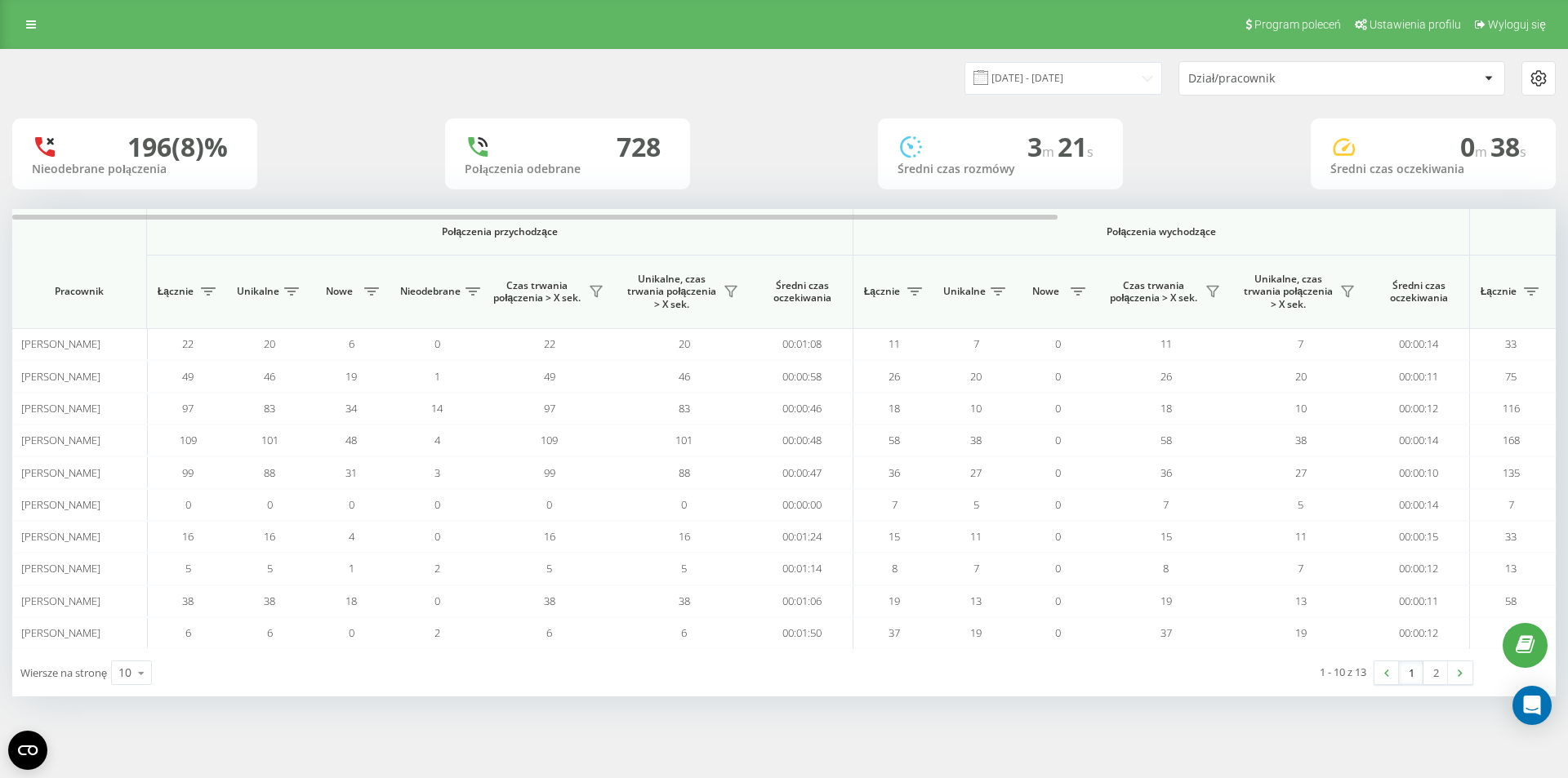
click at [1479, 78] on div "Dział/pracownik" at bounding box center [1334, 78] width 291 height 13
click at [759, 101] on div "01.07.2025 - 31.07.2025 Dział/pracownik" at bounding box center [784, 78] width 1566 height 57
click at [26, 18] on link at bounding box center [30, 24] width 30 height 23
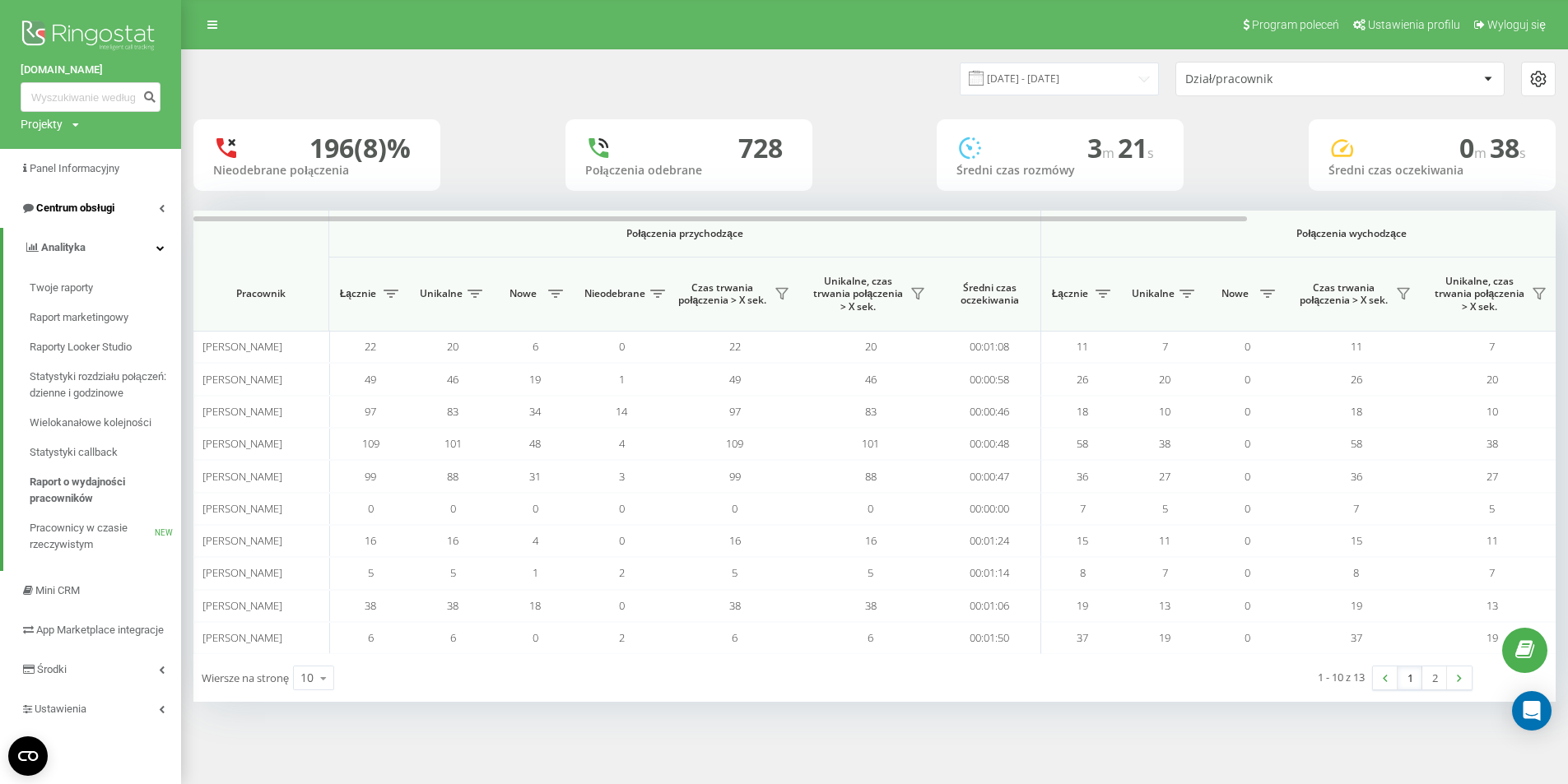
click at [96, 204] on span "Centrum obsługi" at bounding box center [76, 207] width 78 height 13
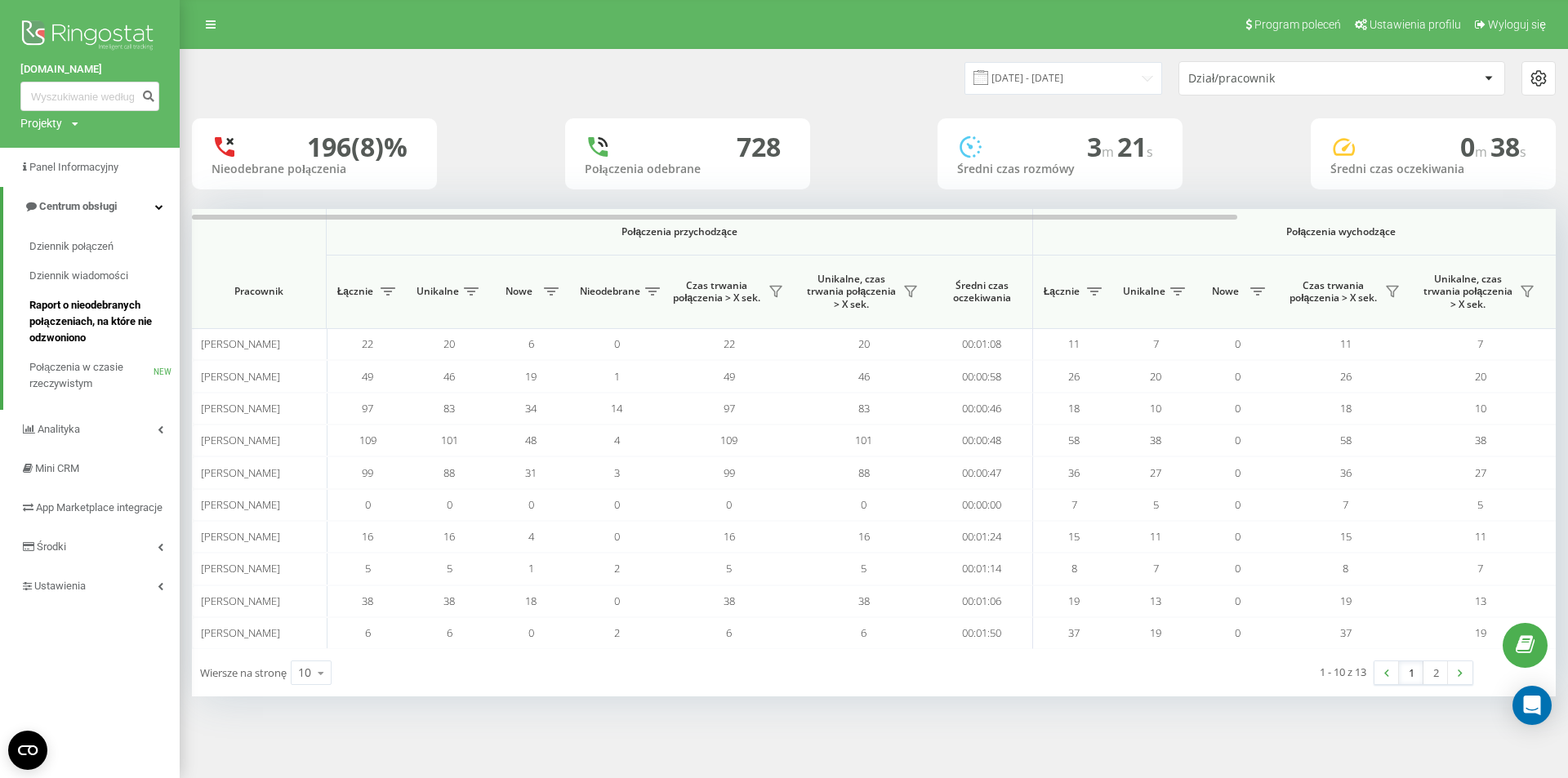
click at [74, 317] on span "Raport o nieodebranych połączeniach, na które nie odzwoniono" at bounding box center [100, 322] width 142 height 49
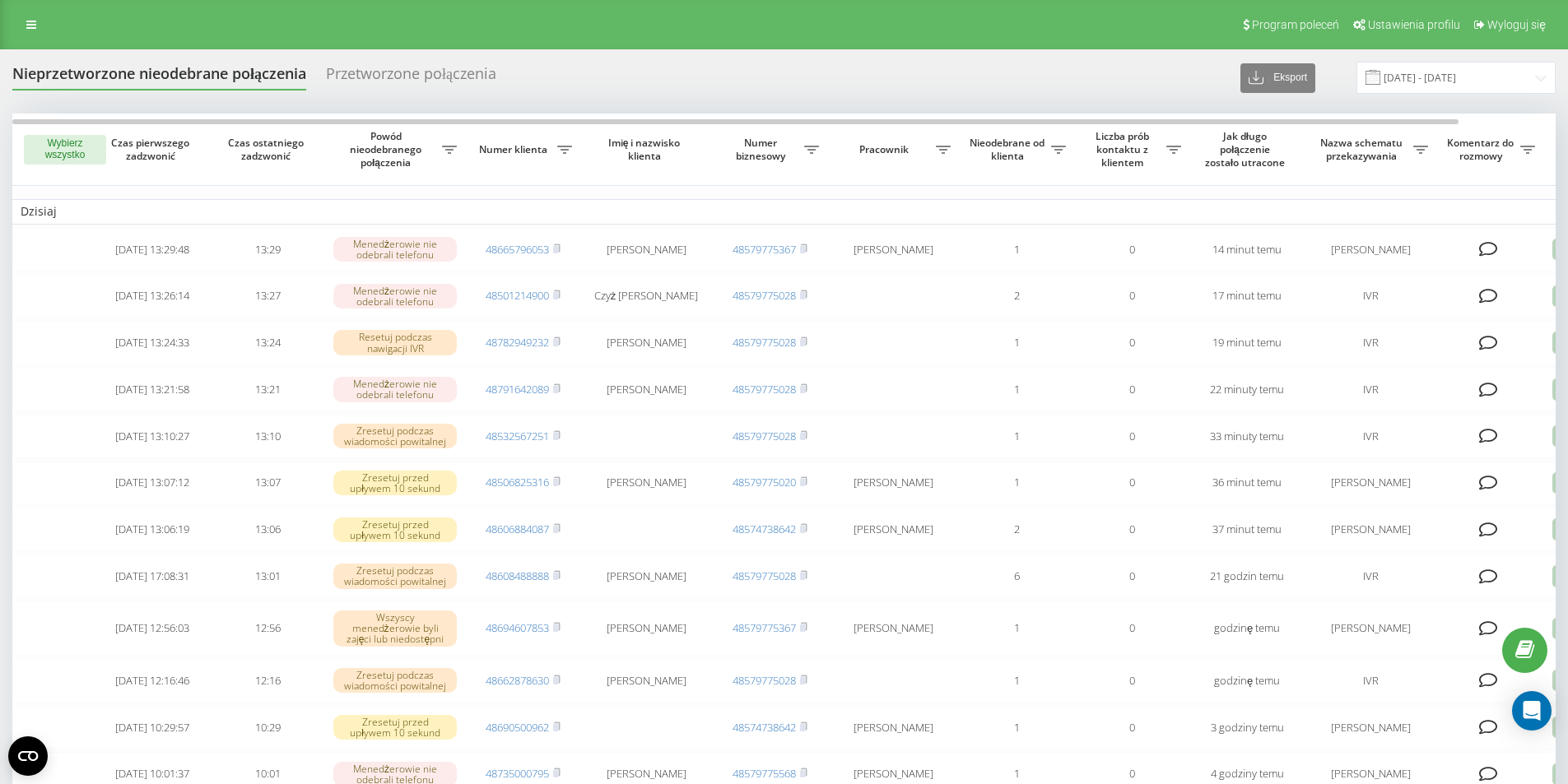
click at [426, 82] on div "Przetworzone połączenia" at bounding box center [411, 78] width 171 height 25
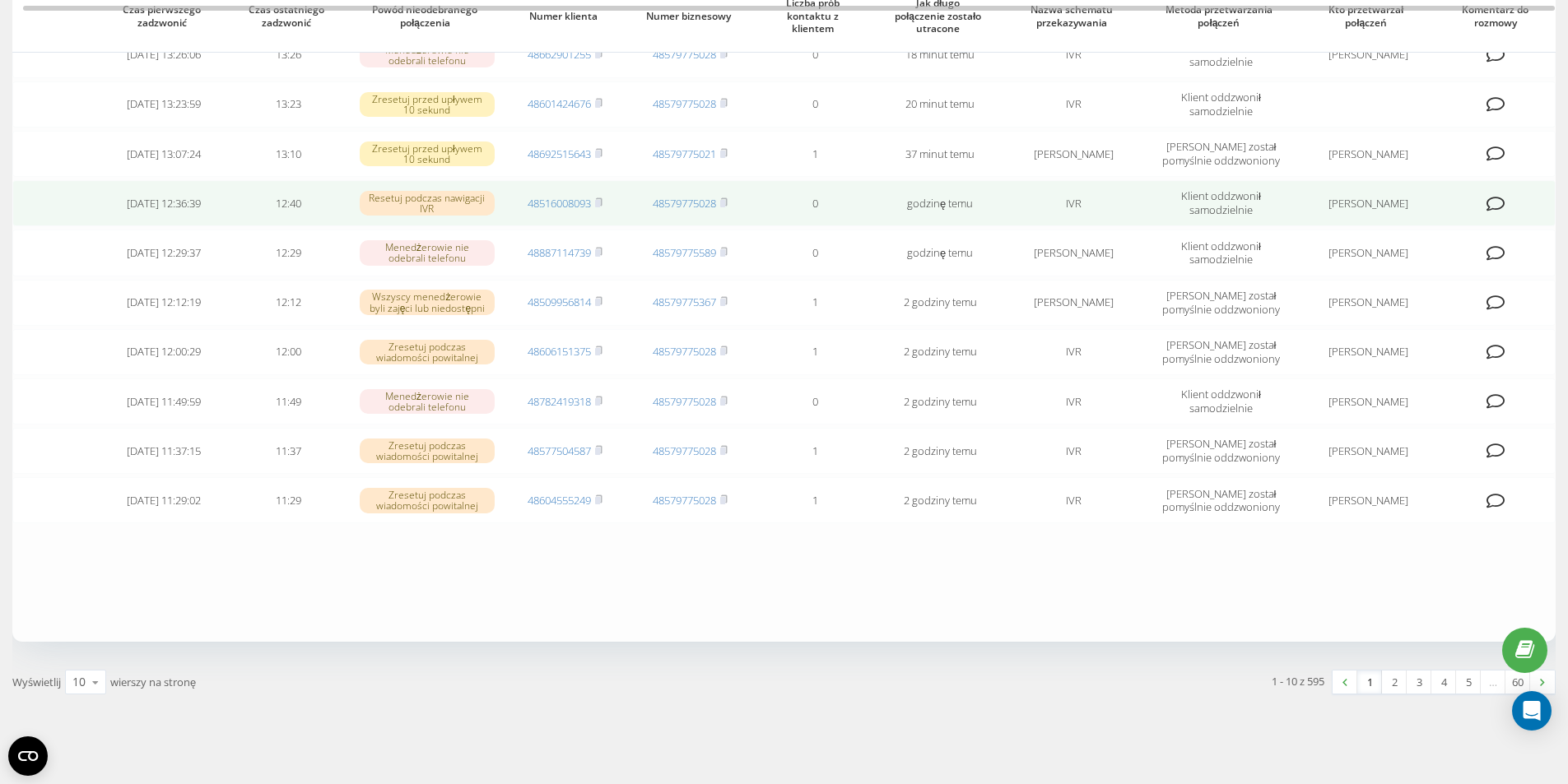
scroll to position [90, 0]
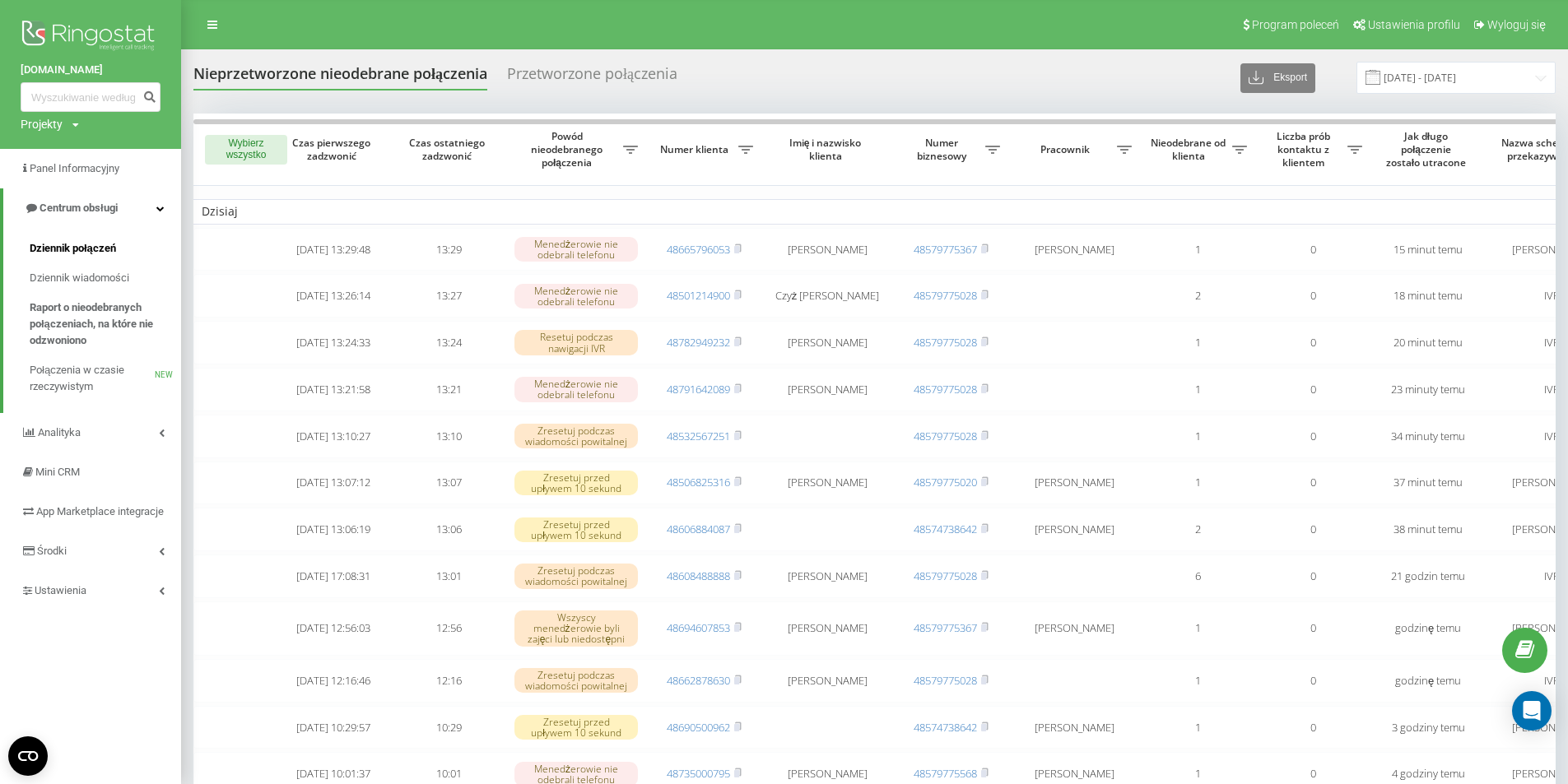
click at [72, 250] on span "Dziennik połączeń" at bounding box center [73, 248] width 87 height 16
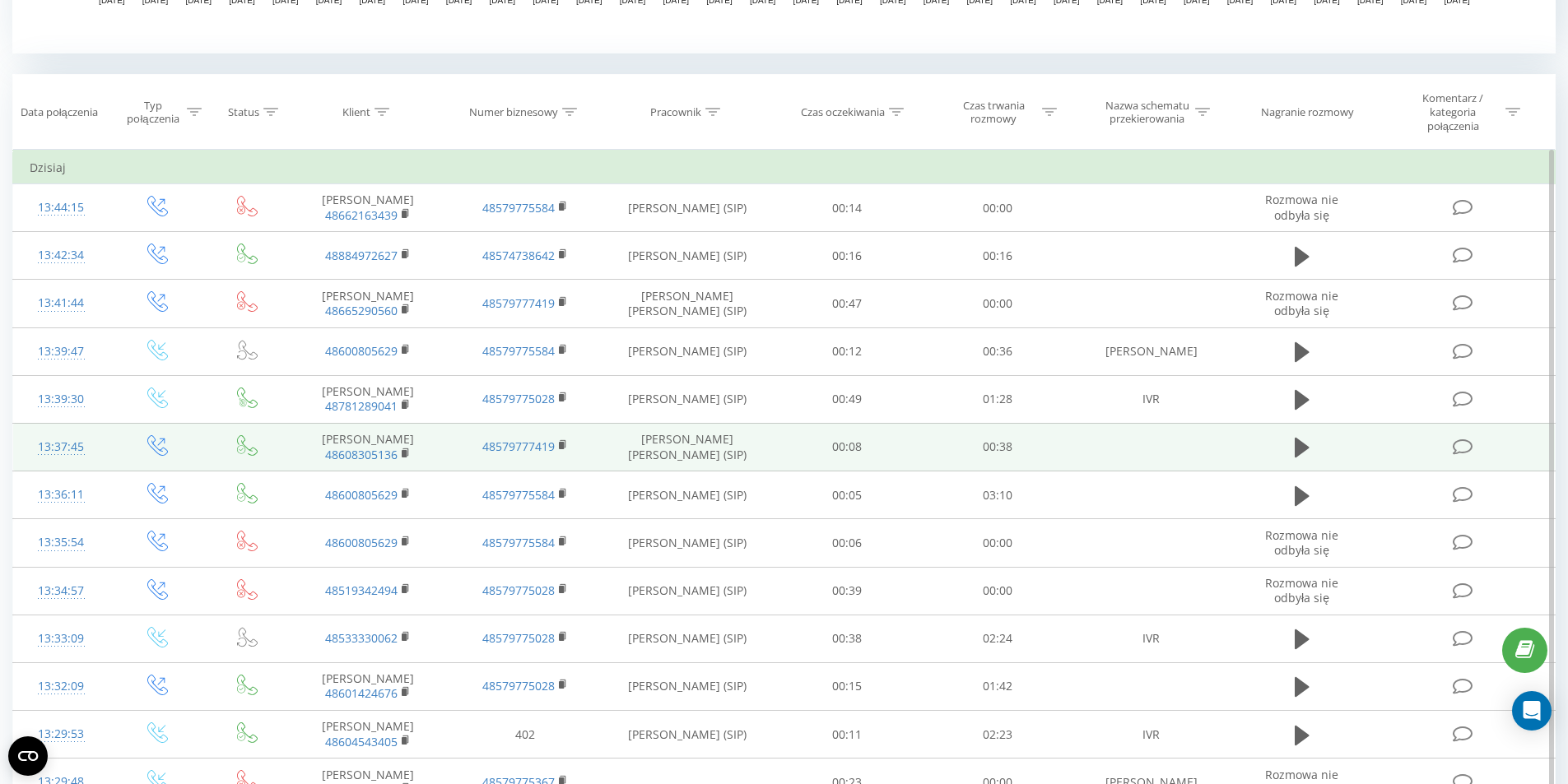
scroll to position [576, 0]
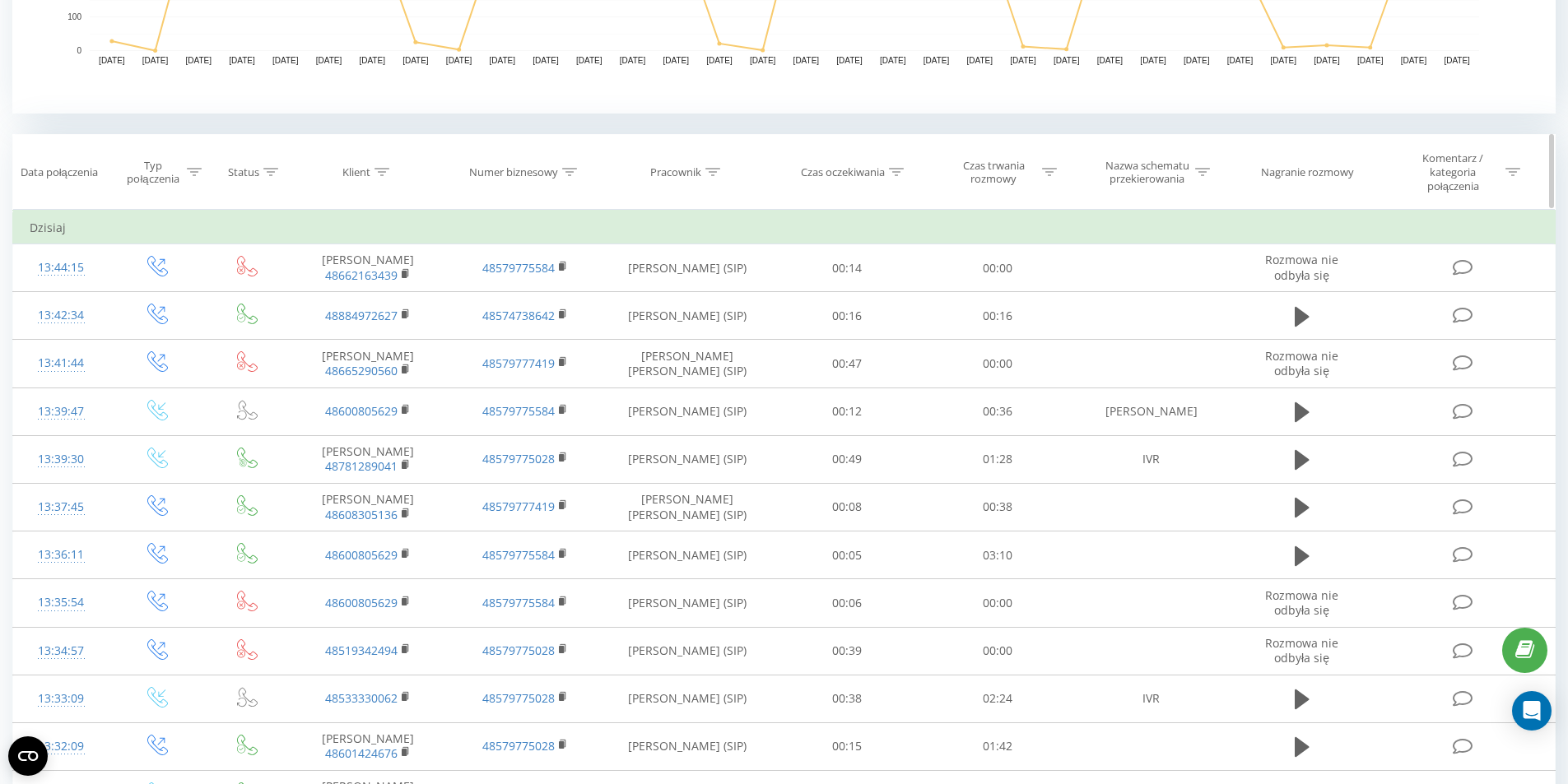
click at [713, 172] on icon at bounding box center [712, 172] width 14 height 8
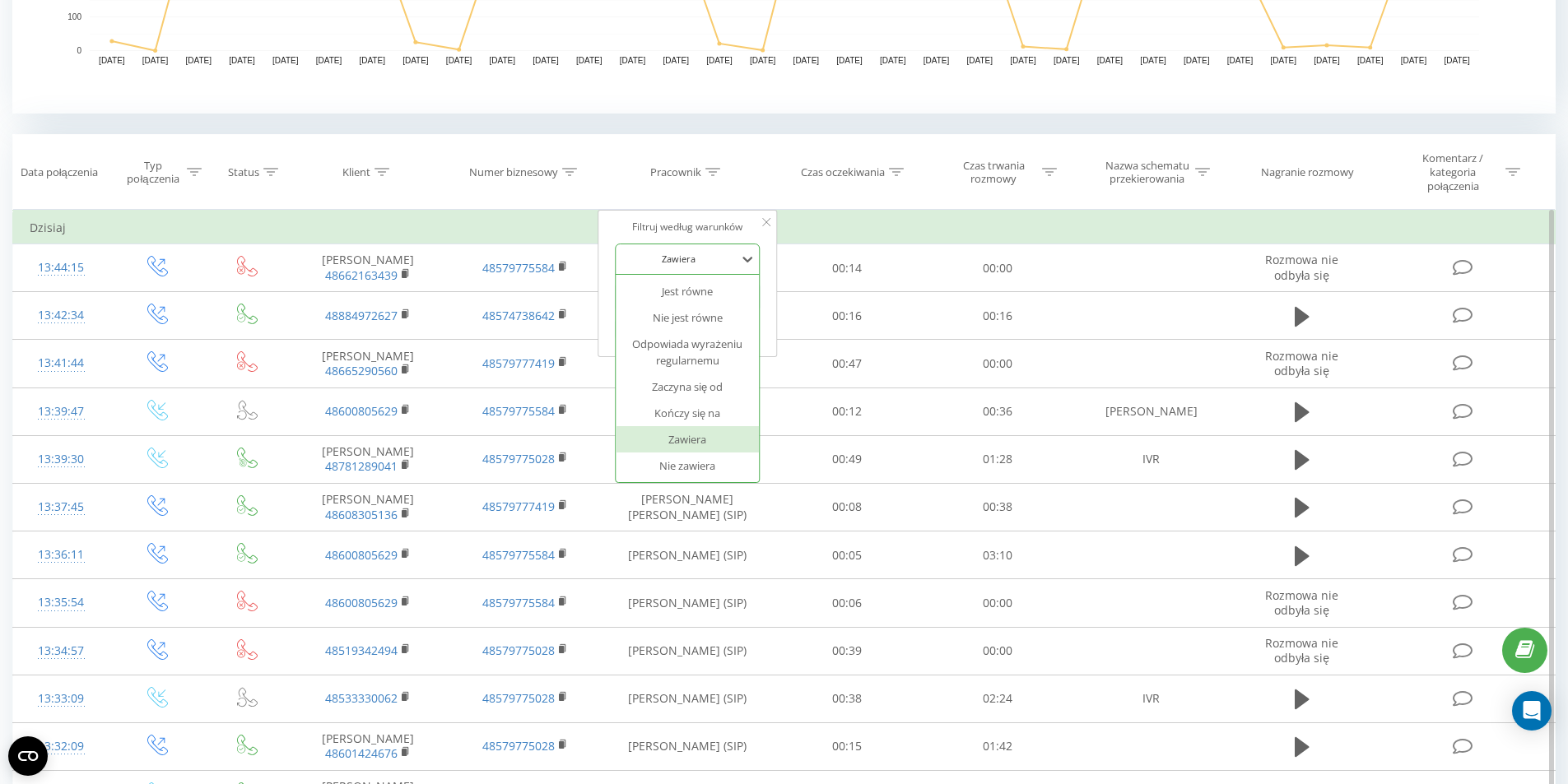
click at [689, 262] on div at bounding box center [679, 259] width 117 height 15
click at [668, 296] on input "text" at bounding box center [687, 297] width 145 height 29
type input "785253721"
click at [721, 328] on span "OK" at bounding box center [723, 329] width 46 height 25
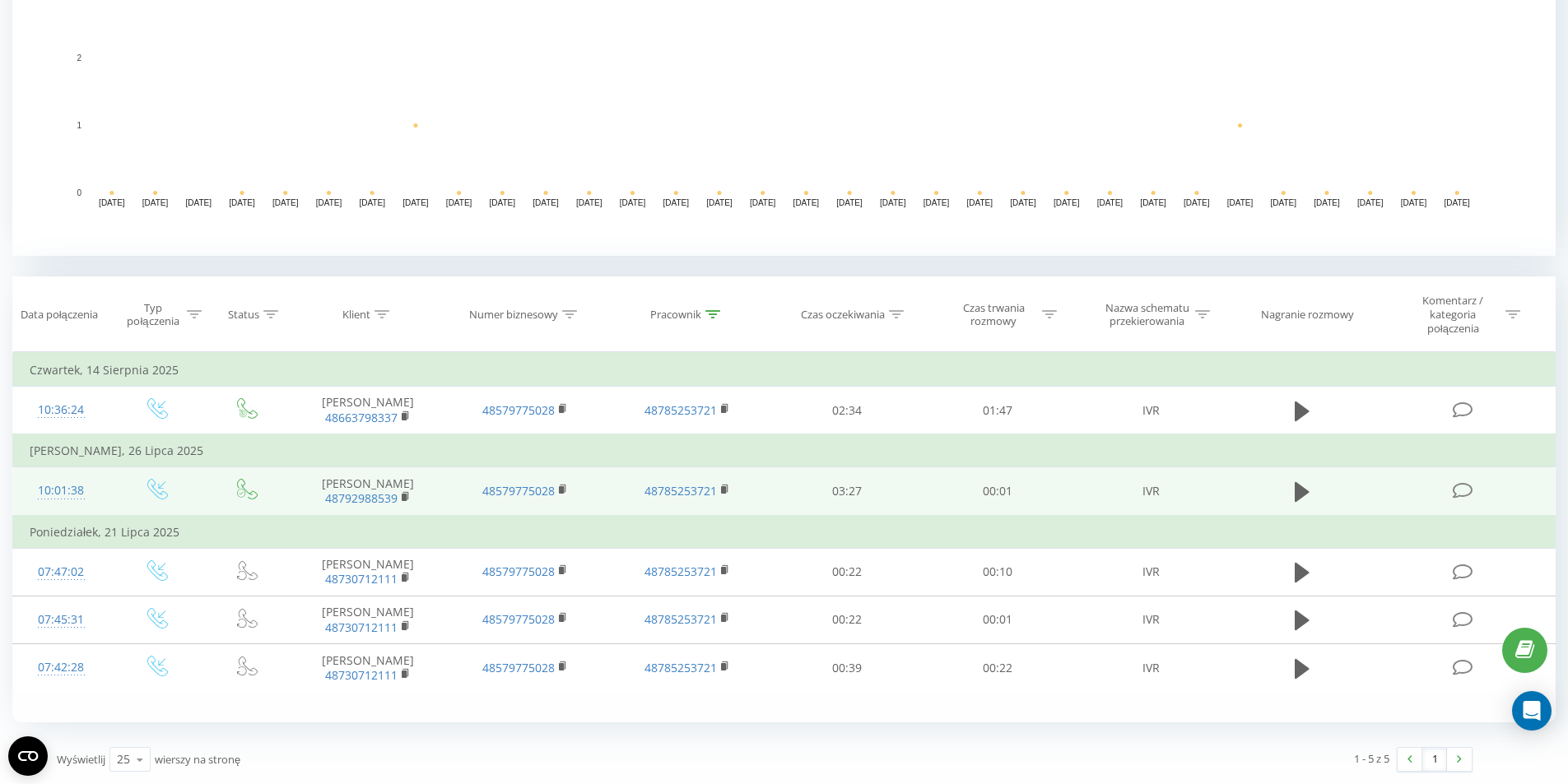
scroll to position [434, 0]
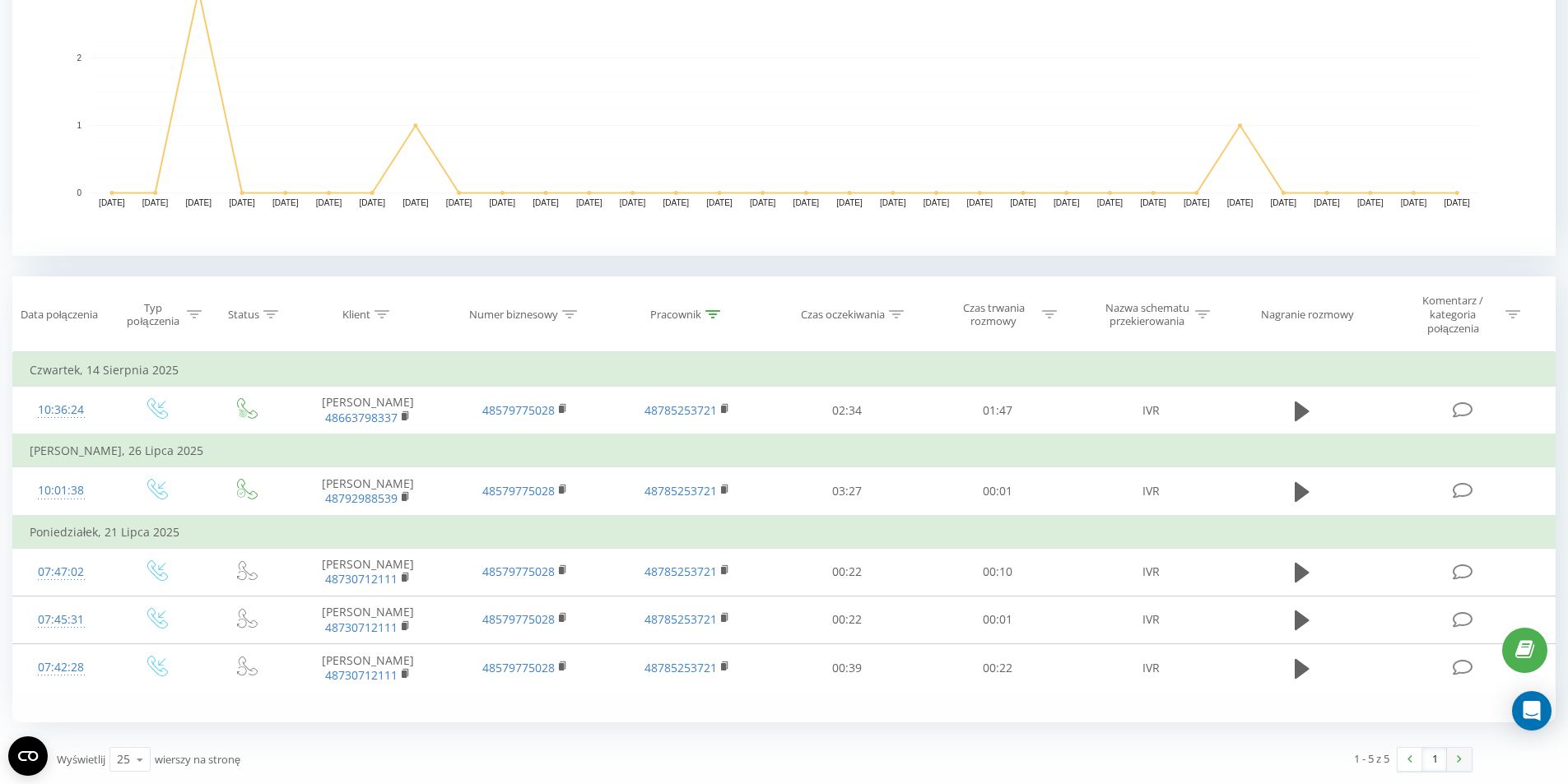
click at [1458, 761] on img at bounding box center [1459, 759] width 5 height 8
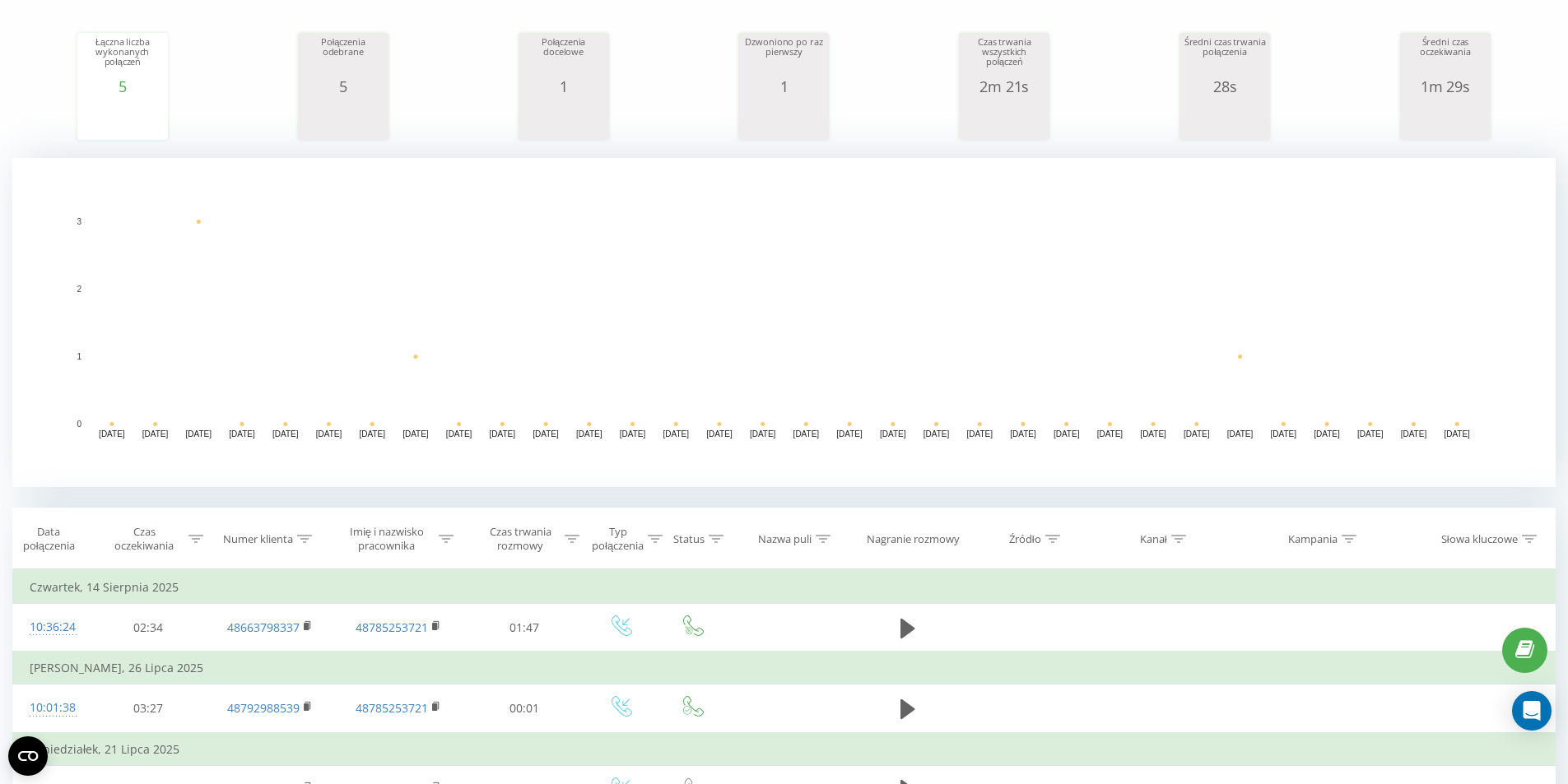
scroll to position [420, 0]
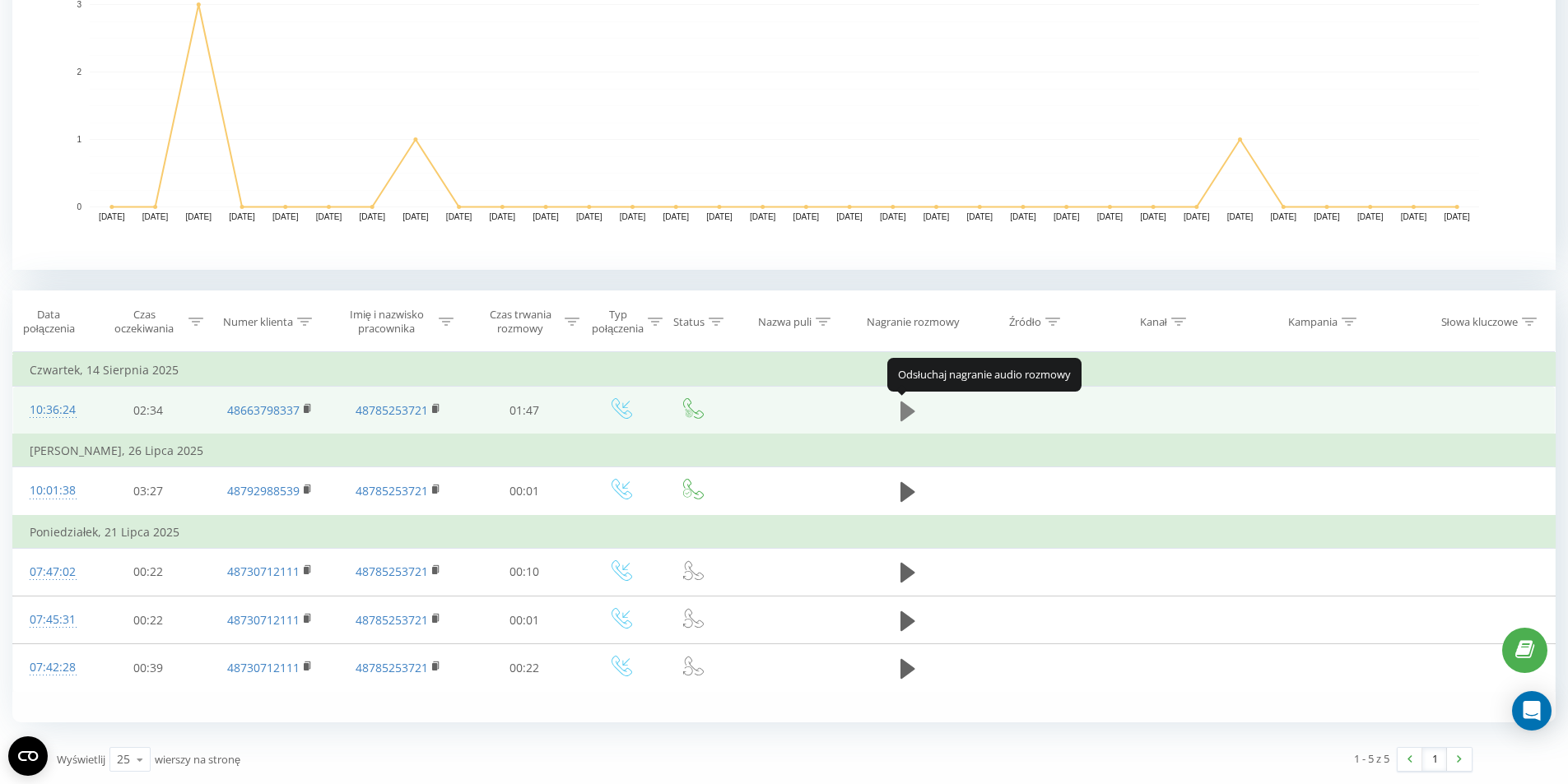
click at [908, 409] on icon at bounding box center [907, 410] width 14 height 20
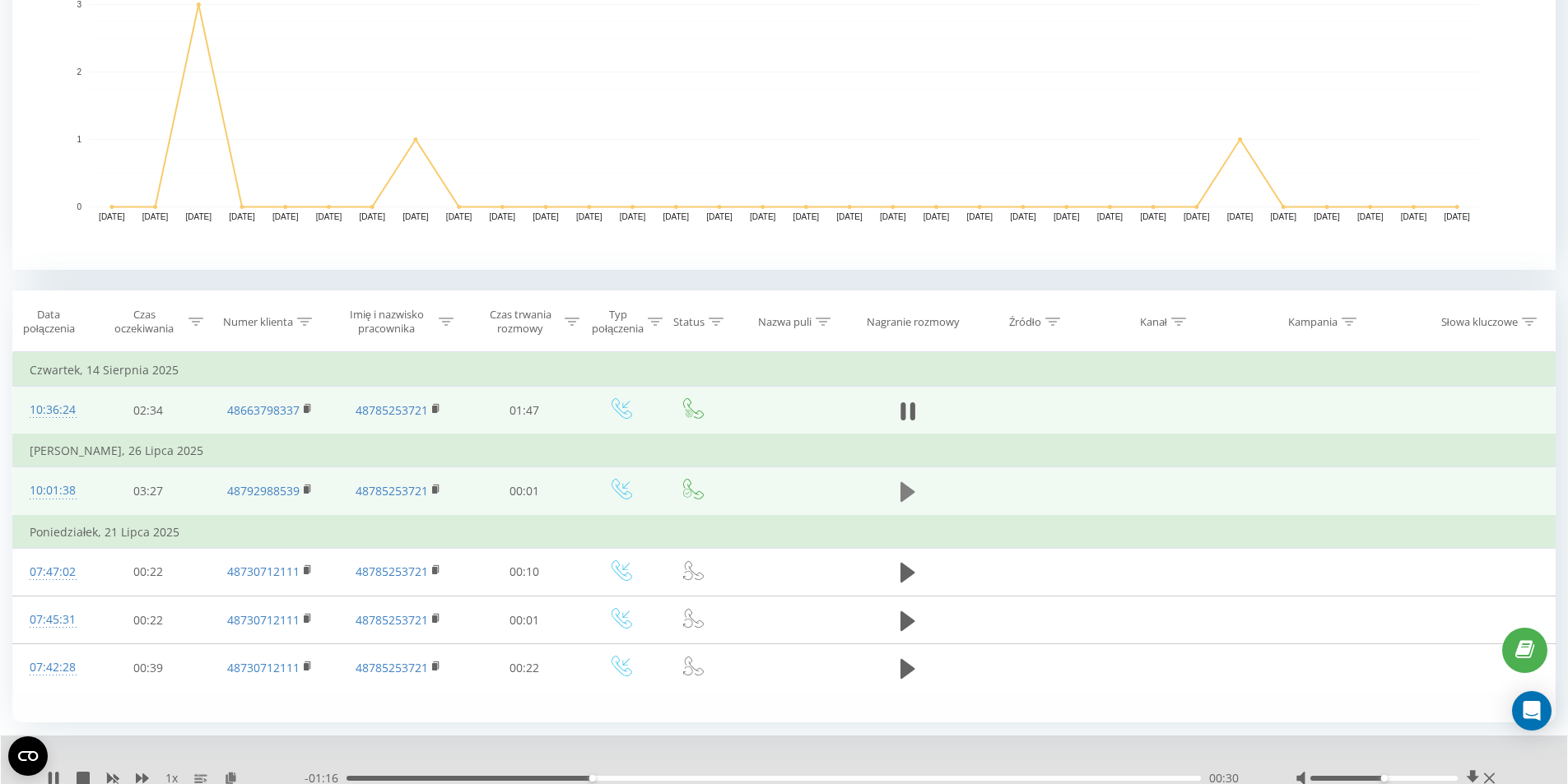
click at [907, 493] on icon at bounding box center [907, 492] width 14 height 20
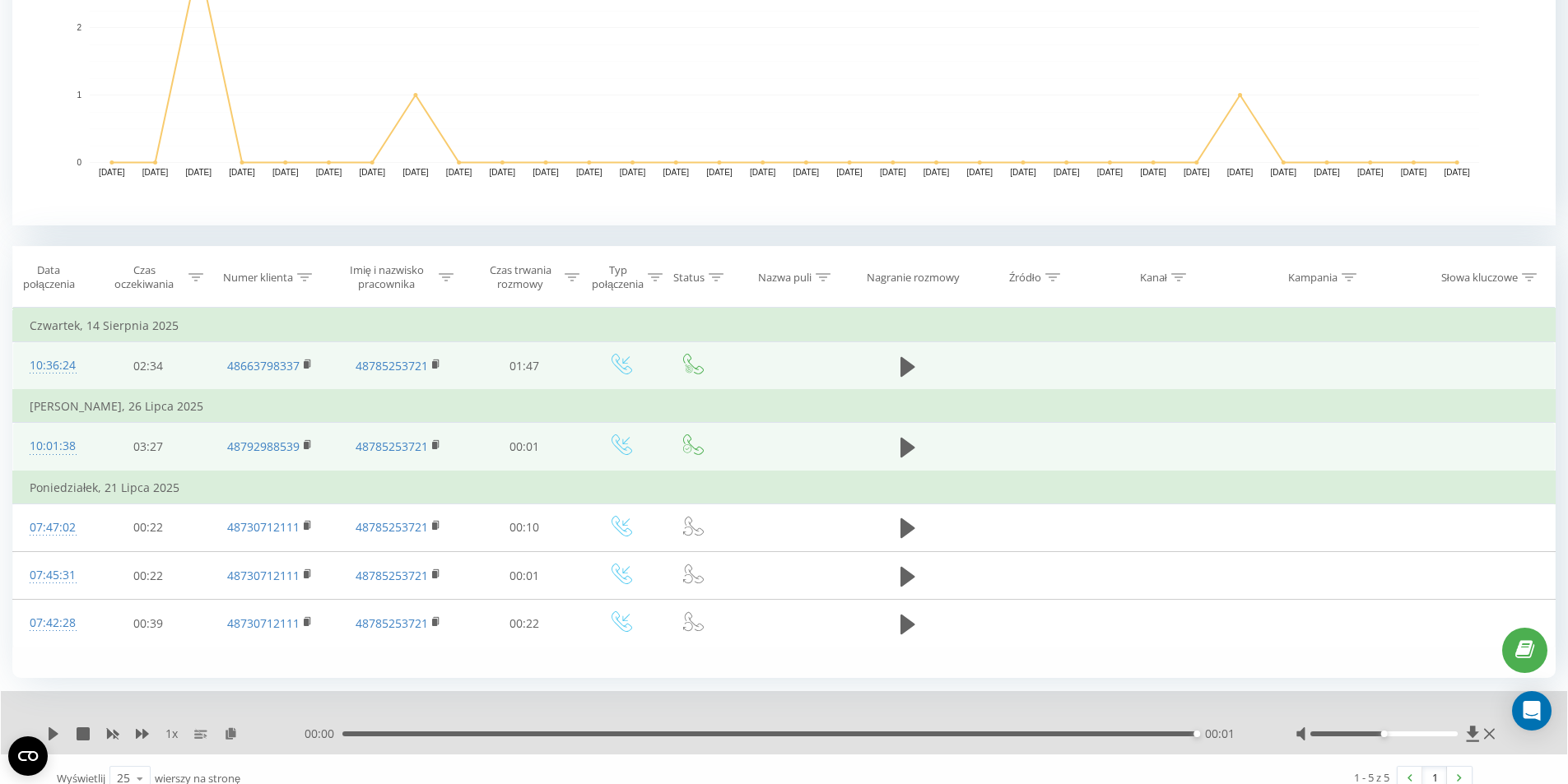
scroll to position [483, 0]
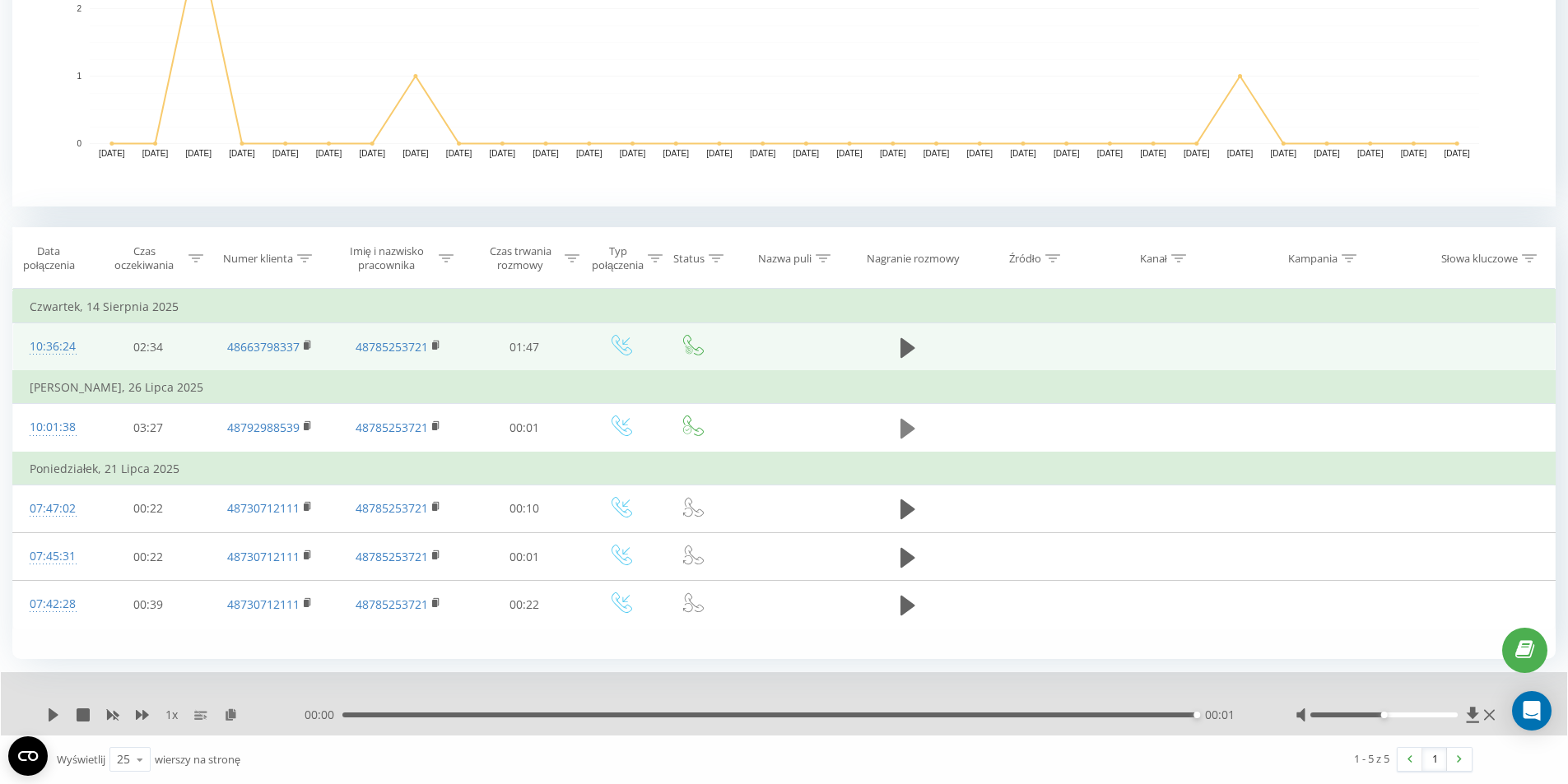
click at [905, 430] on icon at bounding box center [907, 428] width 14 height 20
click at [901, 417] on icon at bounding box center [907, 428] width 14 height 23
